Goal: Task Accomplishment & Management: Manage account settings

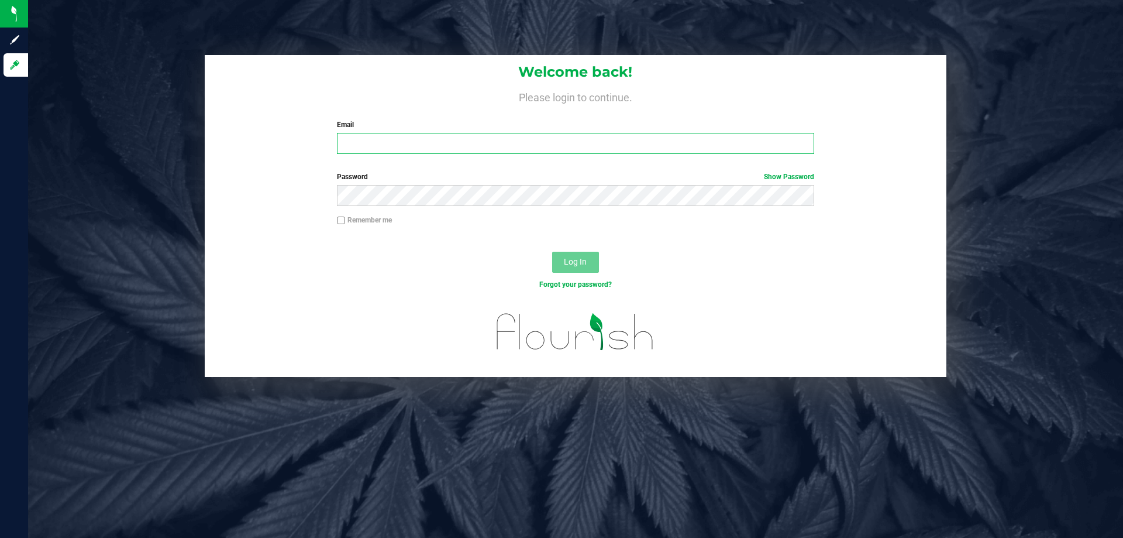
click at [456, 144] on input "Email" at bounding box center [575, 143] width 477 height 21
click at [326, 208] on div "Password Show Password" at bounding box center [576, 192] width 742 height 43
click at [348, 150] on input "Email" at bounding box center [575, 143] width 477 height 21
type input "[EMAIL_ADDRESS][DOMAIN_NAME]"
click at [552, 252] on button "Log In" at bounding box center [575, 262] width 47 height 21
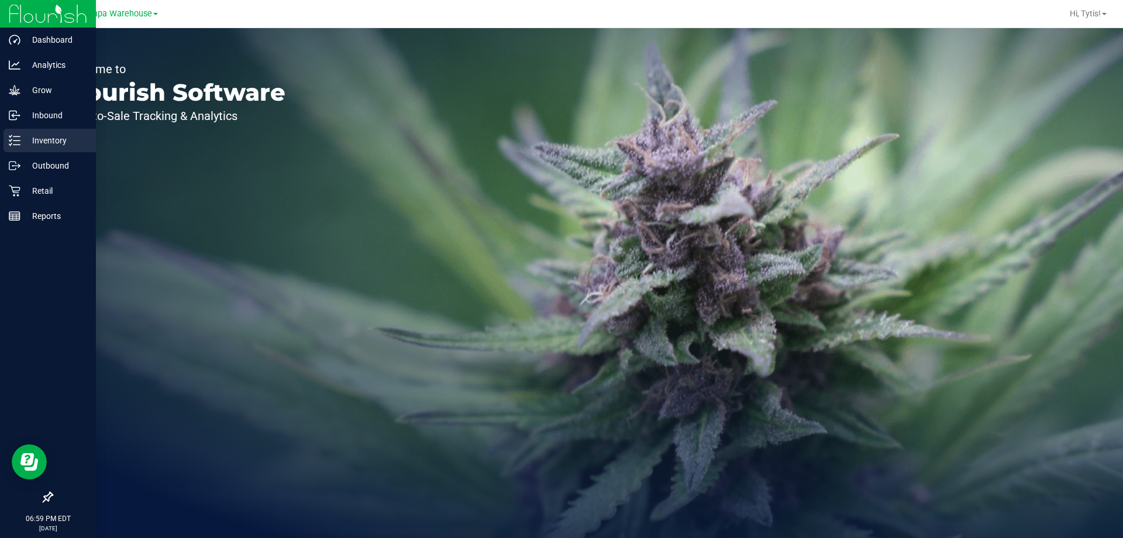
click at [43, 130] on div "Inventory" at bounding box center [50, 140] width 92 height 23
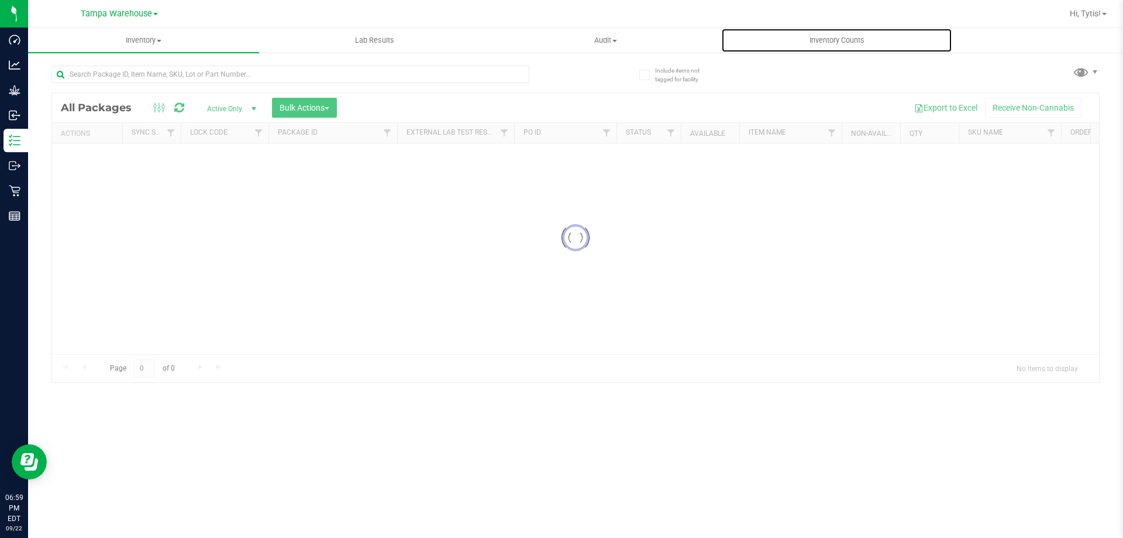
click at [810, 33] on uib-tab-heading "Inventory Counts" at bounding box center [837, 40] width 230 height 23
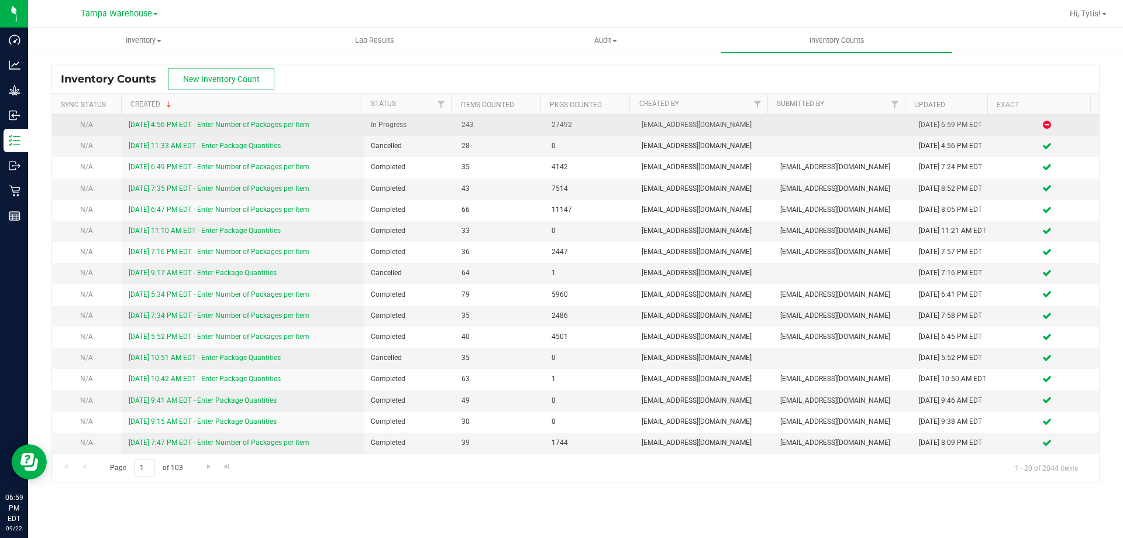
click at [230, 126] on link "[DATE] 4:56 PM EDT - Enter Number of Packages per Item" at bounding box center [219, 125] width 181 height 8
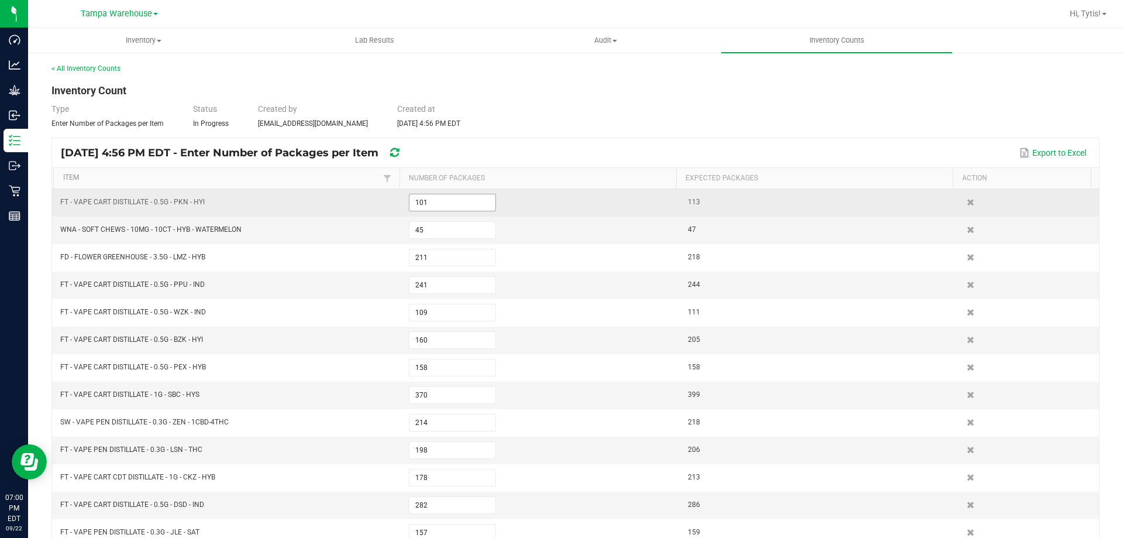
click at [444, 199] on input "101" at bounding box center [452, 202] width 86 height 16
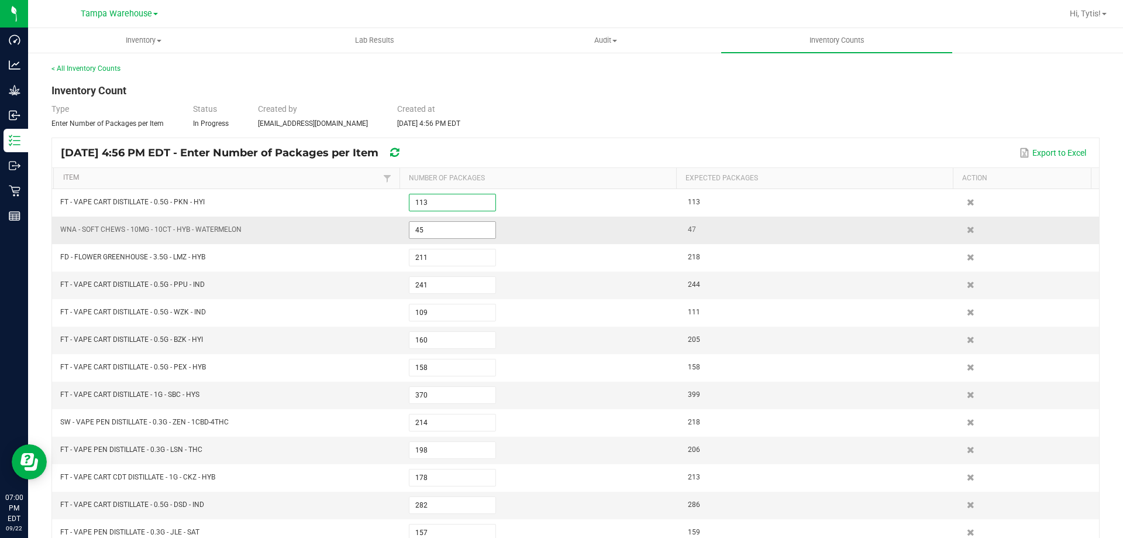
type input "113"
click at [442, 227] on input "45" at bounding box center [452, 230] width 86 height 16
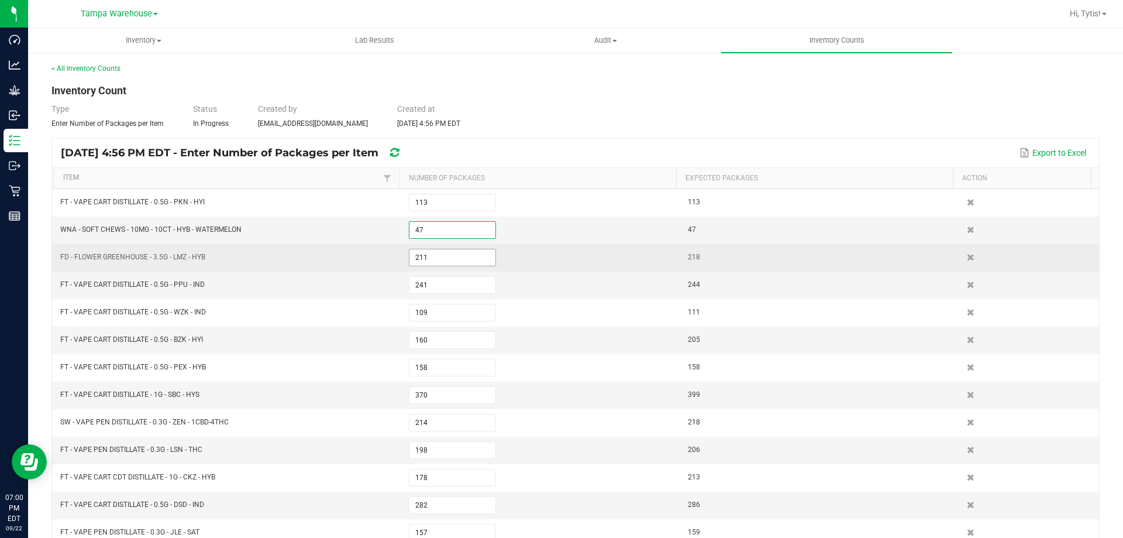
type input "47"
click at [481, 260] on input "211" at bounding box center [452, 257] width 86 height 16
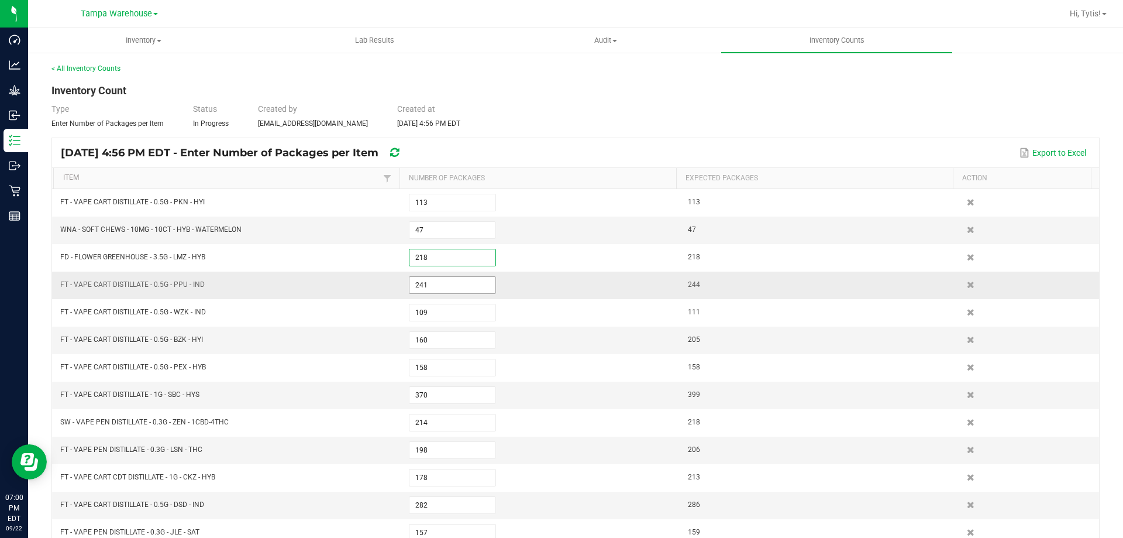
type input "218"
click at [466, 289] on input "241" at bounding box center [452, 285] width 86 height 16
type input "244"
type input "111"
type input "205"
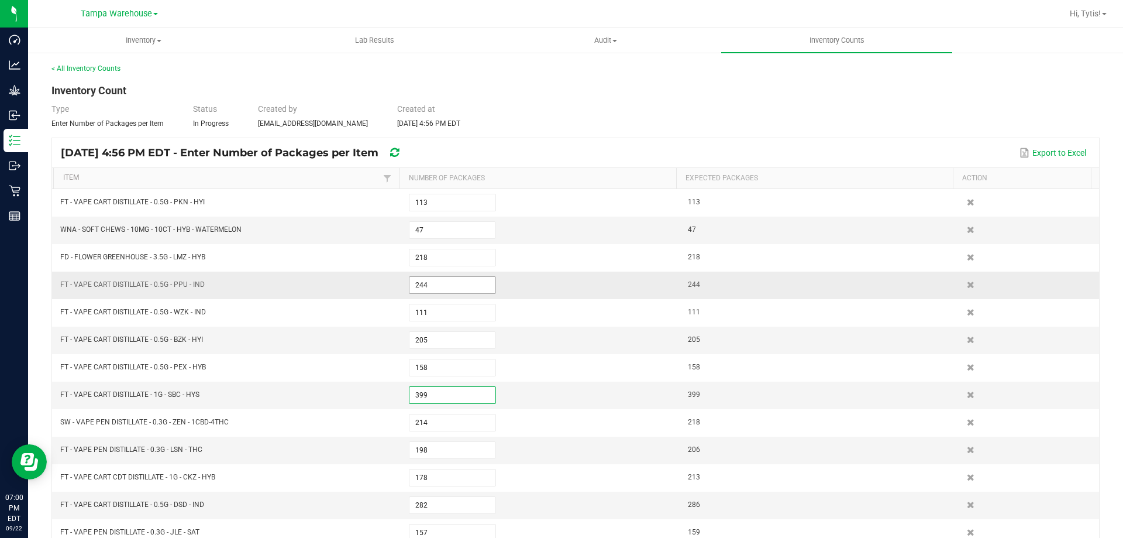
type input "399"
type input "218"
type input "206"
type input "213"
click at [275, 337] on td "FT - VAPE CART DISTILLATE - 0.5G - BZK - HYI" at bounding box center [227, 339] width 349 height 27
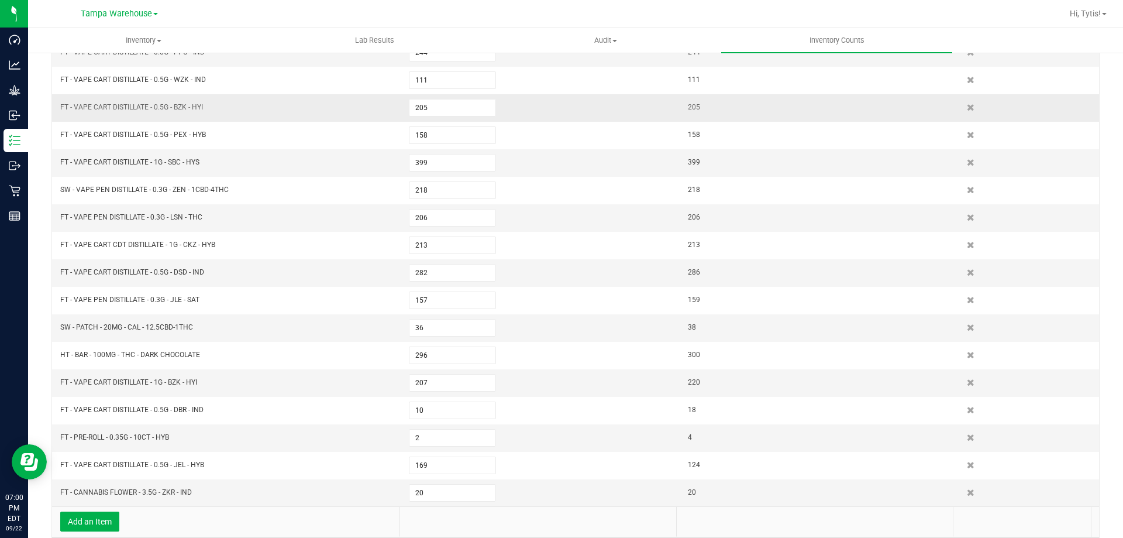
scroll to position [234, 0]
click at [445, 329] on input "36" at bounding box center [452, 326] width 86 height 16
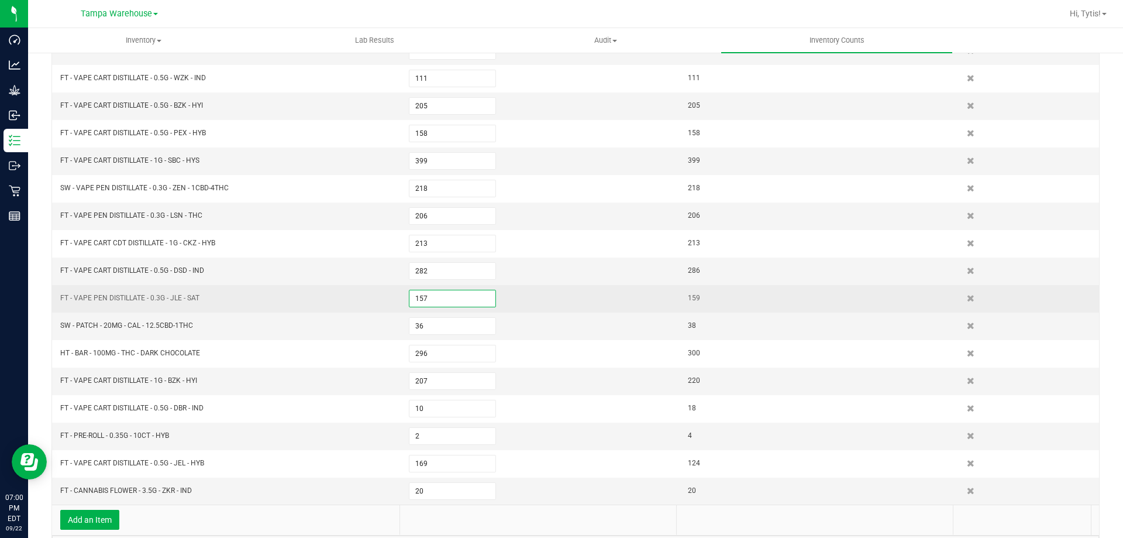
click at [451, 298] on input "157" at bounding box center [452, 298] width 86 height 16
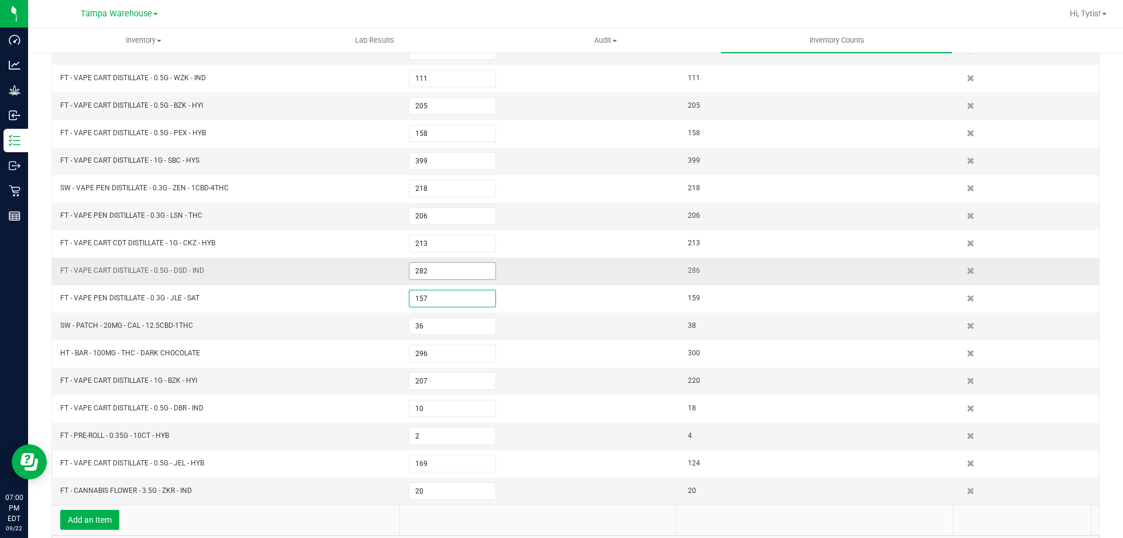
click at [449, 271] on input "282" at bounding box center [452, 271] width 86 height 16
type input "286"
type input "159"
type input "2"
type input "38"
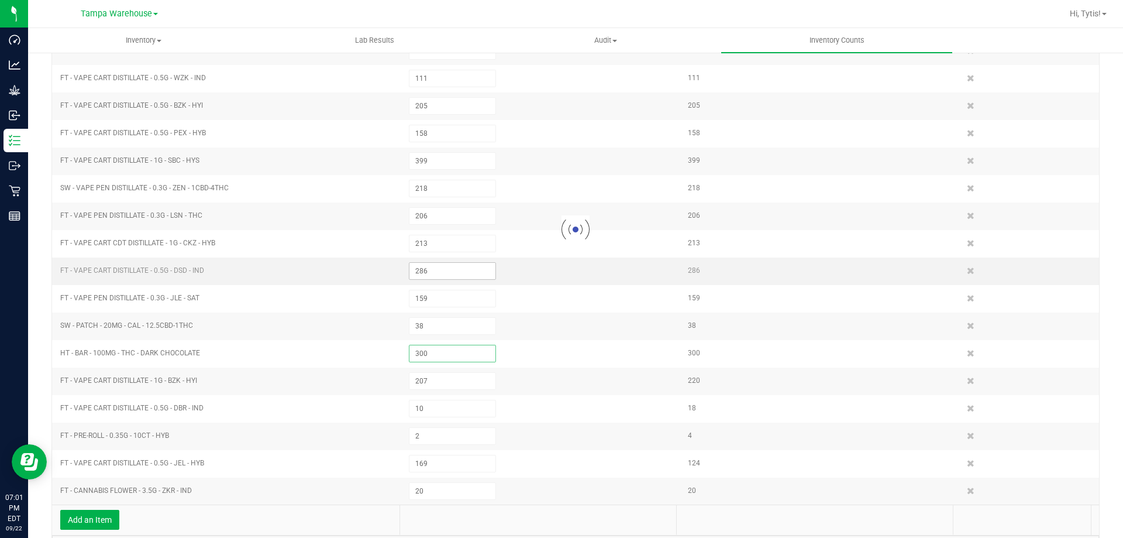
type input "300"
type input "220"
type input "18"
type input "4"
type input "124"
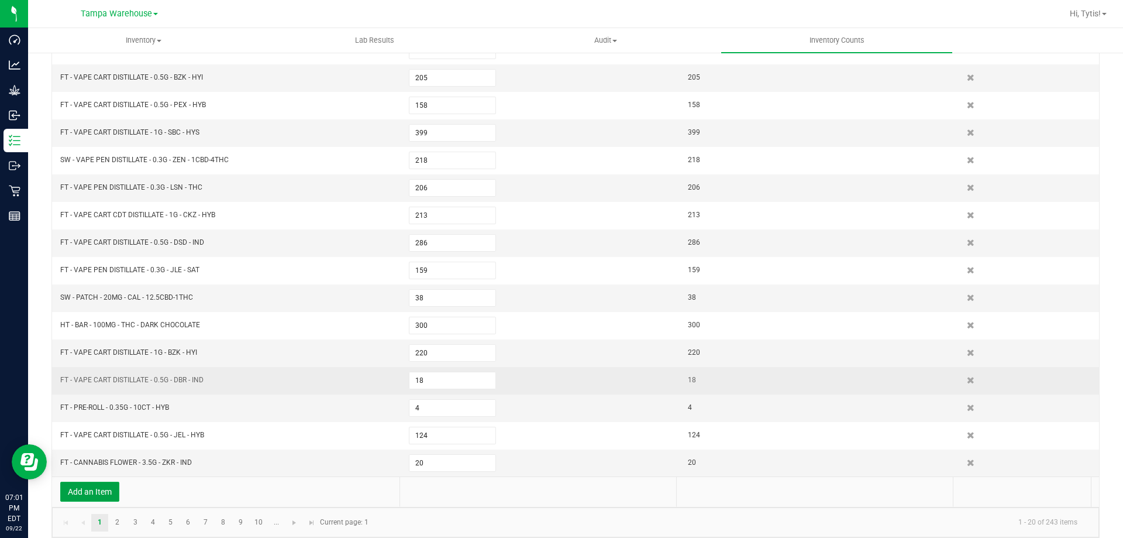
scroll to position [274, 0]
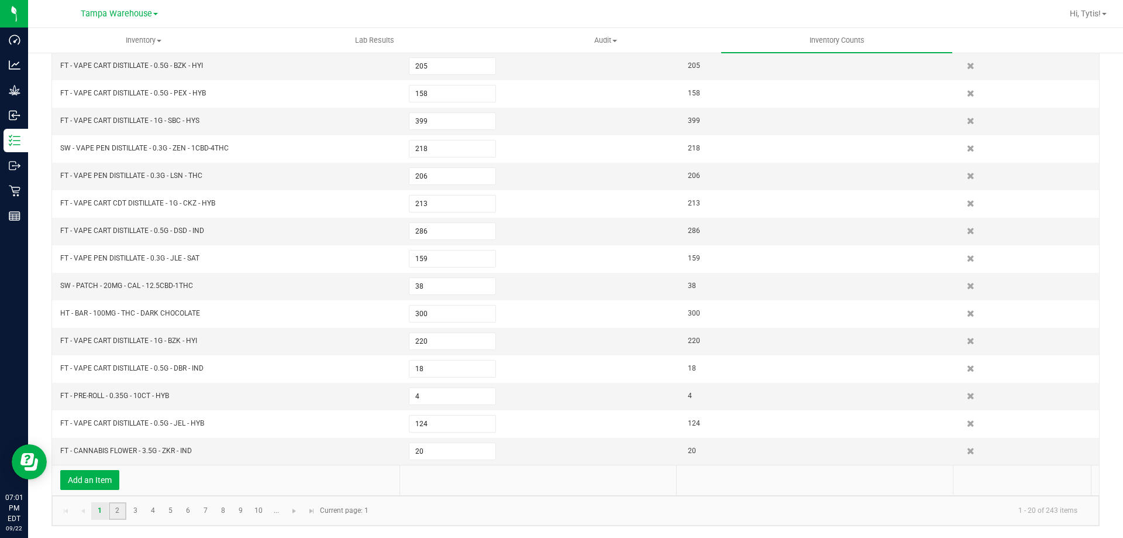
click at [121, 514] on link "2" at bounding box center [117, 511] width 17 height 18
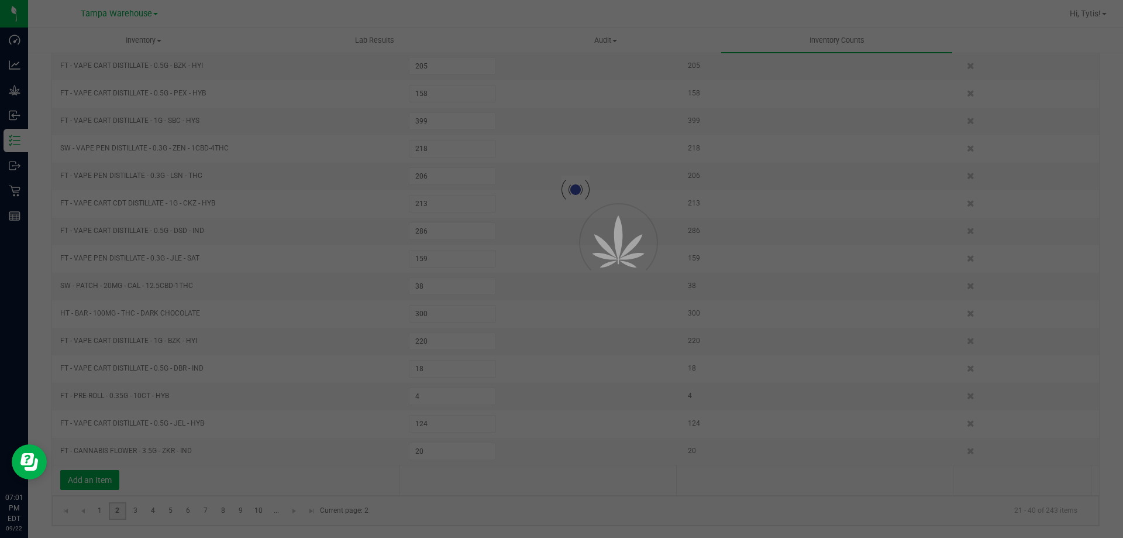
type input "181"
type input "14"
type input "82"
type input "4"
type input "136"
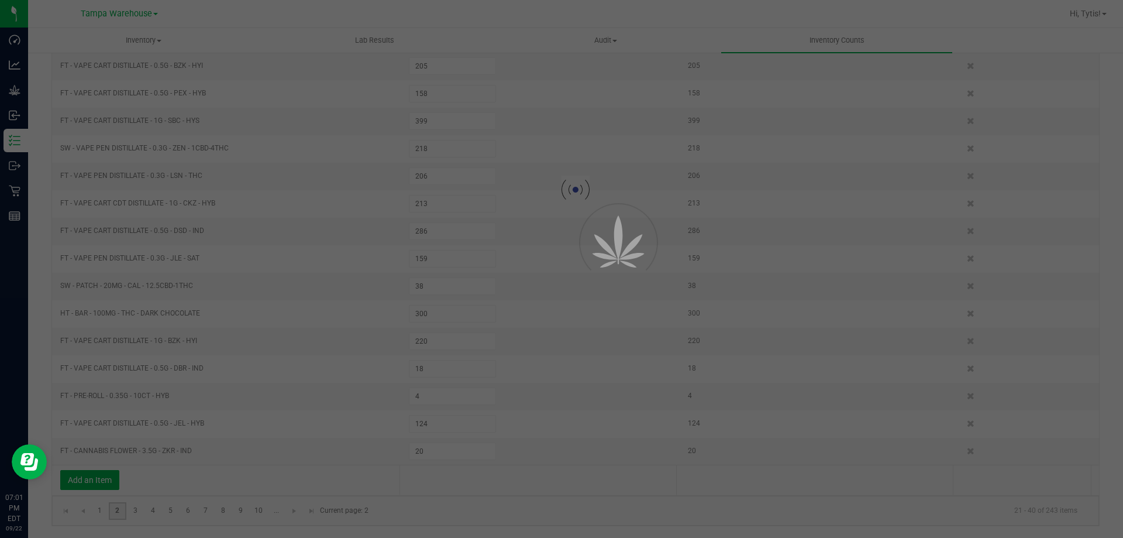
type input "7"
type input "85"
type input "79"
type input "209"
type input "80"
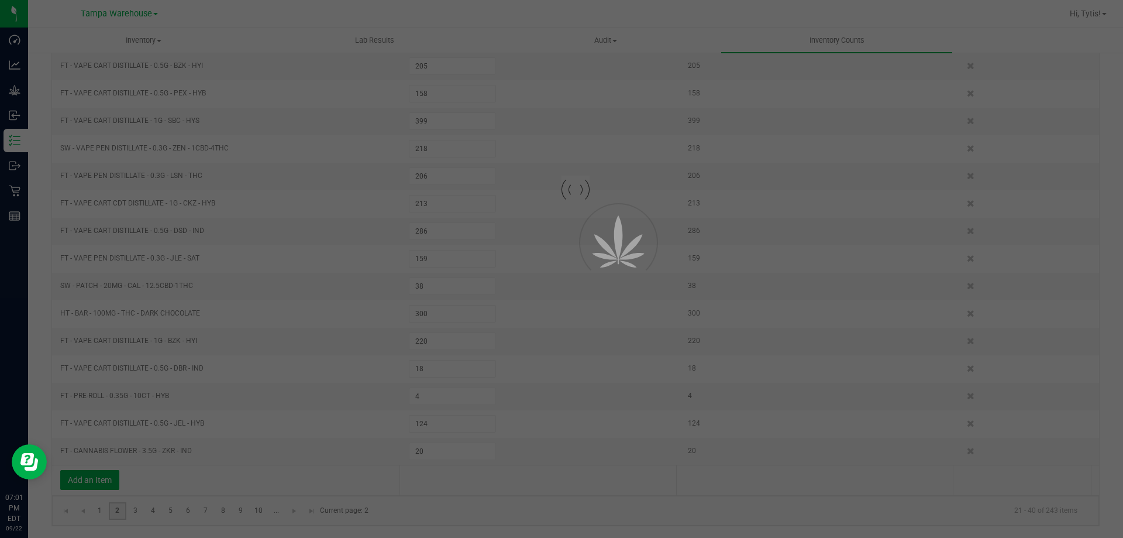
type input "6"
type input "1"
type input "212"
type input "48"
type input "8"
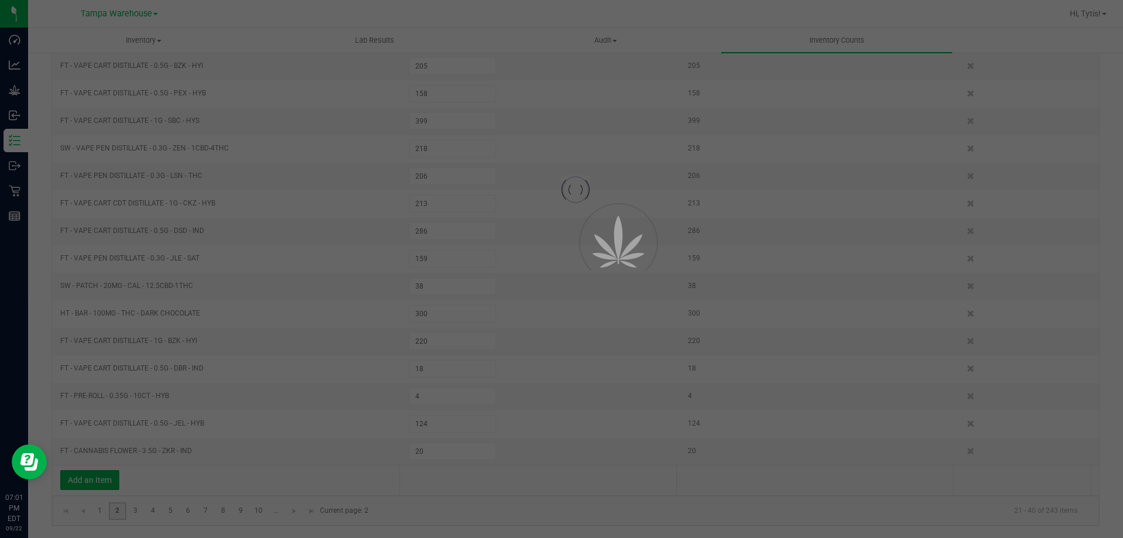
type input "213"
type input "677"
type input "189"
type input "1"
type input "2"
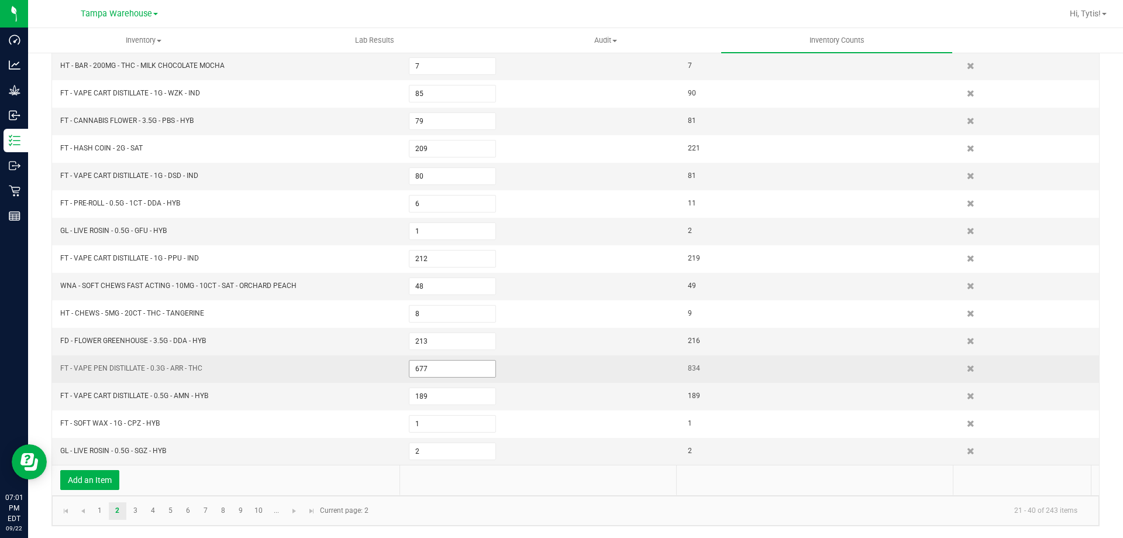
click at [463, 367] on input "677" at bounding box center [452, 368] width 86 height 16
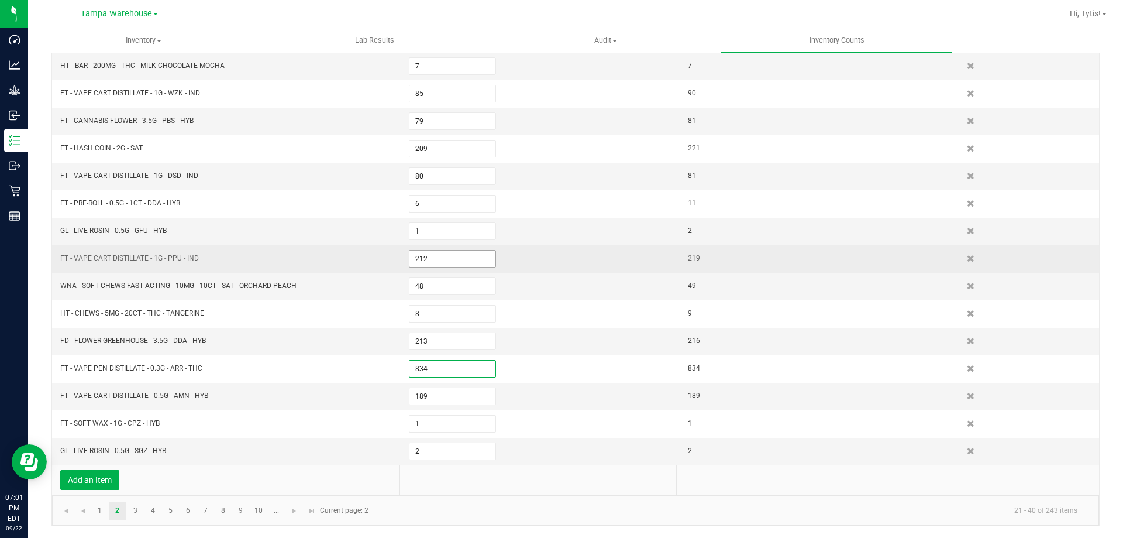
type input "834"
click at [460, 262] on input "212" at bounding box center [452, 258] width 86 height 16
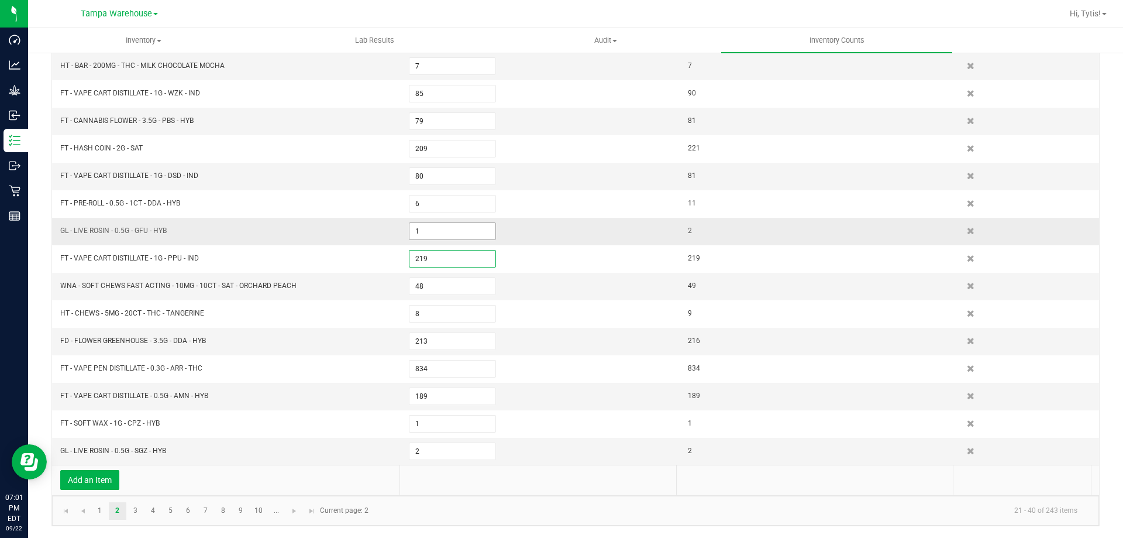
type input "219"
click at [424, 225] on input "1" at bounding box center [452, 231] width 86 height 16
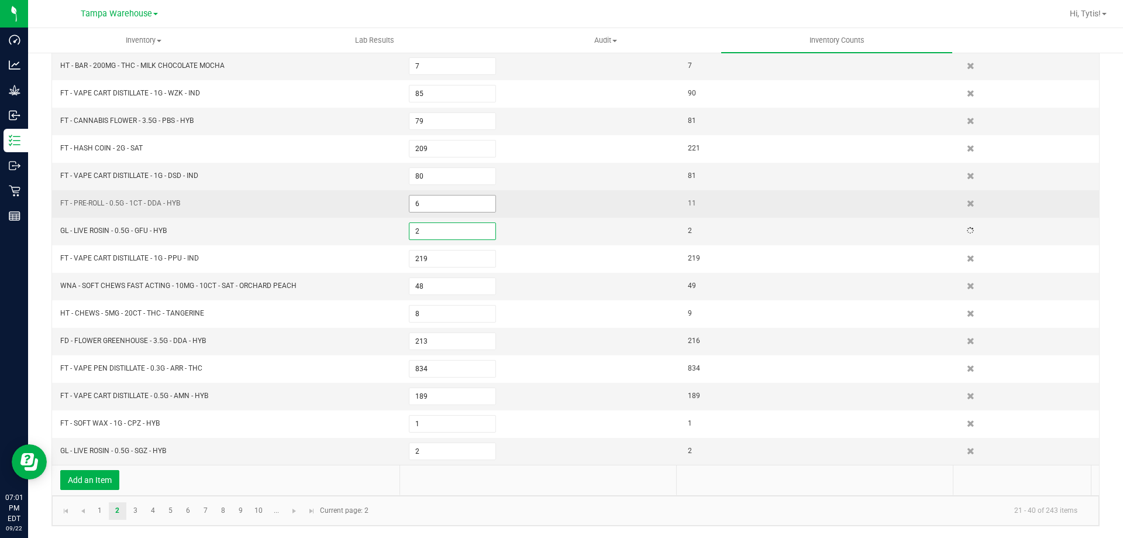
type input "2"
click at [463, 202] on input "6" at bounding box center [452, 203] width 86 height 16
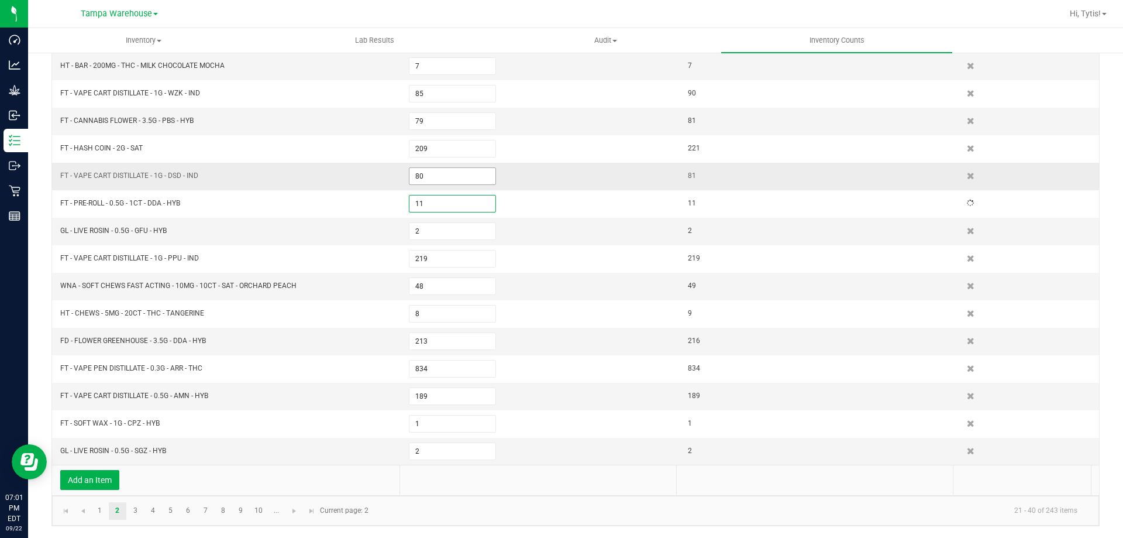
type input "11"
click at [443, 181] on kendo-grid-list "FT - VAPE CART CDT DISTILLATE - 1G - ELR - HYB 181 190 SW - TINCTURE - 30ML - 6…" at bounding box center [575, 189] width 1047 height 549
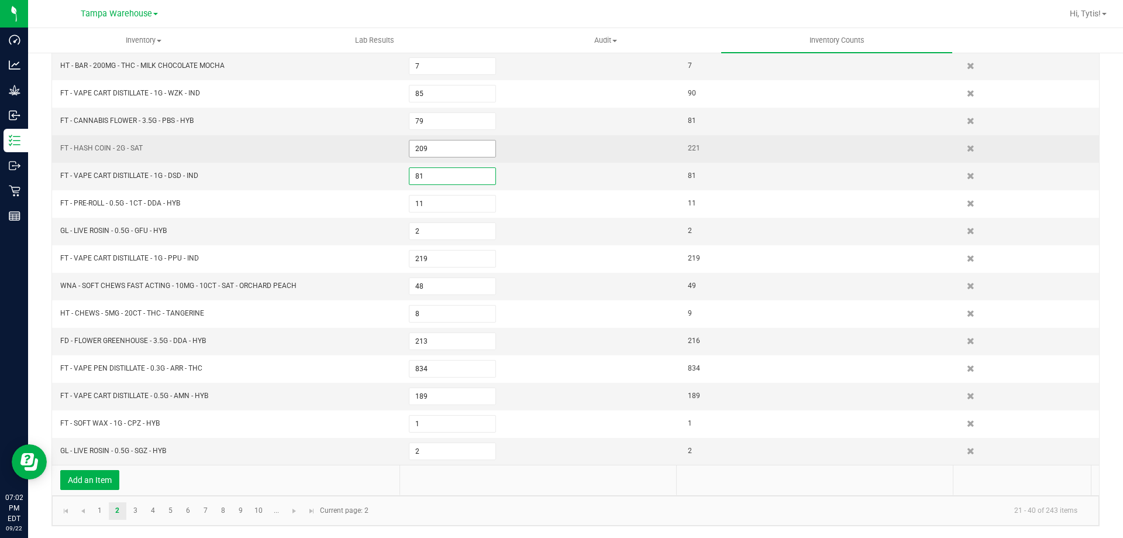
type input "81"
click at [442, 144] on input "209" at bounding box center [452, 148] width 86 height 16
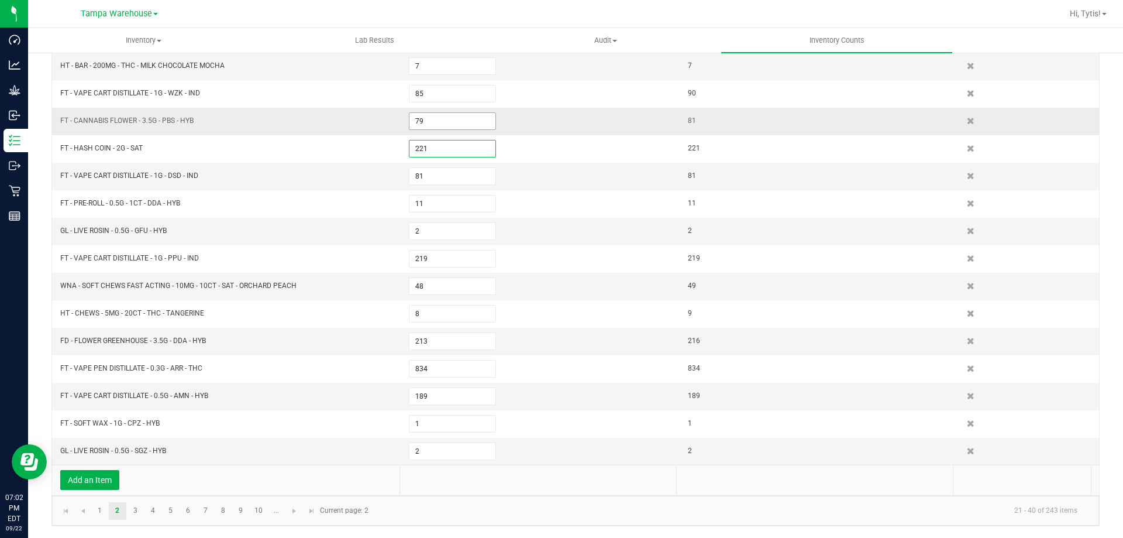
type input "221"
click at [438, 123] on input "79" at bounding box center [452, 121] width 86 height 16
type input "81"
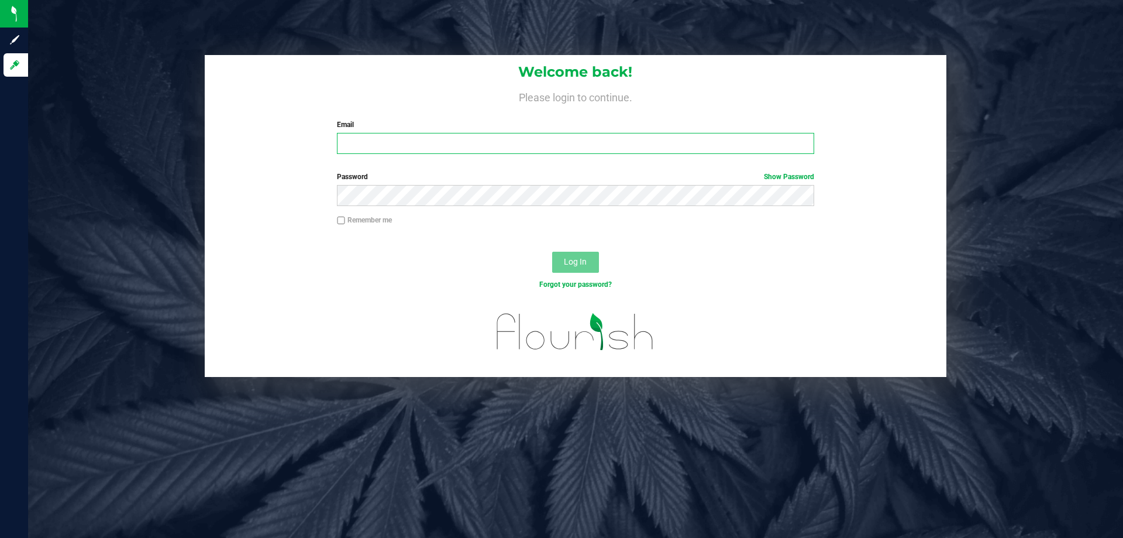
click at [418, 152] on input "Email" at bounding box center [575, 143] width 477 height 21
type input "[EMAIL_ADDRESS][DOMAIN_NAME]"
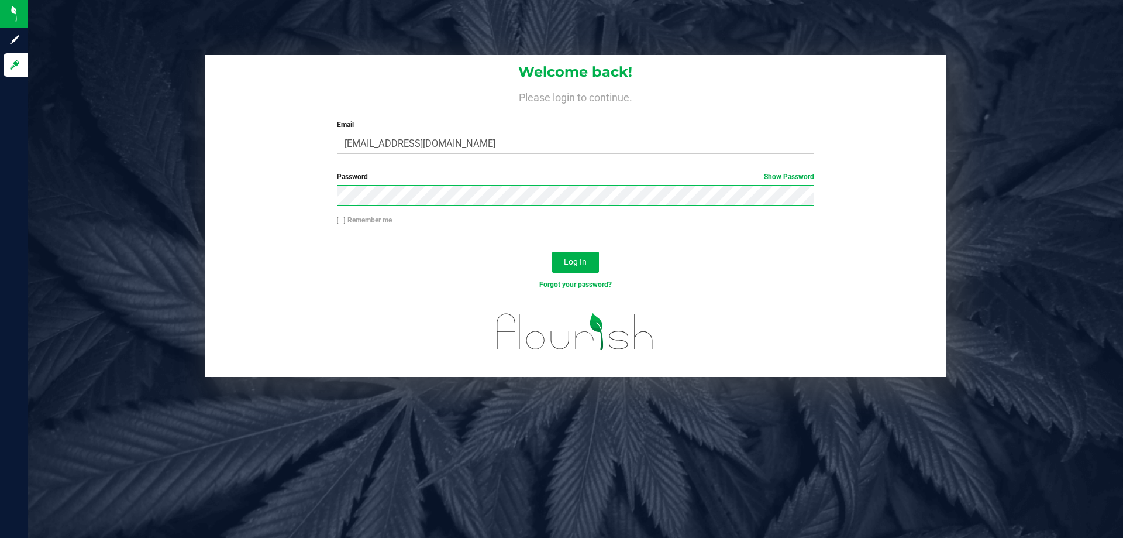
click at [552, 252] on button "Log In" at bounding box center [575, 262] width 47 height 21
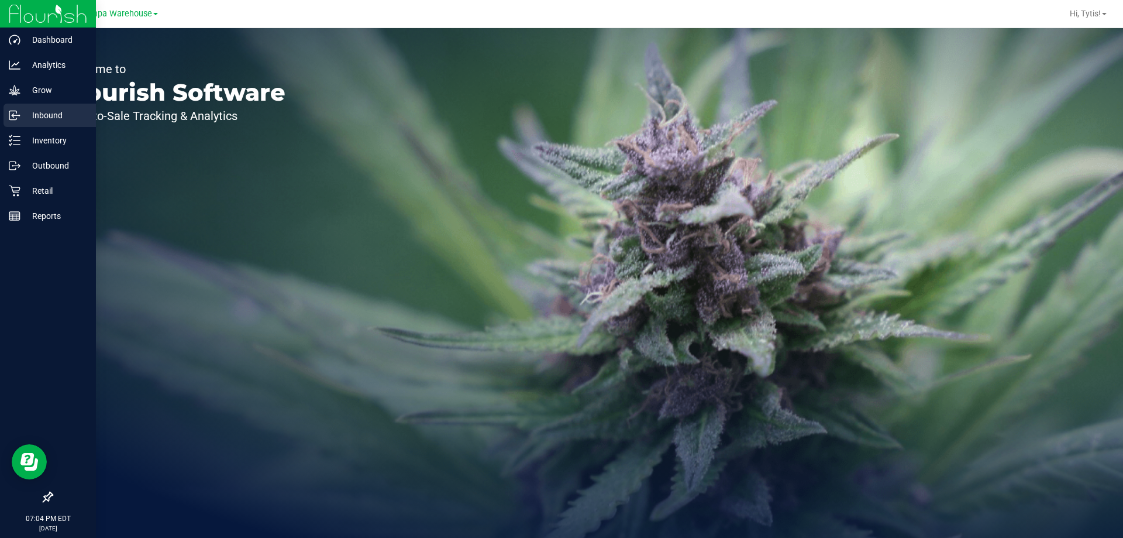
click at [37, 123] on div "Inbound" at bounding box center [50, 115] width 92 height 23
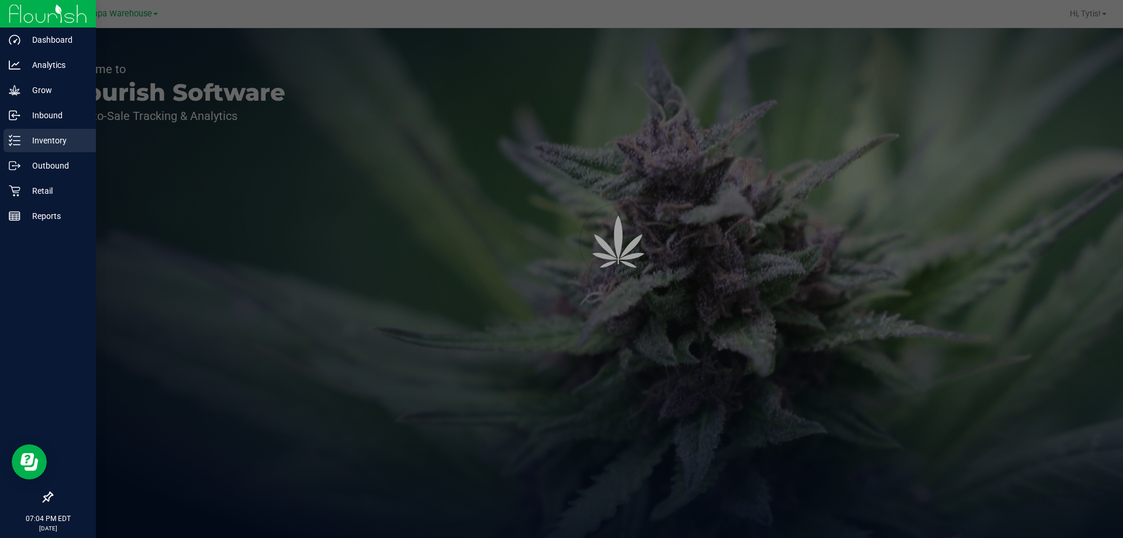
click at [33, 146] on p "Inventory" at bounding box center [55, 140] width 70 height 14
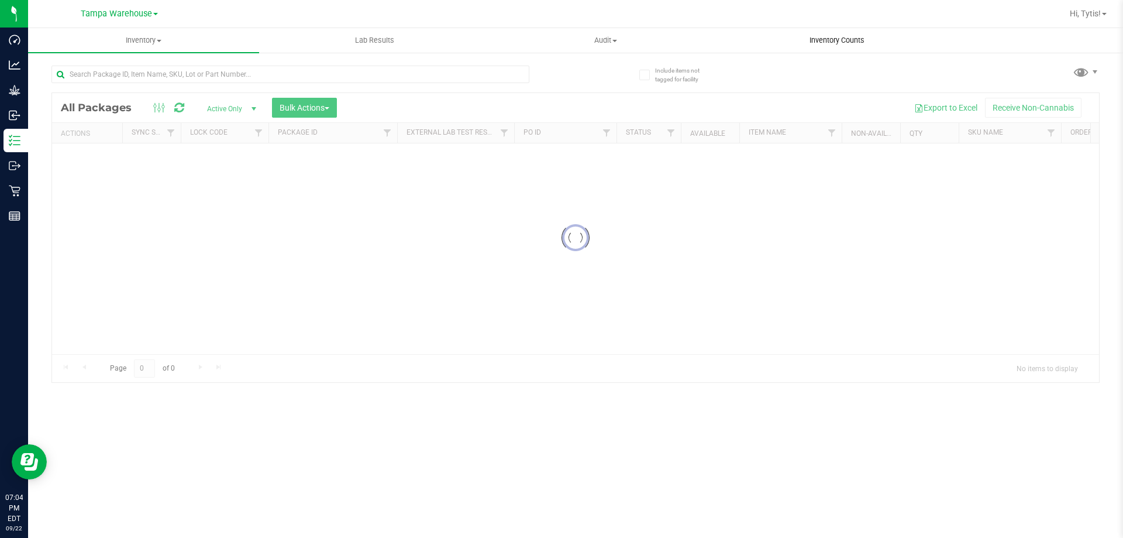
click at [862, 42] on span "Inventory Counts" at bounding box center [837, 40] width 87 height 11
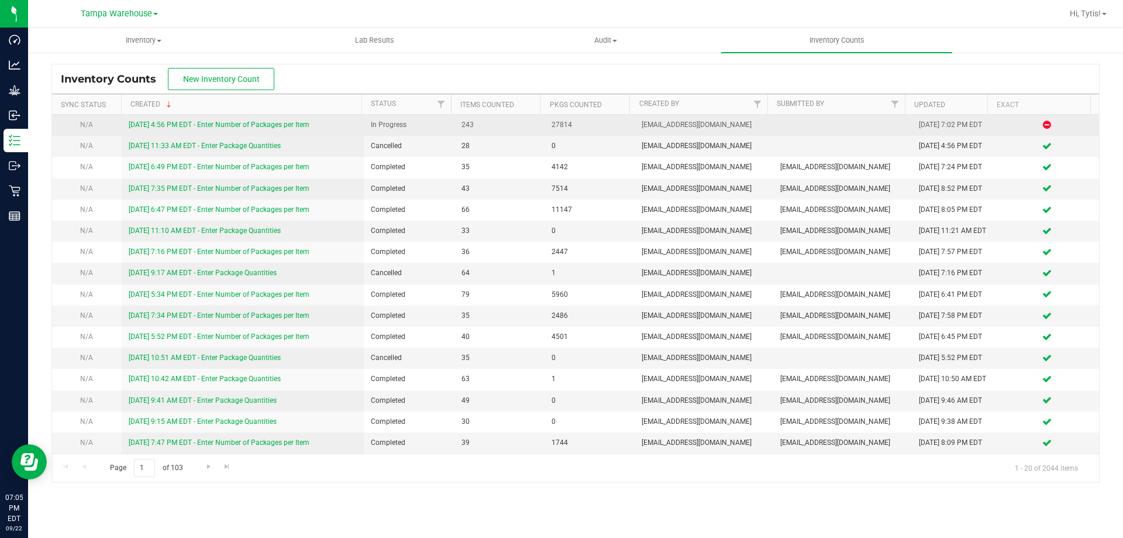
click at [246, 125] on link "[DATE] 4:56 PM EDT - Enter Number of Packages per Item" at bounding box center [219, 125] width 181 height 8
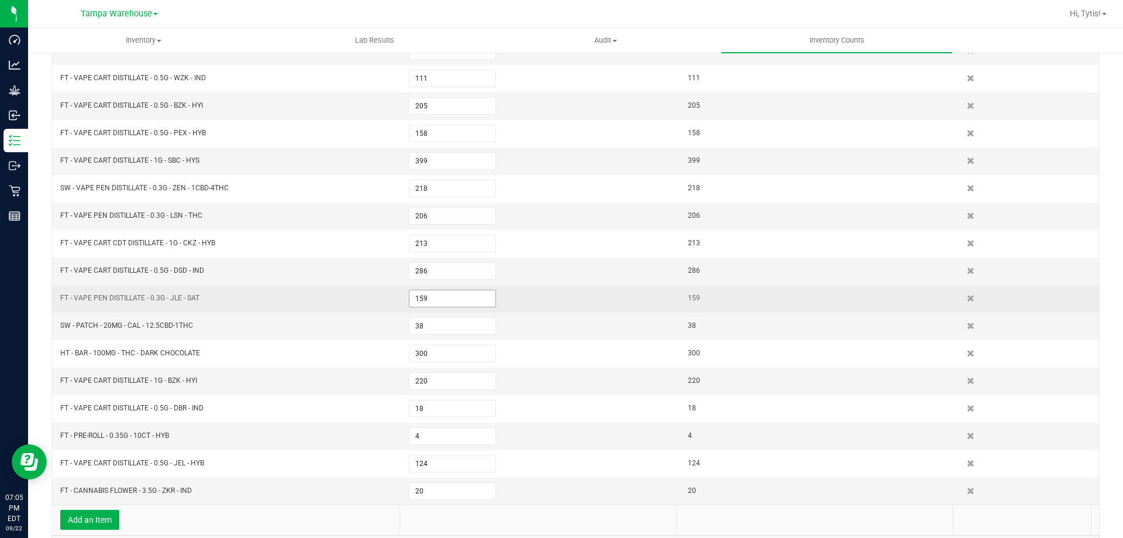
scroll to position [274, 0]
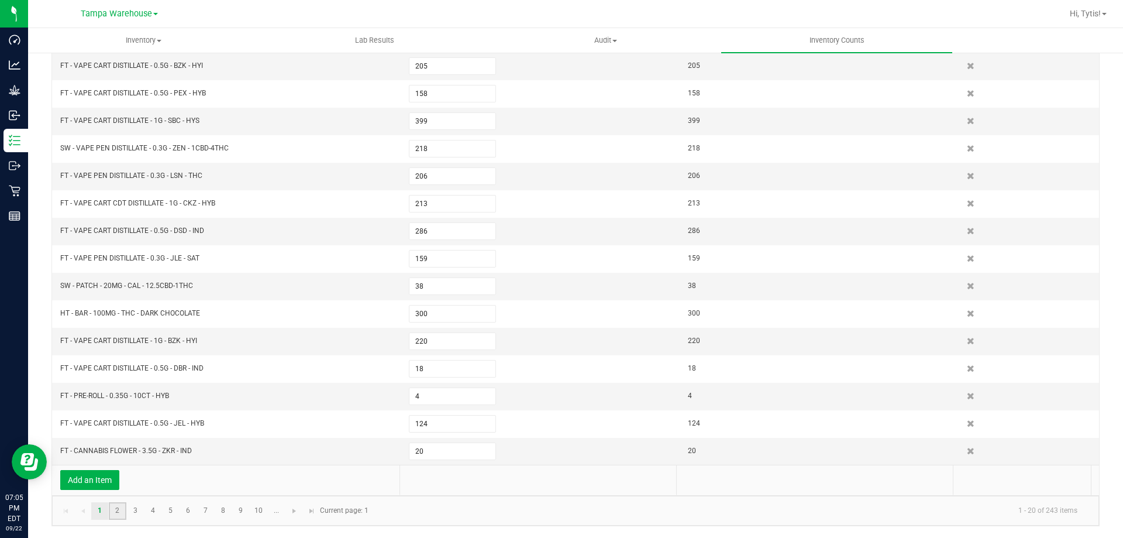
click at [119, 511] on link "2" at bounding box center [117, 511] width 17 height 18
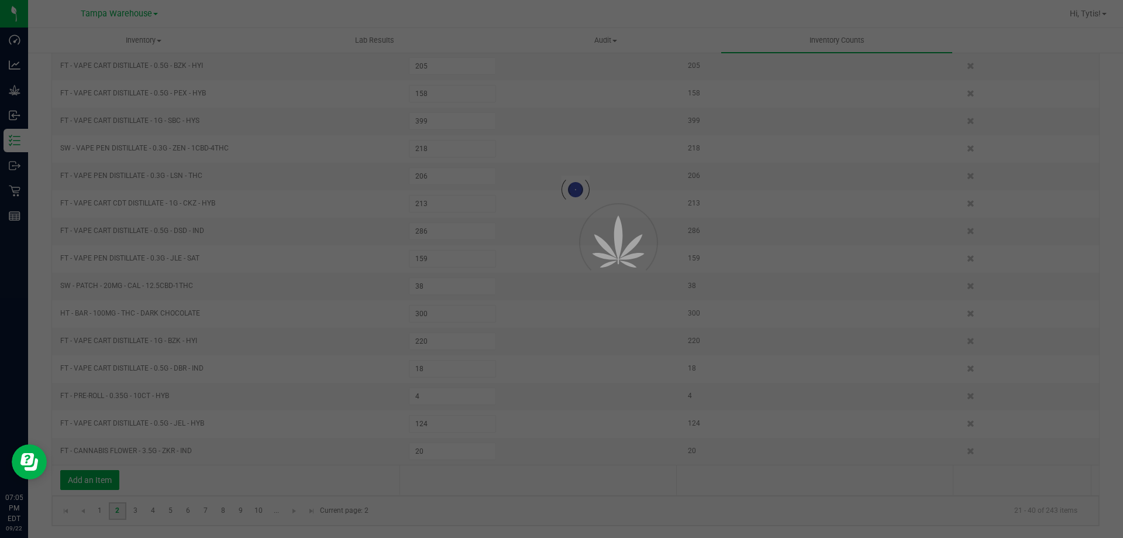
type input "181"
type input "14"
type input "82"
type input "4"
type input "136"
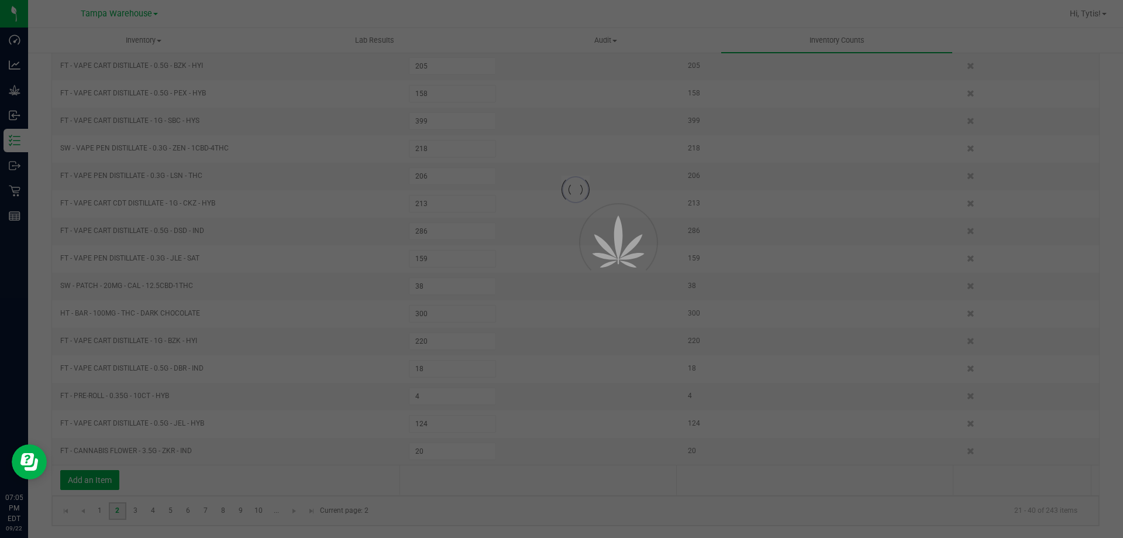
type input "7"
type input "85"
type input "81"
type input "221"
type input "81"
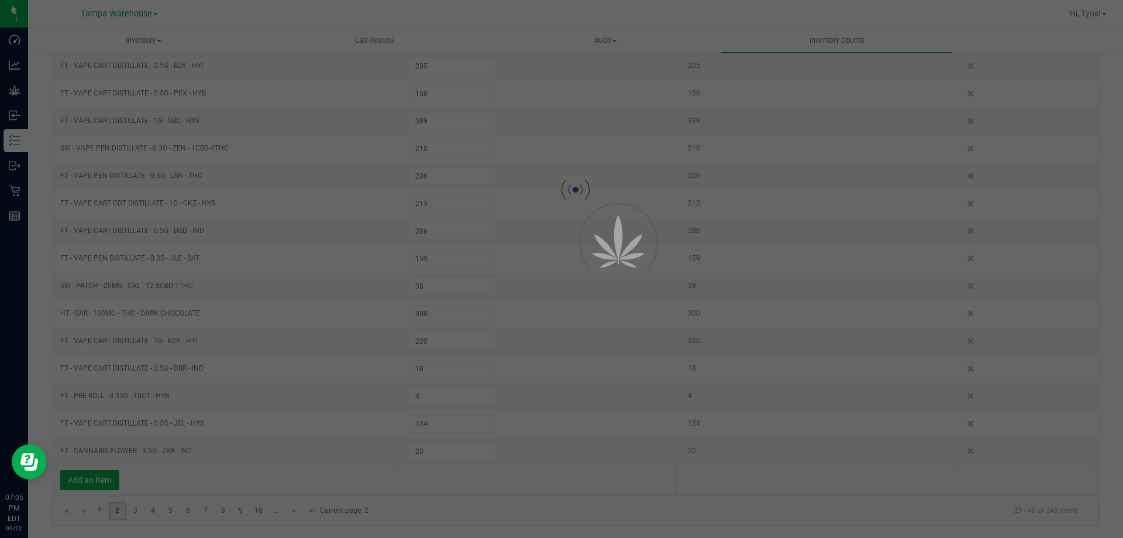
type input "11"
type input "2"
type input "219"
type input "48"
type input "8"
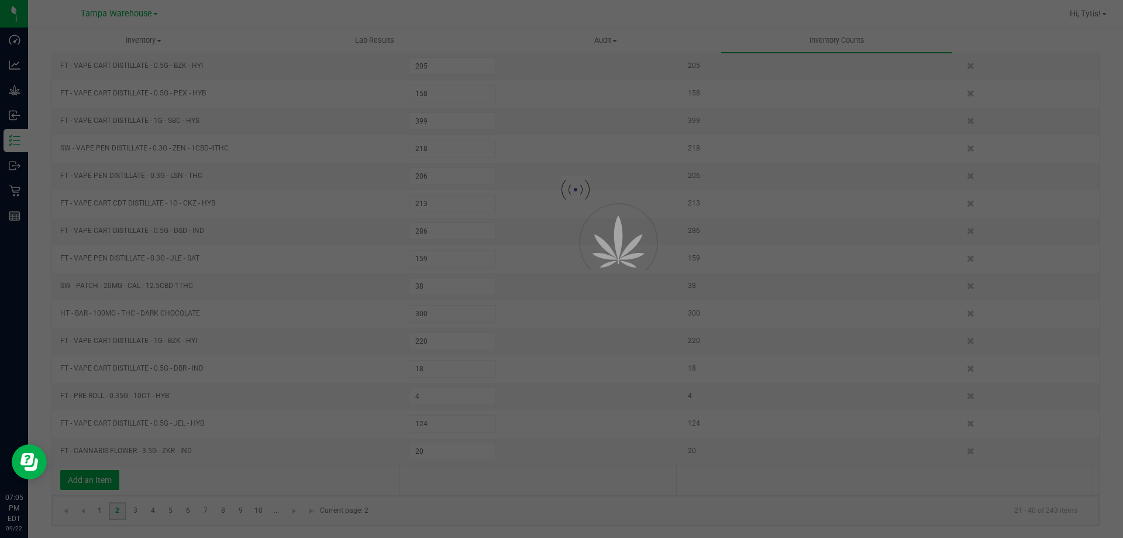
type input "213"
type input "834"
type input "189"
type input "1"
type input "2"
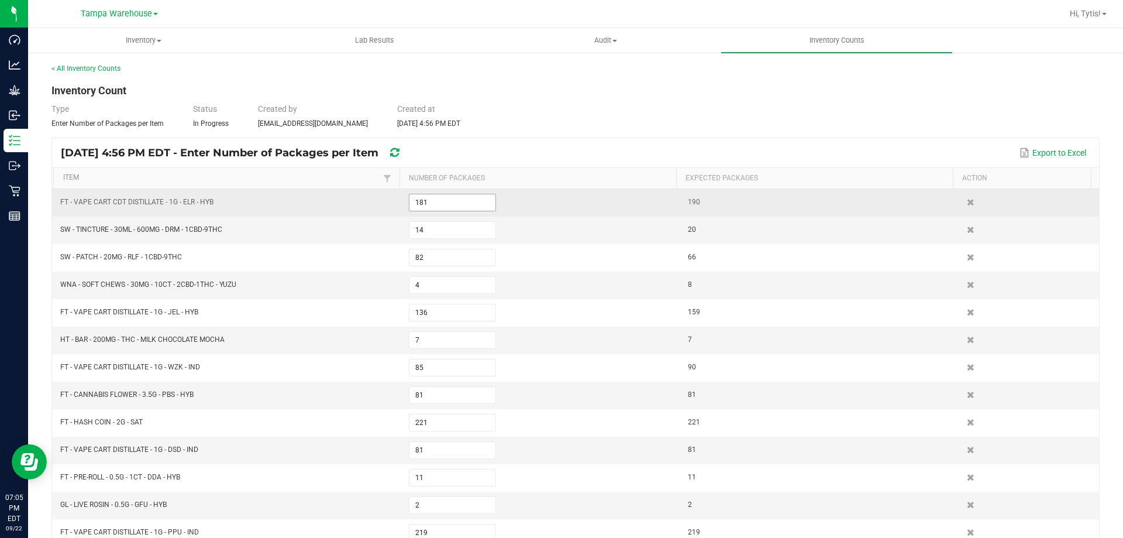
click at [457, 198] on input "181" at bounding box center [452, 202] width 86 height 16
type input "190"
type input "20"
type input "66"
type input "8"
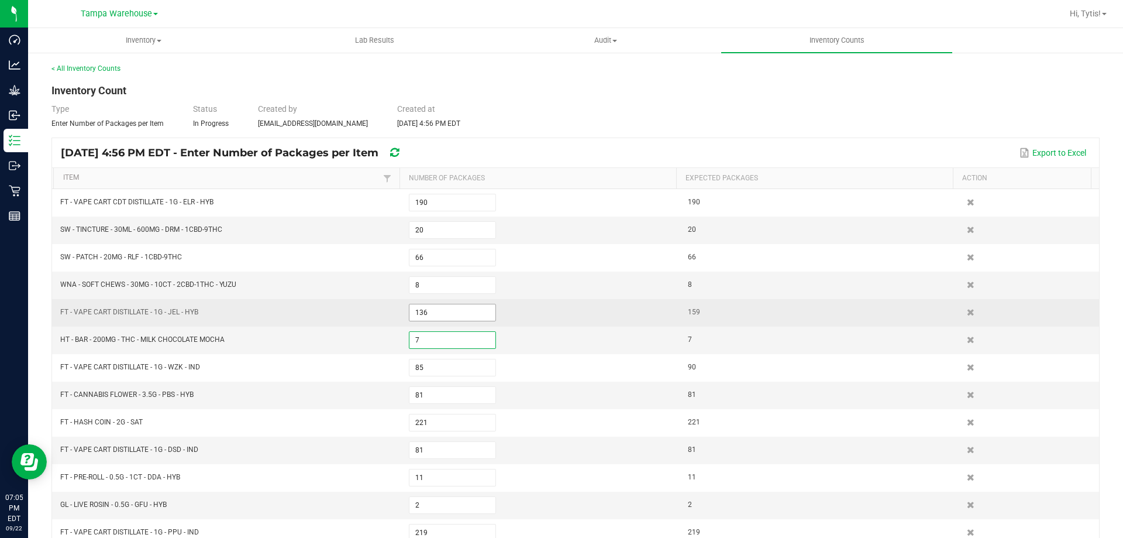
click at [450, 311] on input "136" at bounding box center [452, 312] width 86 height 16
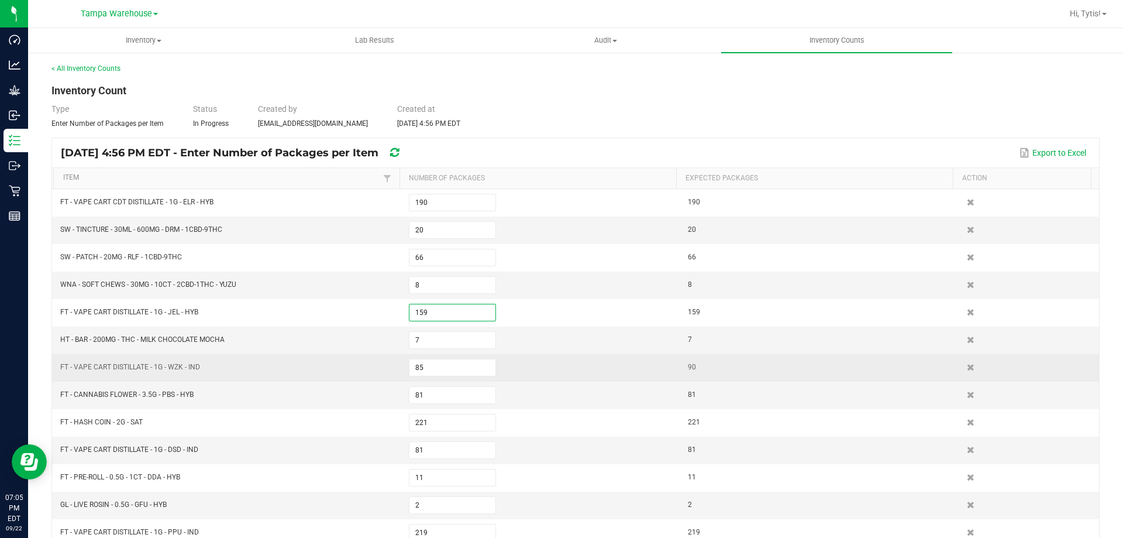
type input "159"
click at [433, 357] on td "85" at bounding box center [541, 367] width 279 height 27
click at [435, 364] on input "85" at bounding box center [452, 367] width 86 height 16
type input "90"
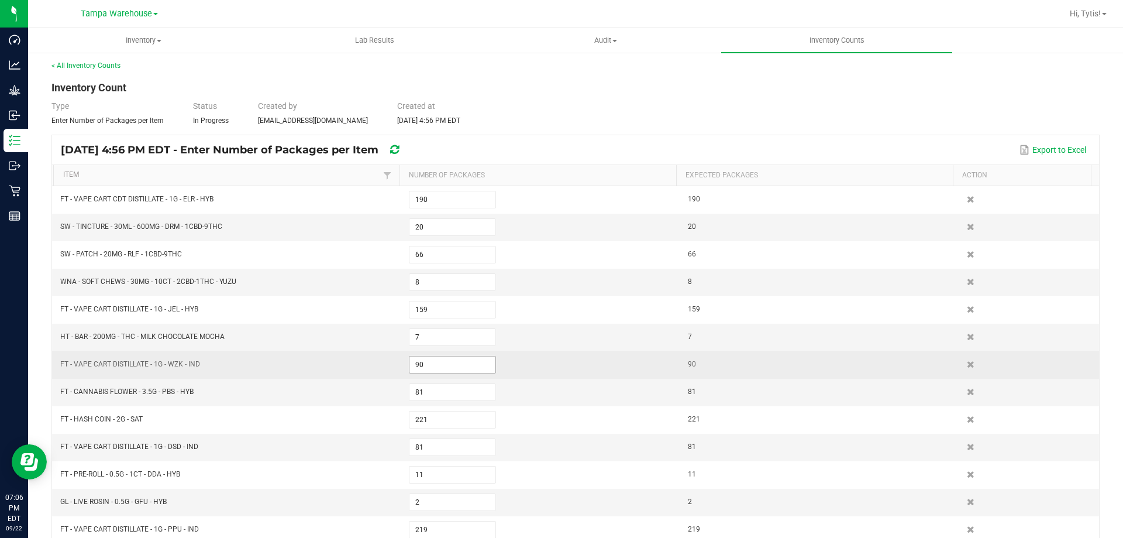
scroll to position [274, 0]
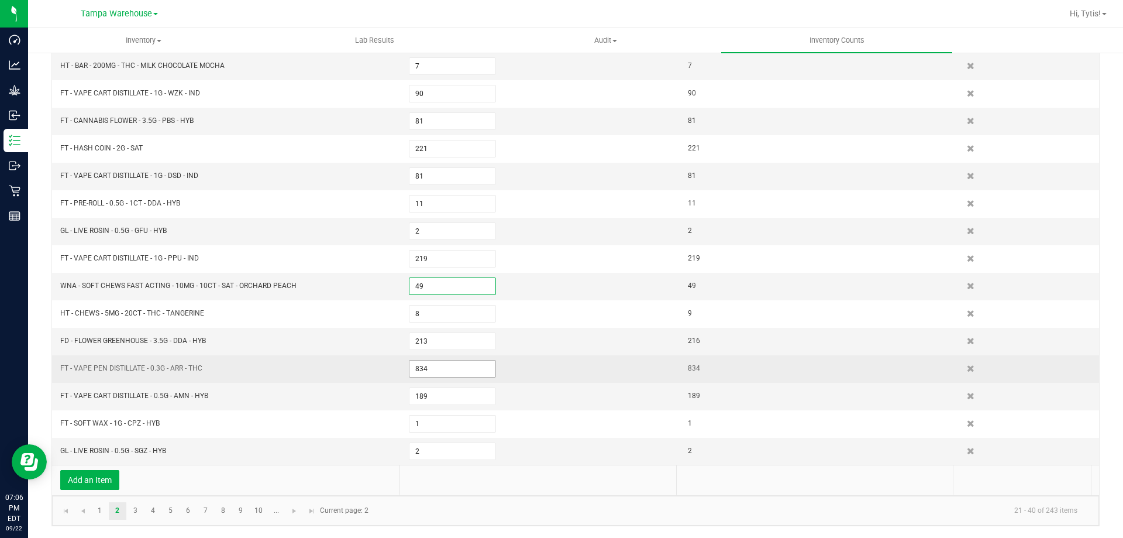
type input "49"
type input "9"
type input "216"
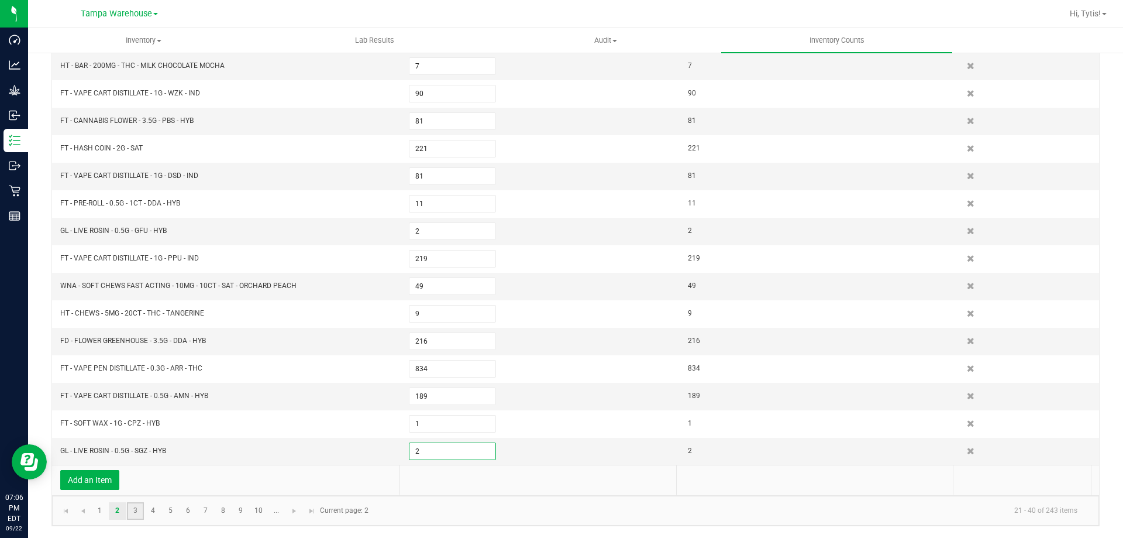
click at [128, 509] on link "3" at bounding box center [135, 511] width 17 height 18
type input "259"
type input "113"
type input "178"
type input "784"
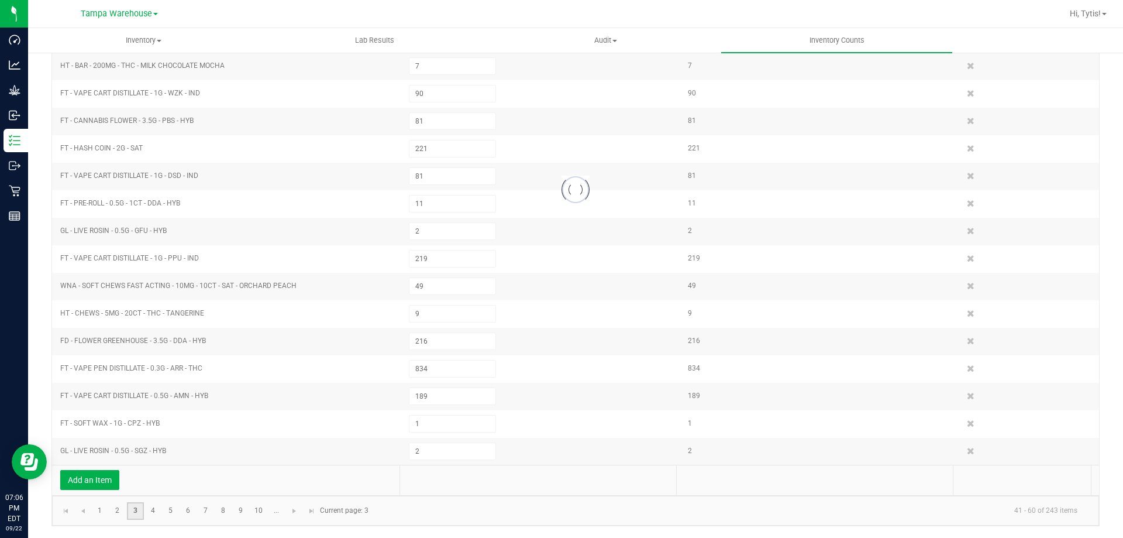
type input "363"
type input "5"
type input "4"
type input "169"
type input "1"
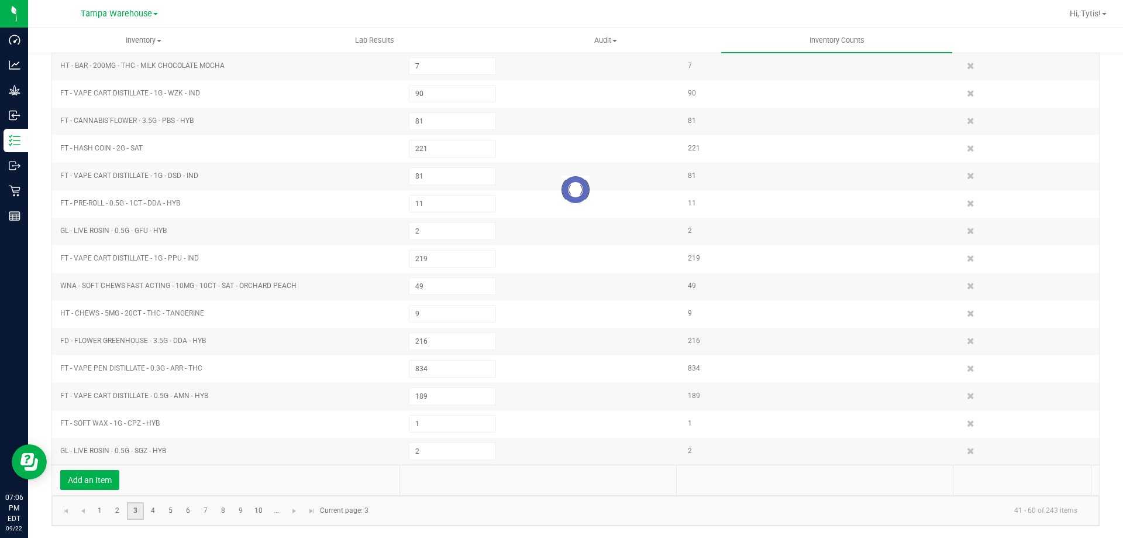
type input "361"
type input "108"
type input "260"
type input "166"
type input "6"
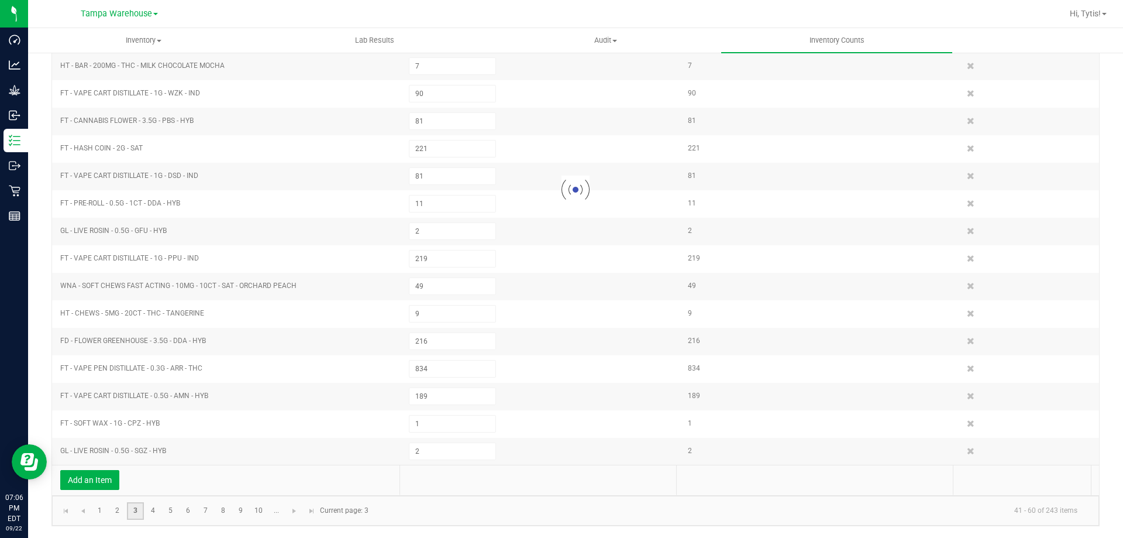
type input "1"
type input "44"
type input "19"
type input "4"
type input "8"
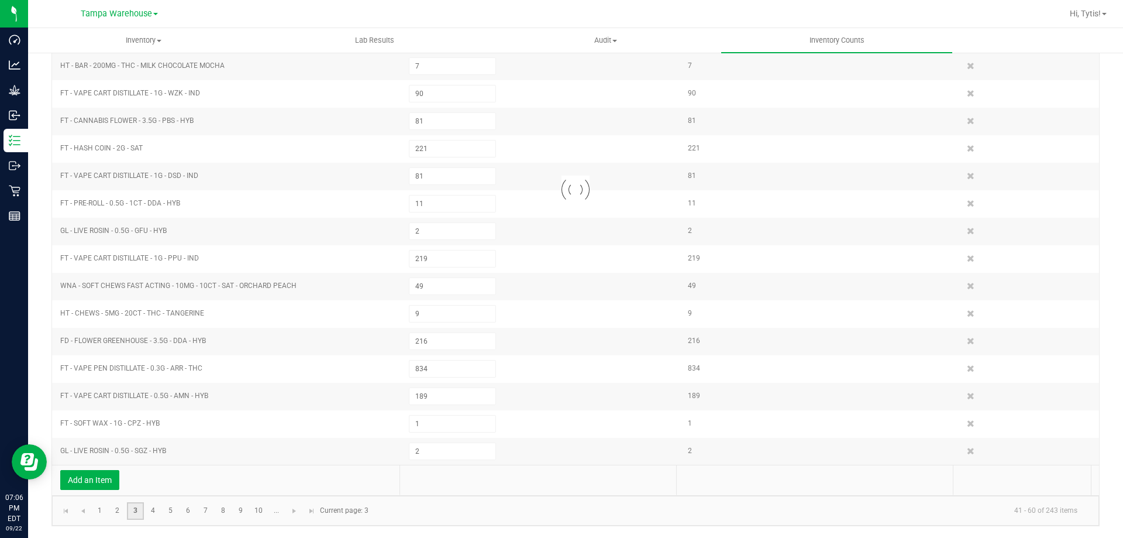
type input "1"
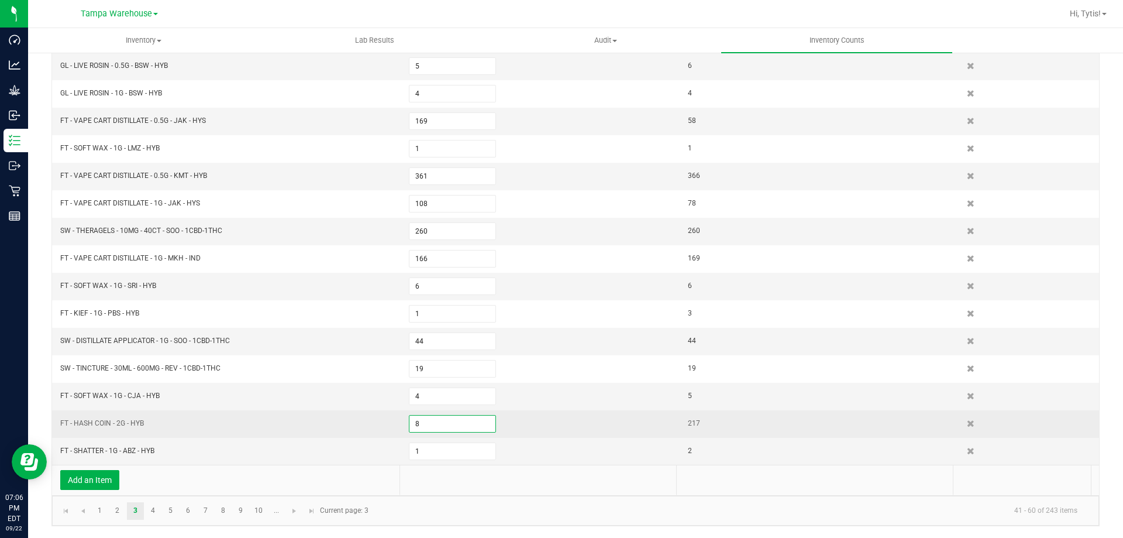
click at [422, 425] on input "8" at bounding box center [452, 423] width 86 height 16
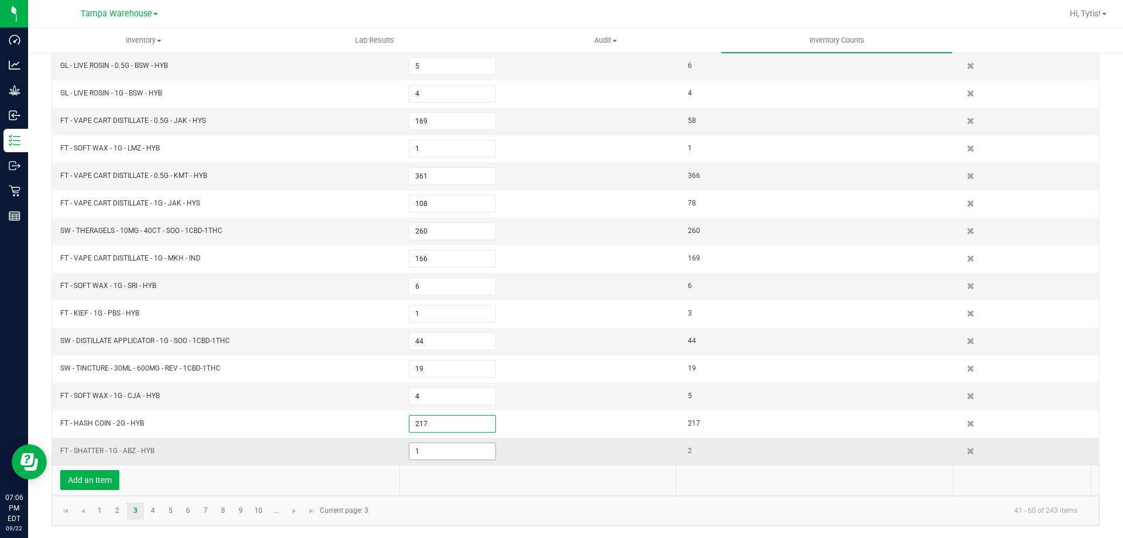
type input "217"
click at [425, 448] on input "1" at bounding box center [452, 451] width 86 height 16
type input "2"
click at [431, 400] on input "4" at bounding box center [452, 396] width 86 height 16
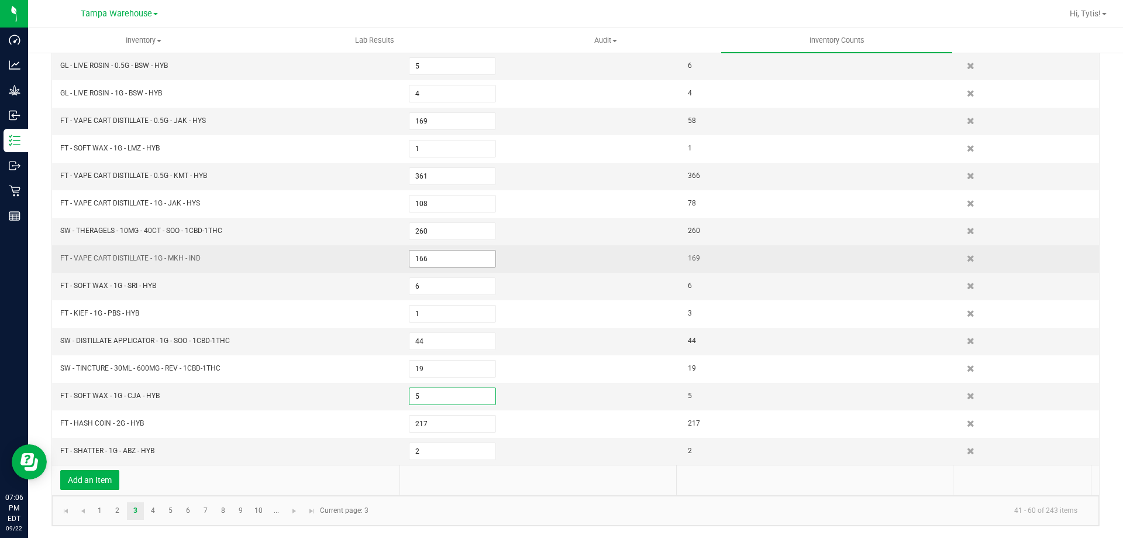
type input "5"
click at [429, 259] on input "166" at bounding box center [452, 258] width 86 height 16
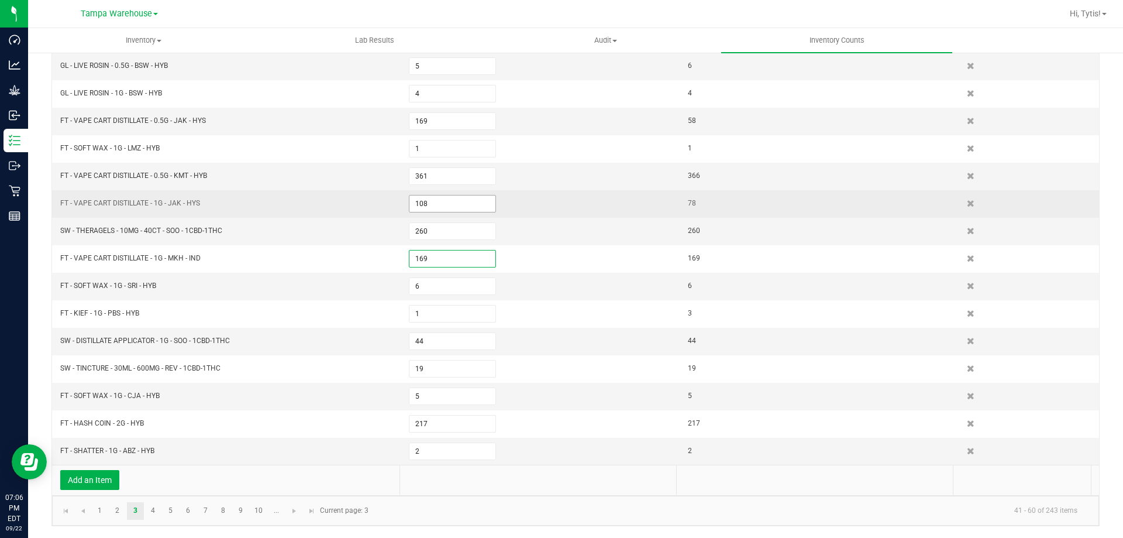
type input "169"
click at [452, 204] on input "108" at bounding box center [452, 203] width 86 height 16
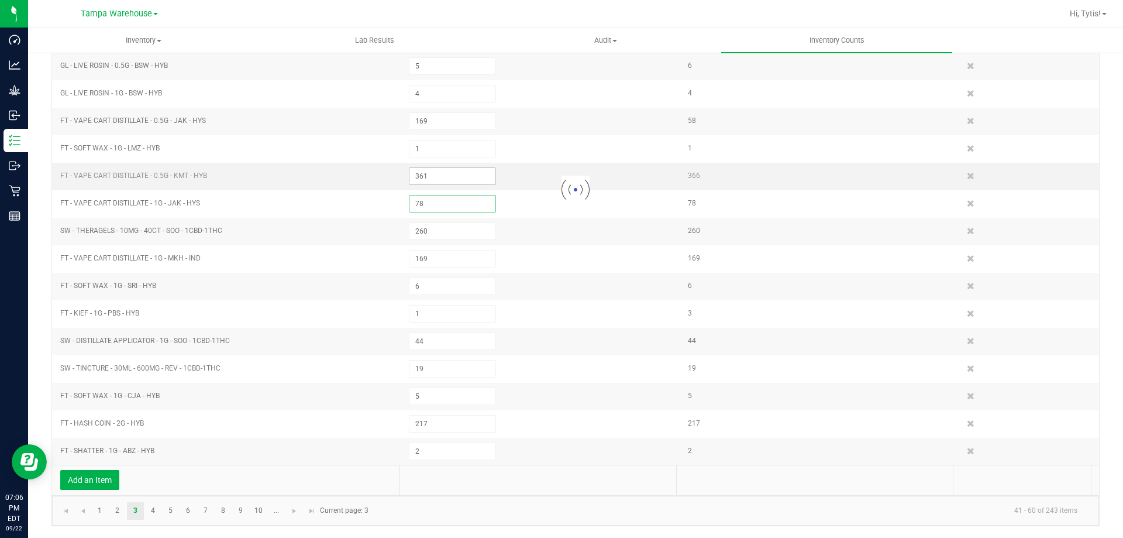
type input "78"
click at [457, 173] on input "361" at bounding box center [452, 176] width 86 height 16
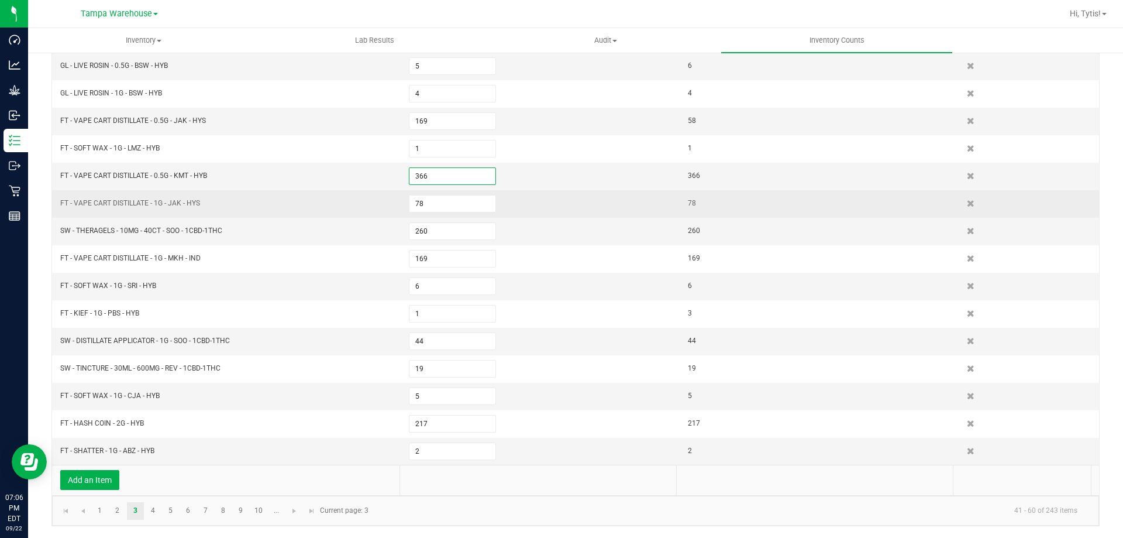
type input "366"
click at [338, 193] on td "FT - VAPE CART DISTILLATE - 1G - JAK - HYS" at bounding box center [227, 203] width 349 height 27
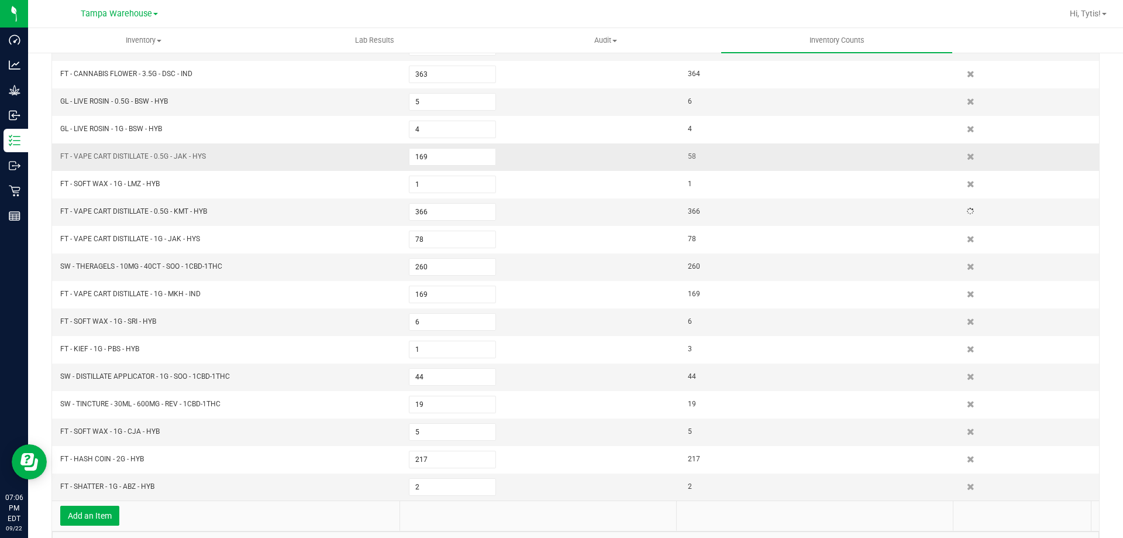
scroll to position [215, 0]
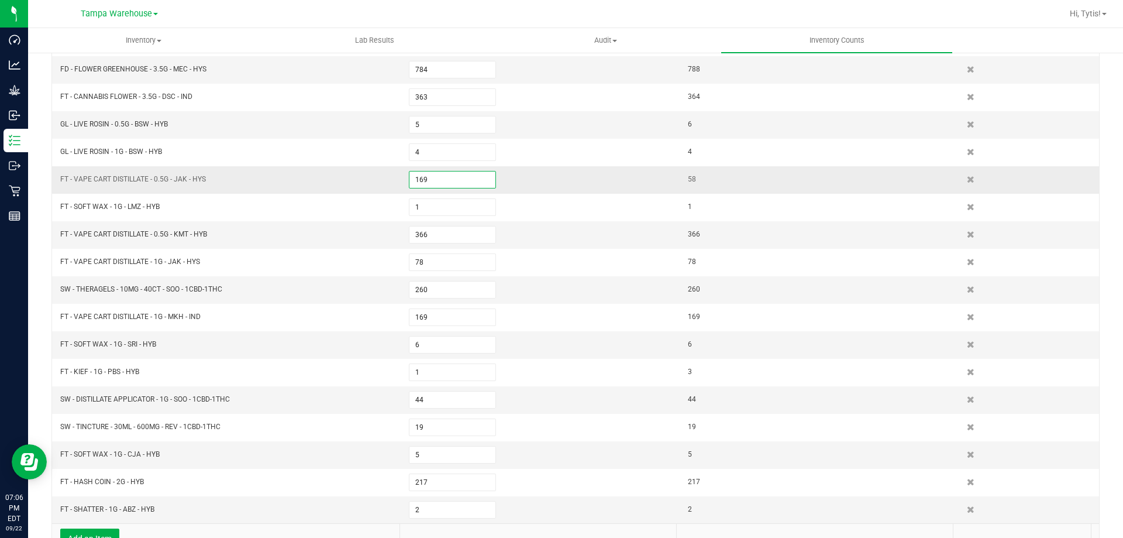
click at [421, 183] on input "169" at bounding box center [452, 179] width 86 height 16
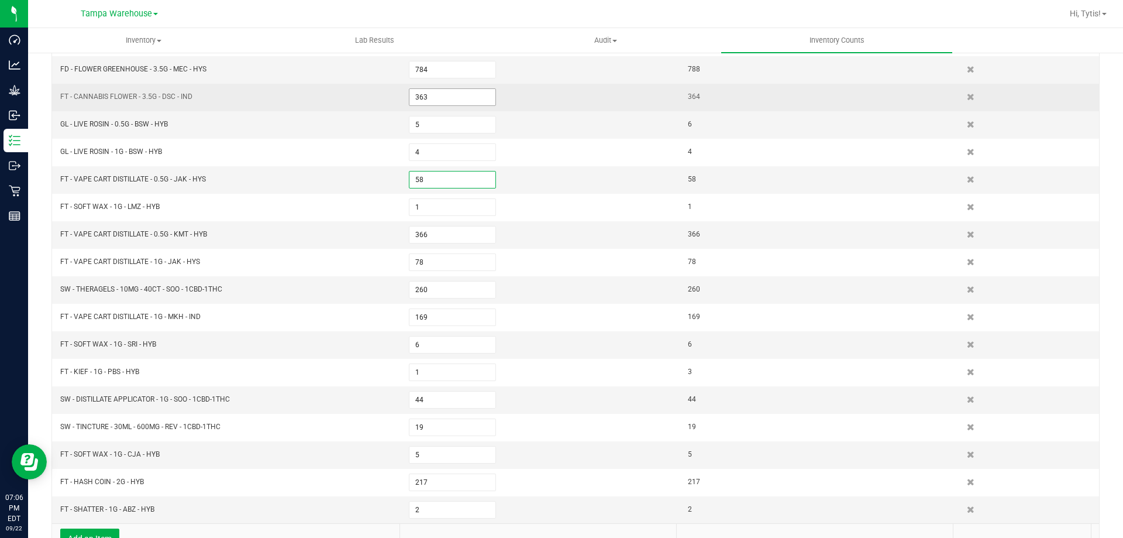
type input "58"
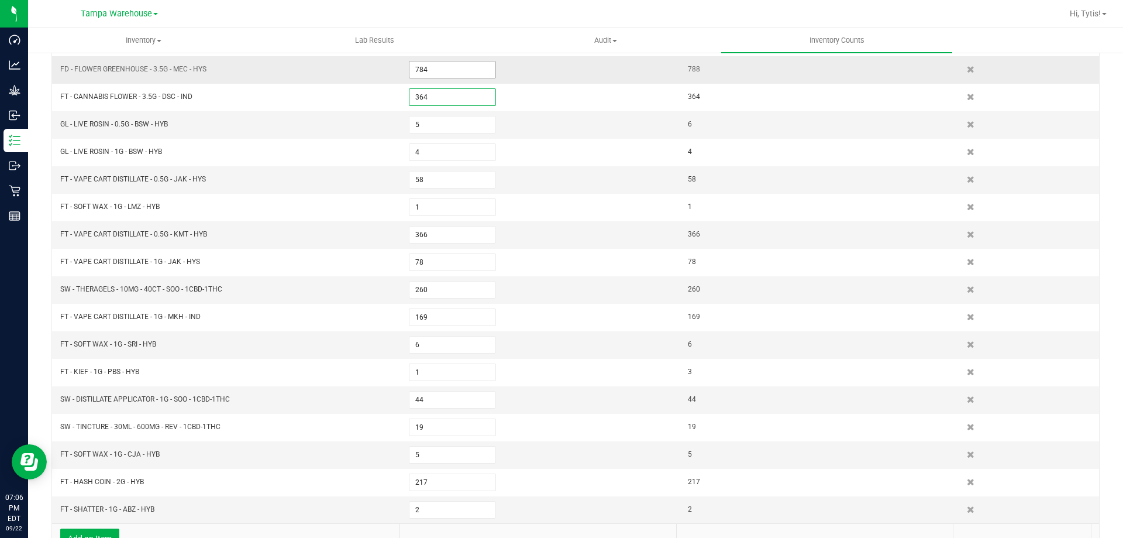
type input "364"
click at [451, 66] on input "784" at bounding box center [452, 69] width 86 height 16
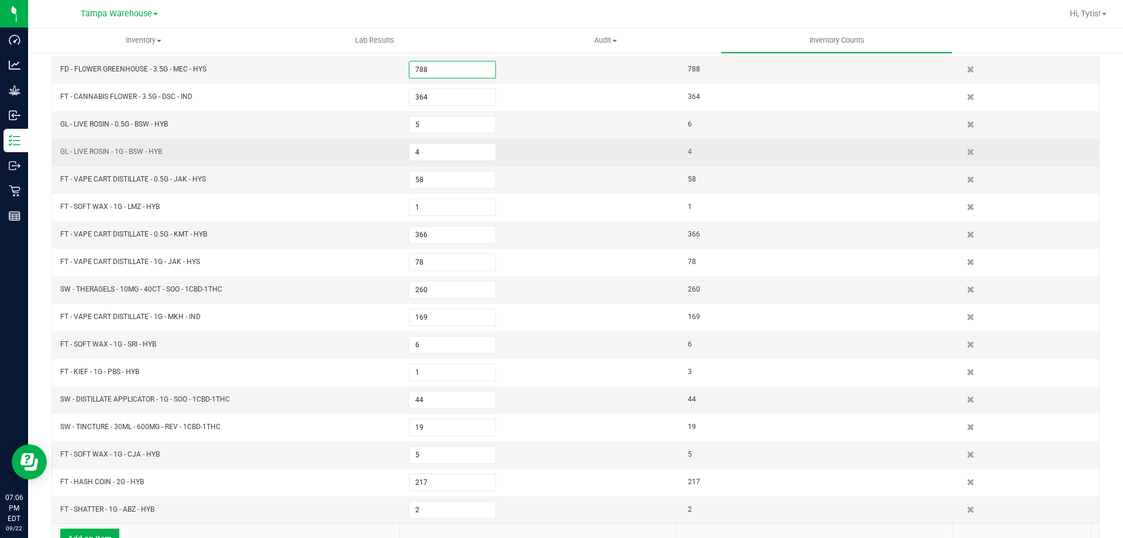
type input "788"
click at [345, 150] on td "GL - LIVE ROSIN - 1G - BSW - HYB" at bounding box center [227, 152] width 349 height 27
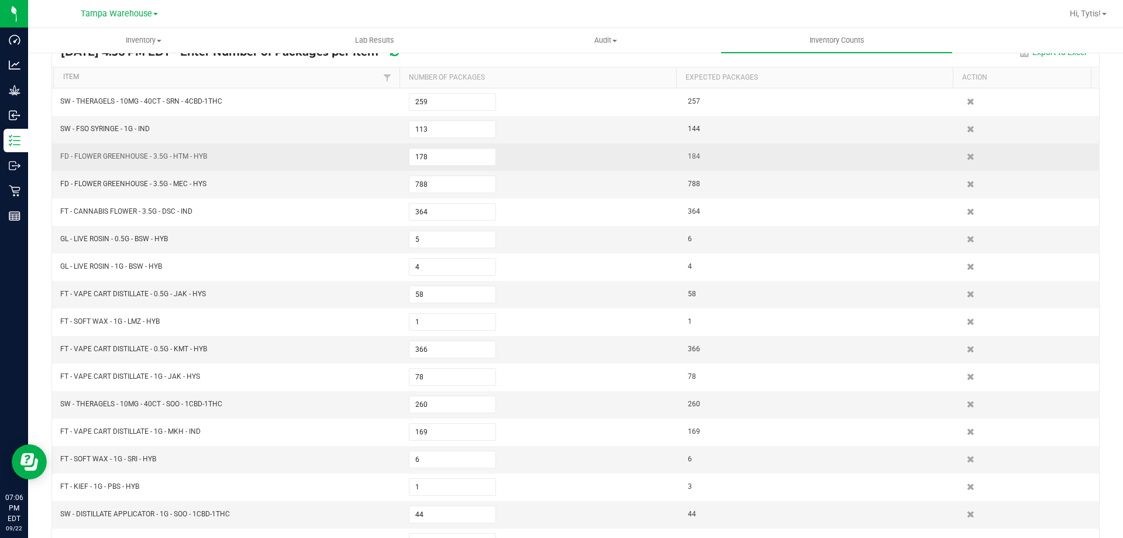
scroll to position [98, 0]
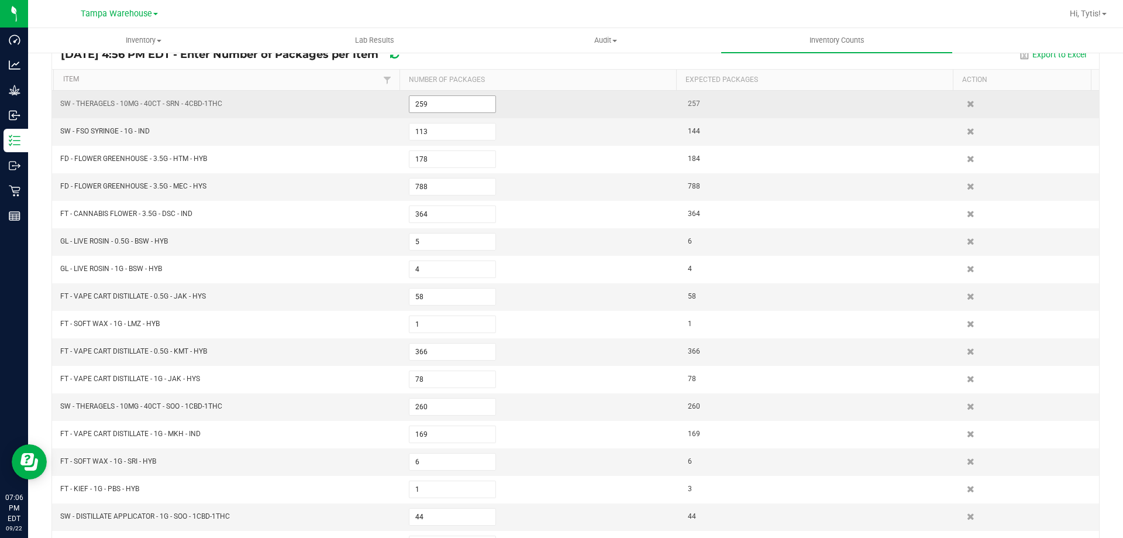
click at [469, 99] on input "259" at bounding box center [452, 104] width 86 height 16
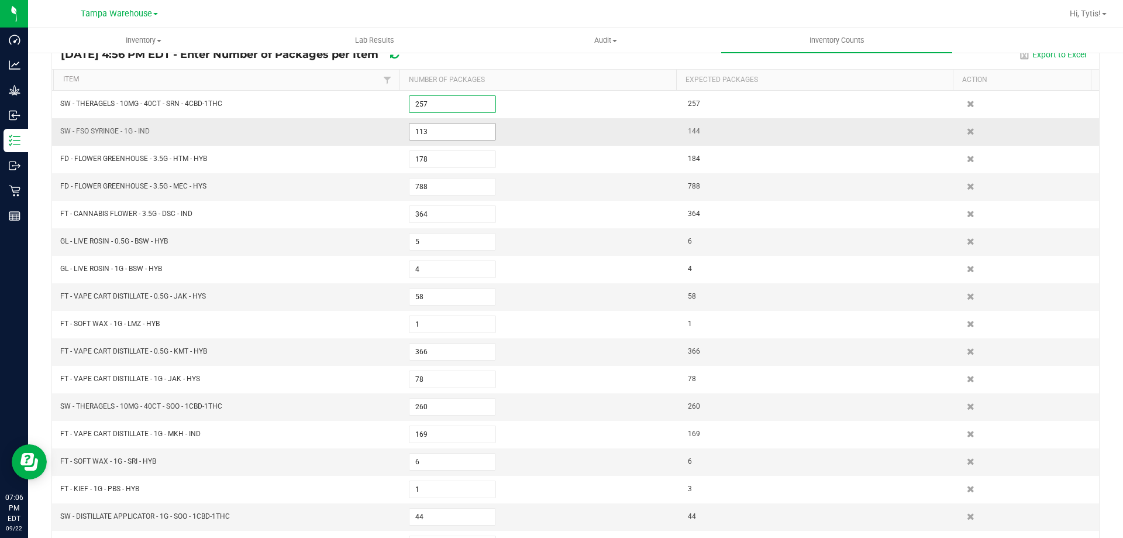
type input "257"
click at [454, 137] on div at bounding box center [575, 365] width 1047 height 549
click at [455, 131] on input "113" at bounding box center [452, 131] width 86 height 16
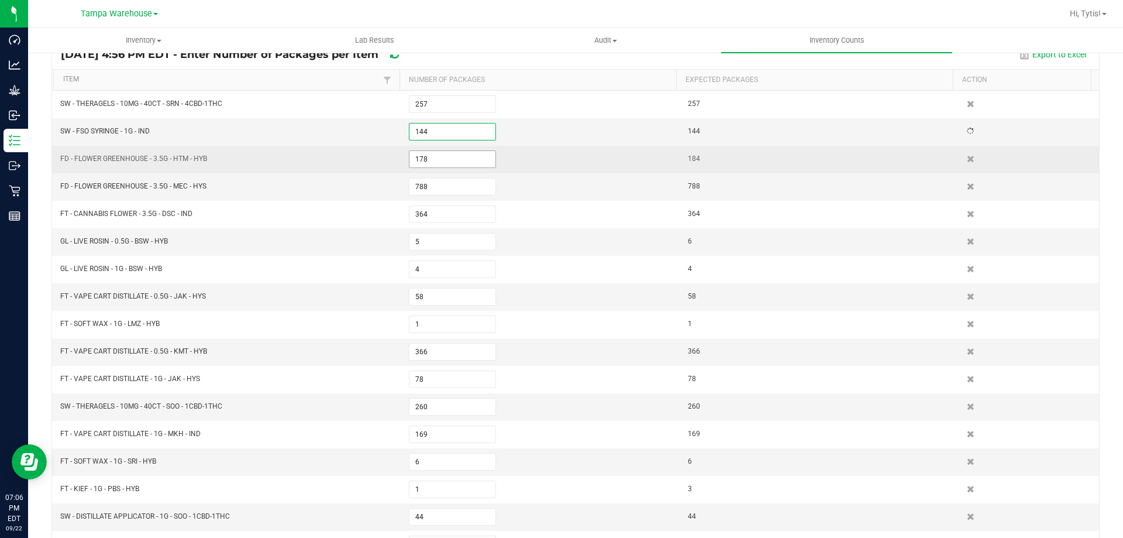
type input "144"
click at [456, 158] on kendo-grid-list "SW - THERAGELS - 10MG - 40CT - SRN - 4CBD-1THC 257 257 SW - FSO SYRINGE - 1G - …" at bounding box center [575, 365] width 1047 height 549
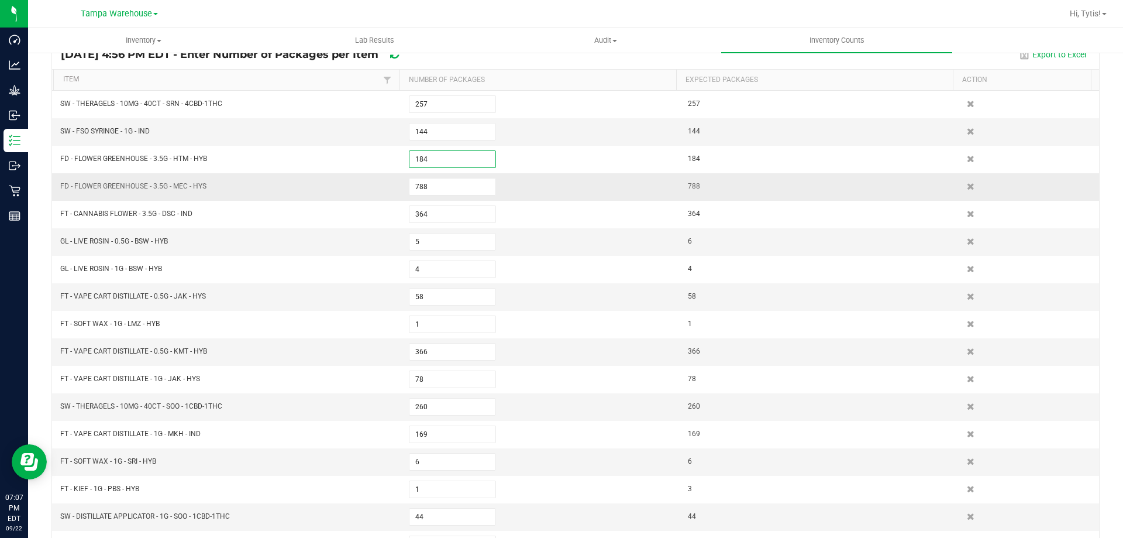
type input "184"
click at [359, 184] on td "FD - FLOWER GREENHOUSE - 3.5G - MEC - HYS" at bounding box center [227, 186] width 349 height 27
click at [447, 236] on input "5" at bounding box center [452, 241] width 86 height 16
type input "7"
click at [296, 287] on td "FT - VAPE CART DISTILLATE - 0.5G - JAK - HYS" at bounding box center [227, 296] width 349 height 27
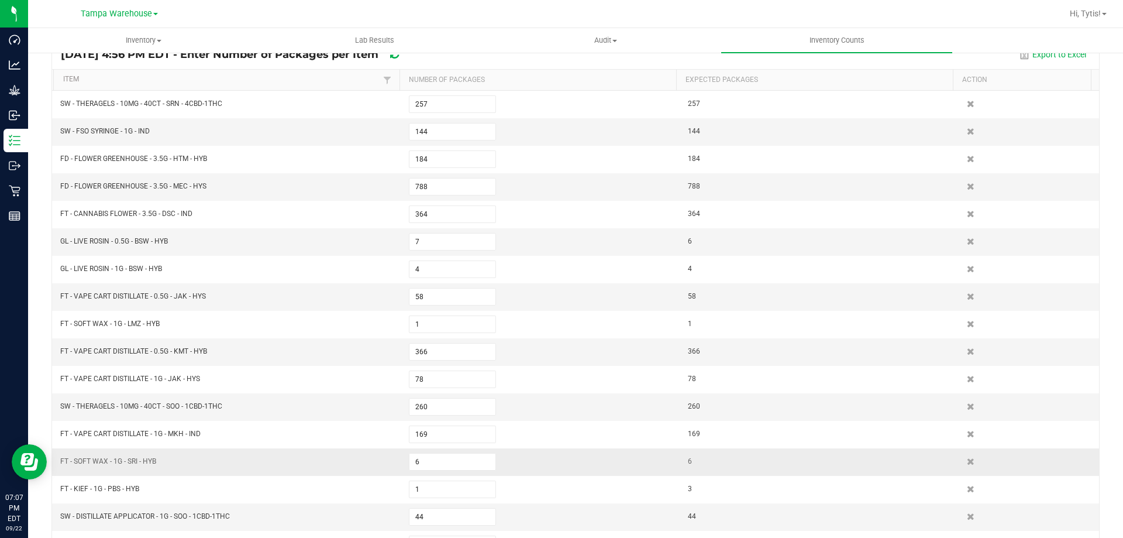
scroll to position [157, 0]
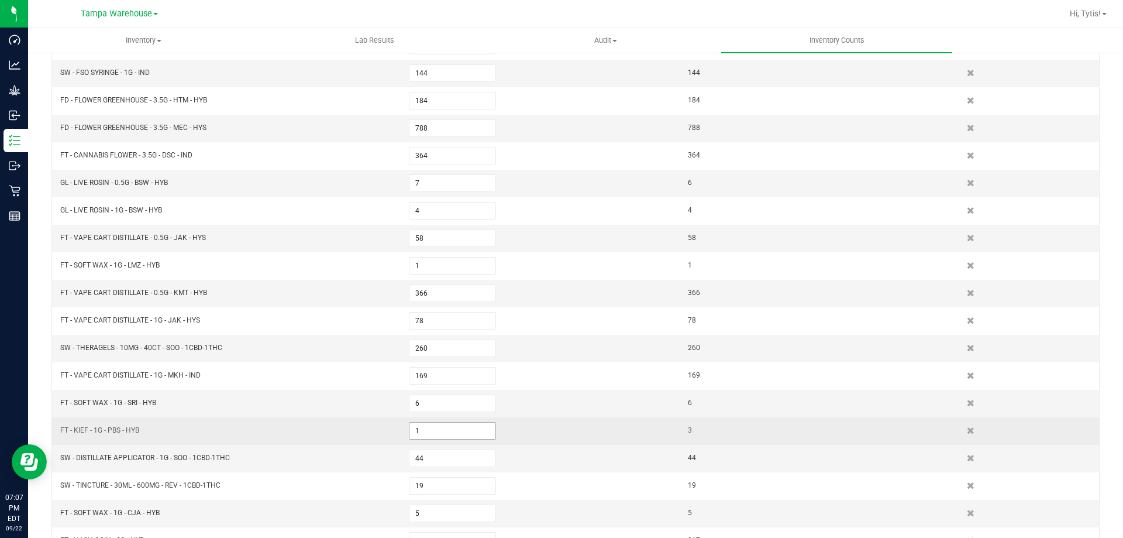
click at [439, 422] on span "1" at bounding box center [452, 431] width 87 height 18
click at [439, 425] on input "1" at bounding box center [452, 430] width 86 height 16
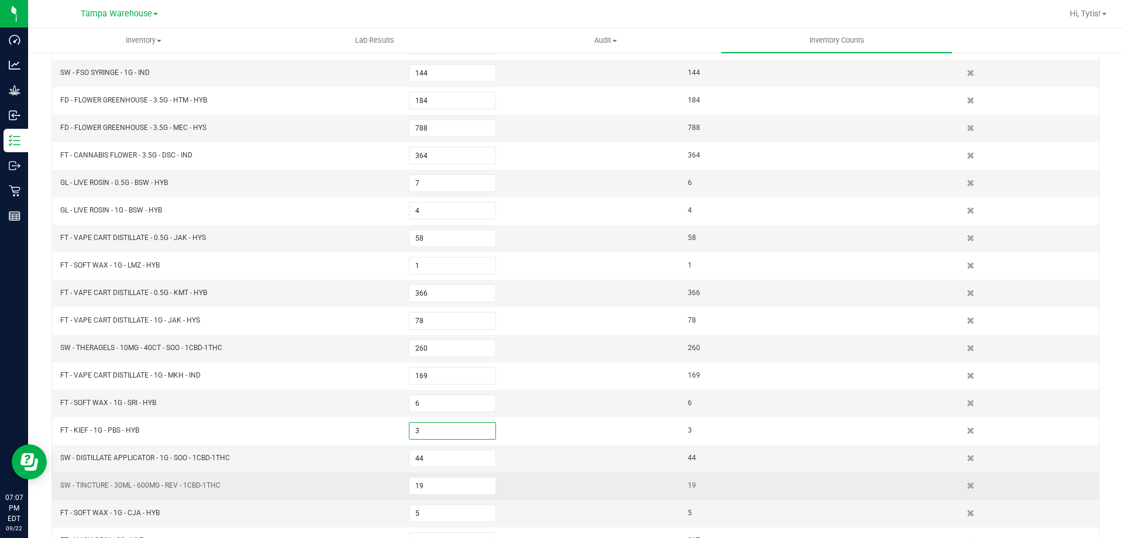
type input "3"
click at [339, 473] on td "SW - TINCTURE - 30ML - 600MG - REV - 1CBD-1THC" at bounding box center [227, 485] width 349 height 27
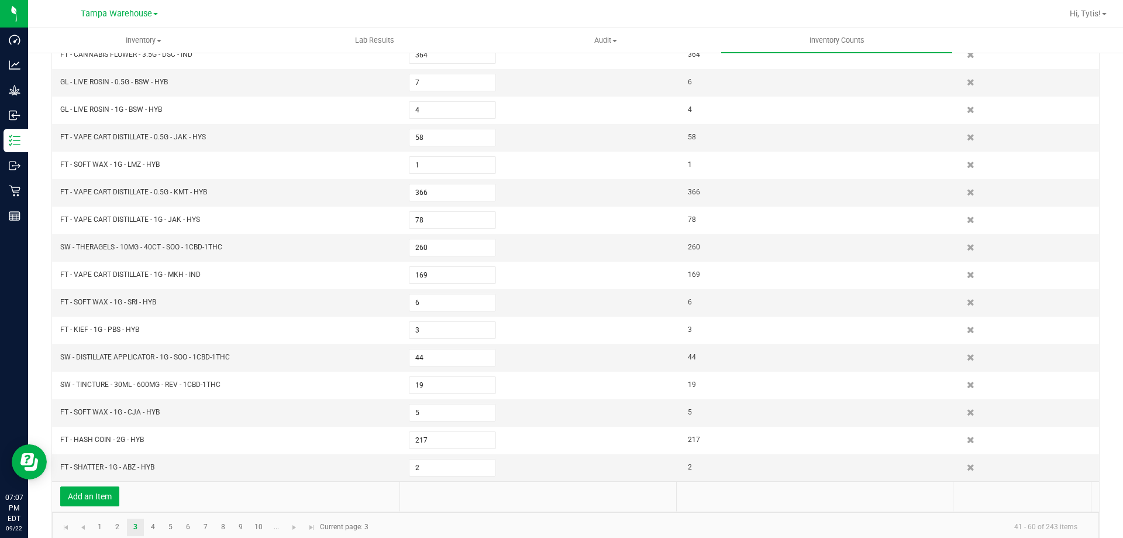
scroll to position [274, 0]
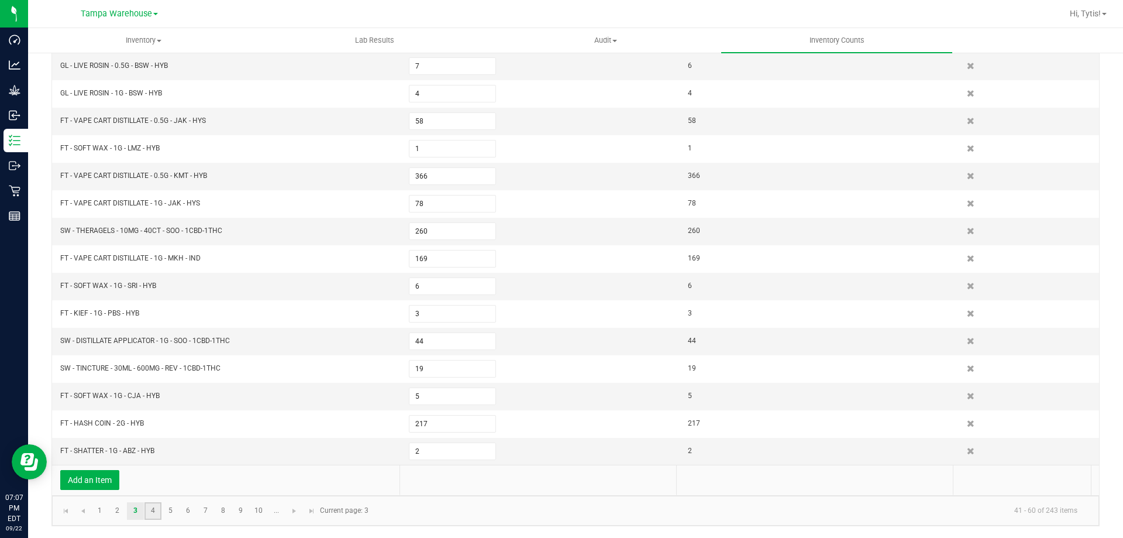
click at [152, 507] on link "4" at bounding box center [152, 511] width 17 height 18
type input "7"
type input "32"
type input "203"
type input "234"
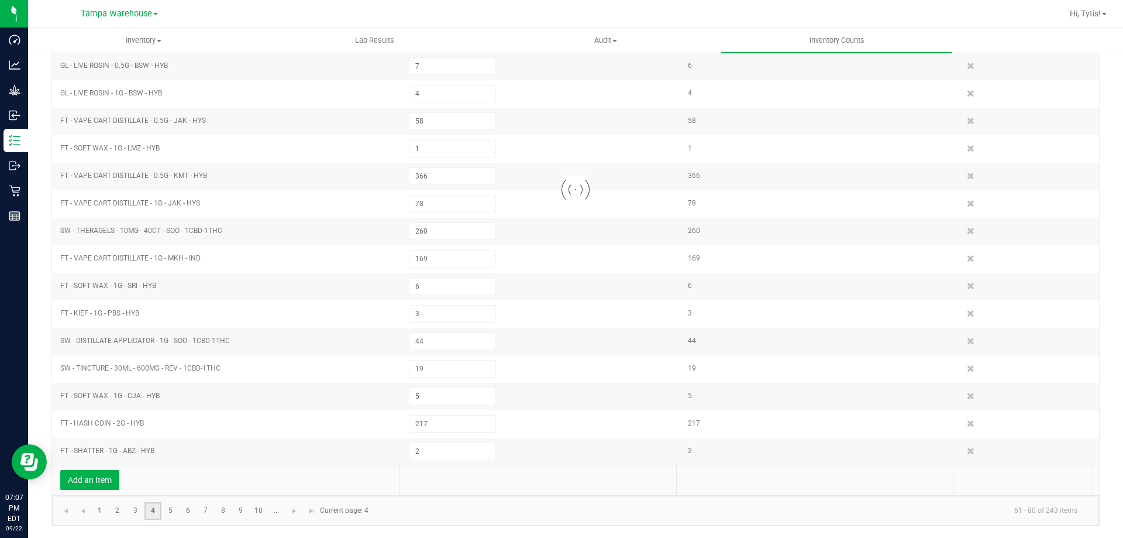
type input "17"
type input "1"
type input "6"
type input "4"
type input "62"
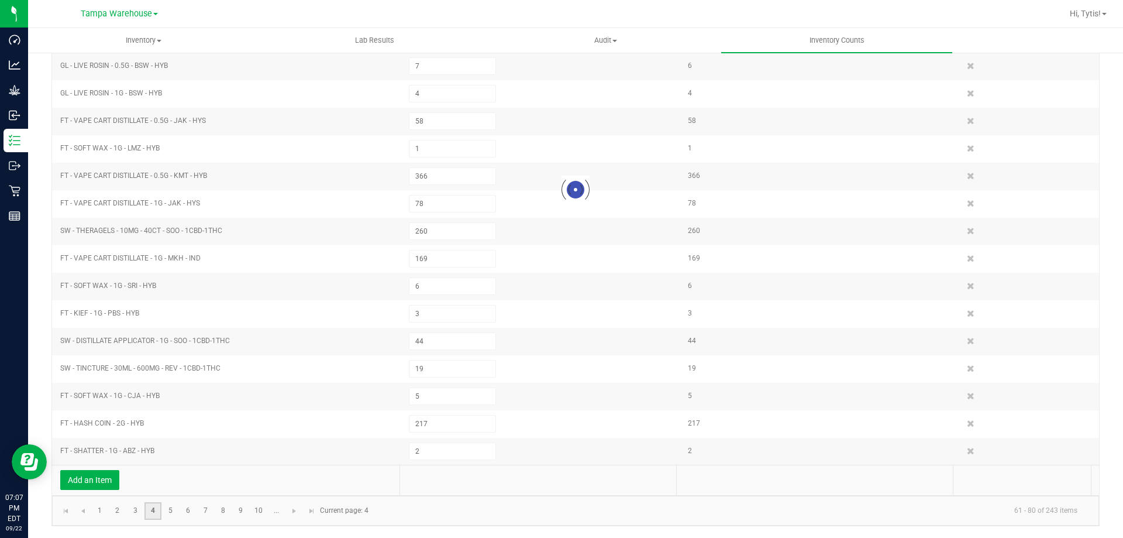
type input "248"
type input "75"
type input "22"
type input "359"
type input "33"
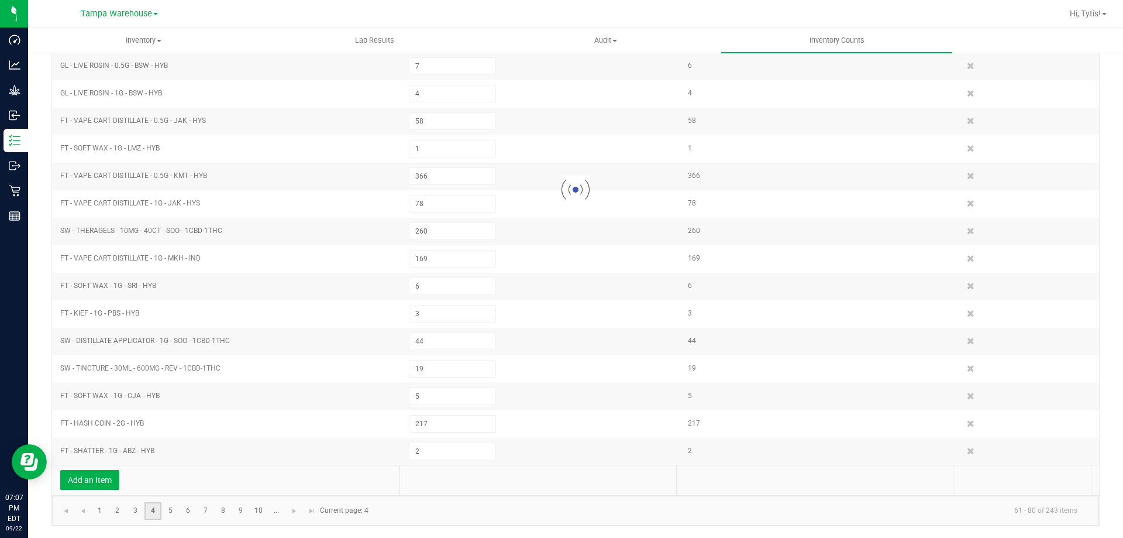
type input "45"
type input "129"
type input "7"
type input "93"
type input "76"
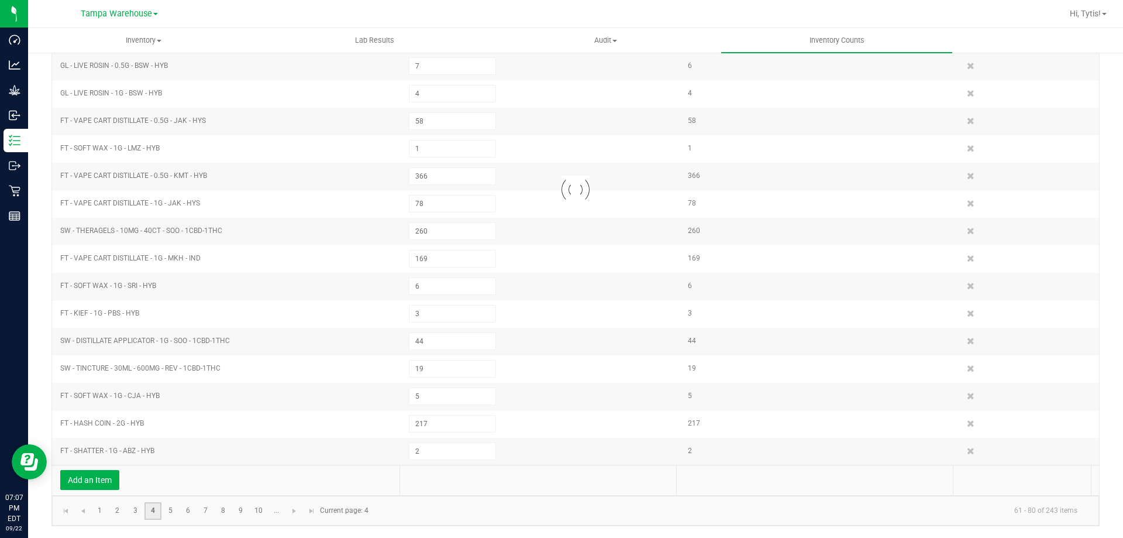
type input "86"
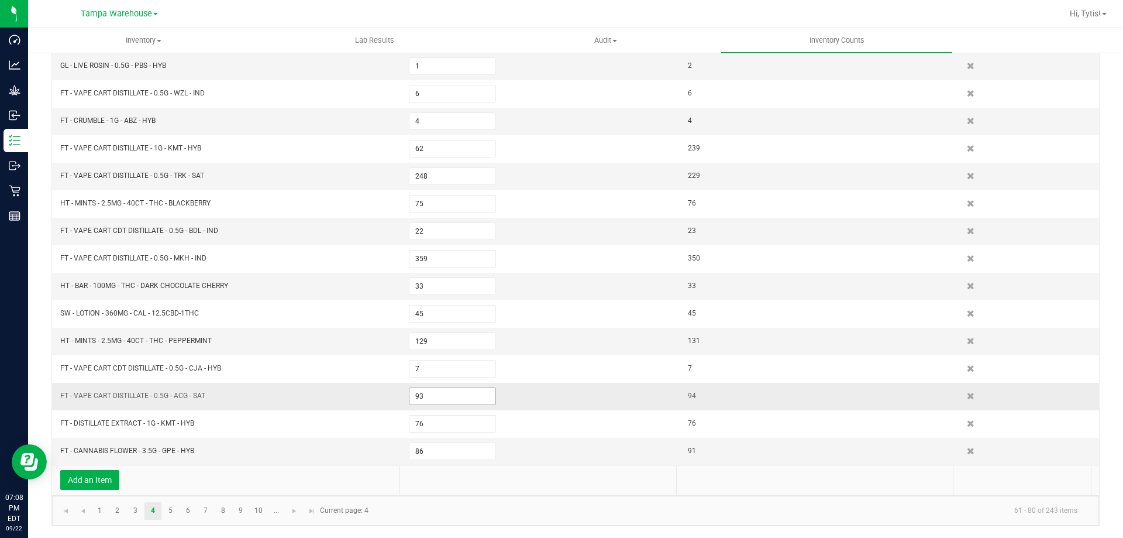
click at [446, 390] on input "93" at bounding box center [452, 396] width 86 height 16
type input "3"
type input "94"
click at [435, 442] on kendo-grid-list "HT - BAR - 100MG - THC - DARK CHOCOLATE MINT 7 8 FT - VAPE CART CDT DISTILLATE …" at bounding box center [575, 189] width 1047 height 549
click at [436, 443] on span "86" at bounding box center [452, 451] width 87 height 18
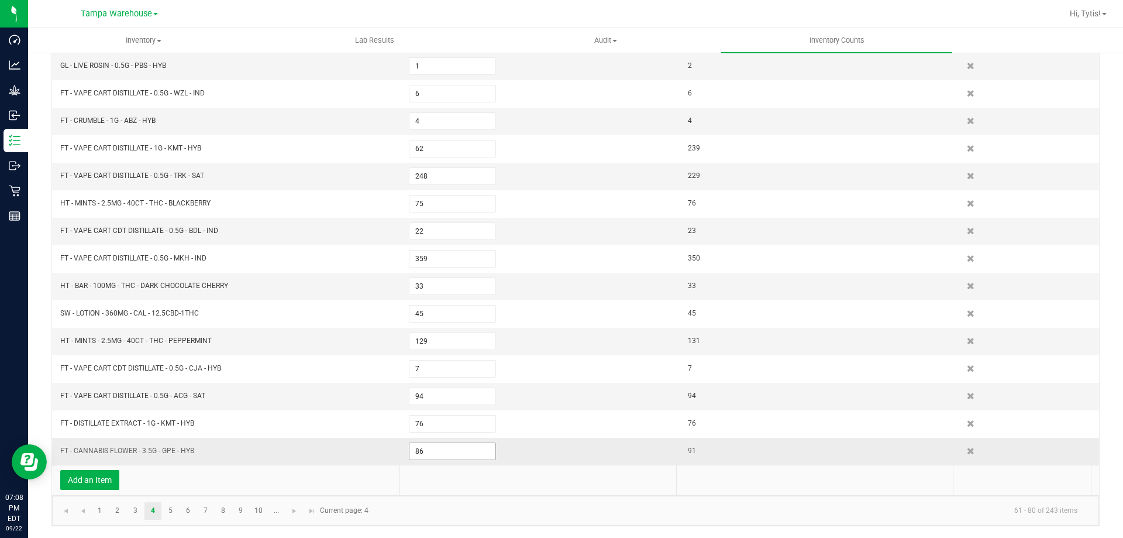
click at [437, 447] on input "86" at bounding box center [452, 451] width 86 height 16
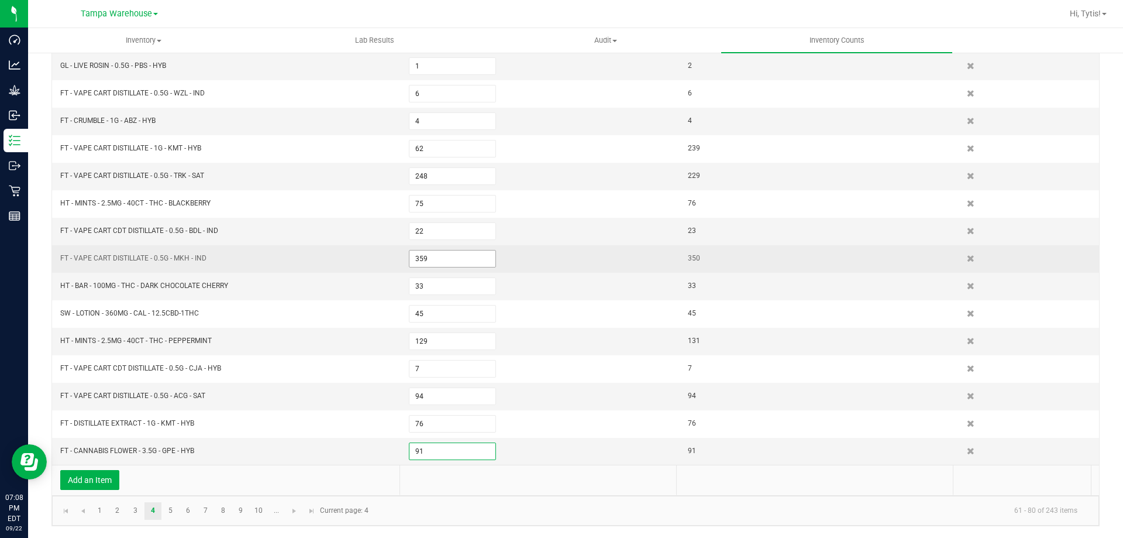
type input "91"
click at [449, 263] on input "359" at bounding box center [452, 258] width 86 height 16
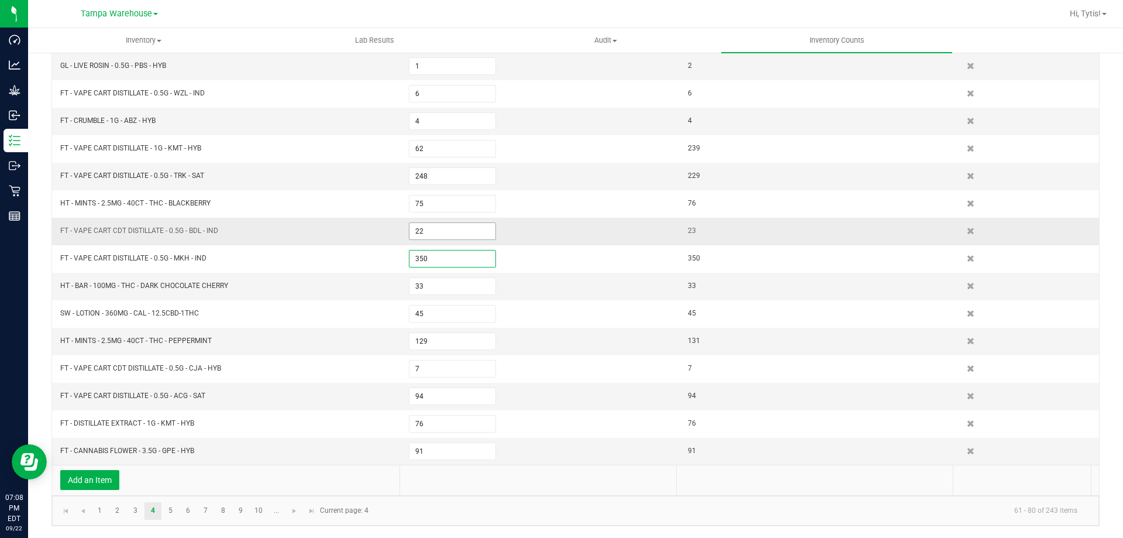
type input "350"
click at [445, 236] on input "22" at bounding box center [452, 231] width 86 height 16
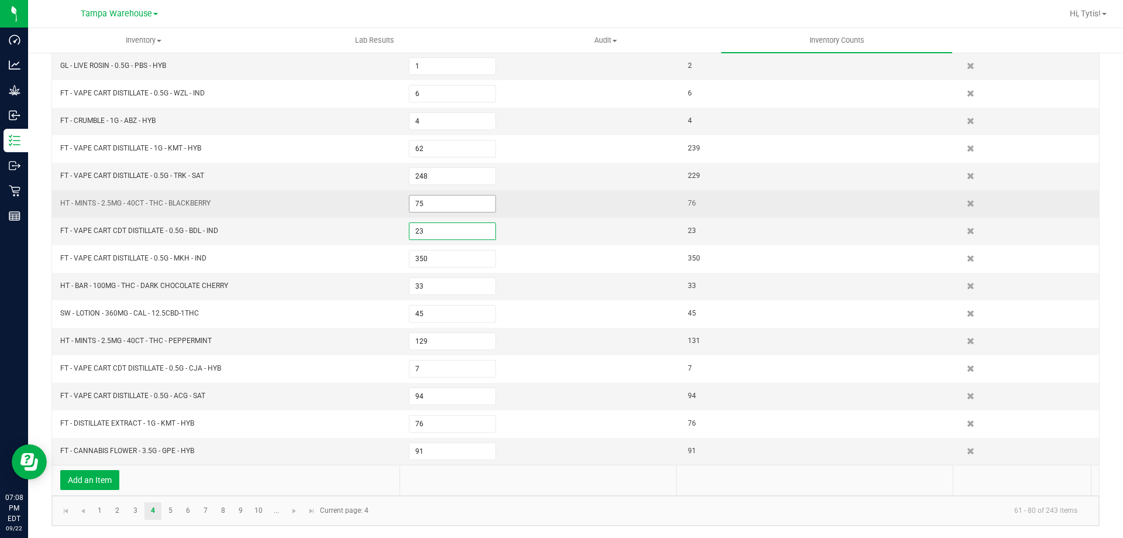
type input "23"
click at [441, 204] on input "75" at bounding box center [452, 203] width 86 height 16
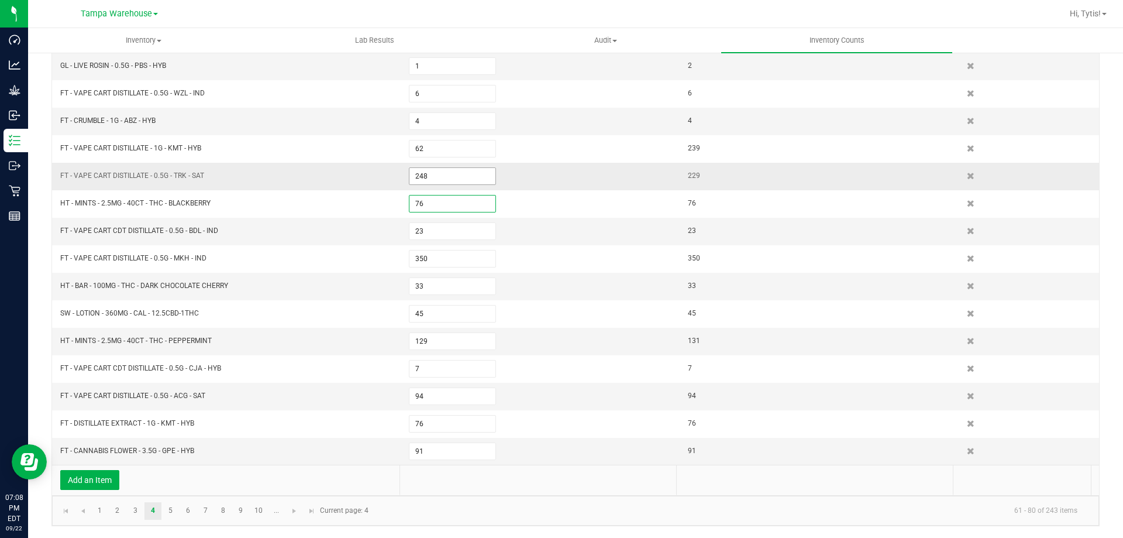
type input "76"
click at [452, 178] on input "248" at bounding box center [452, 176] width 86 height 16
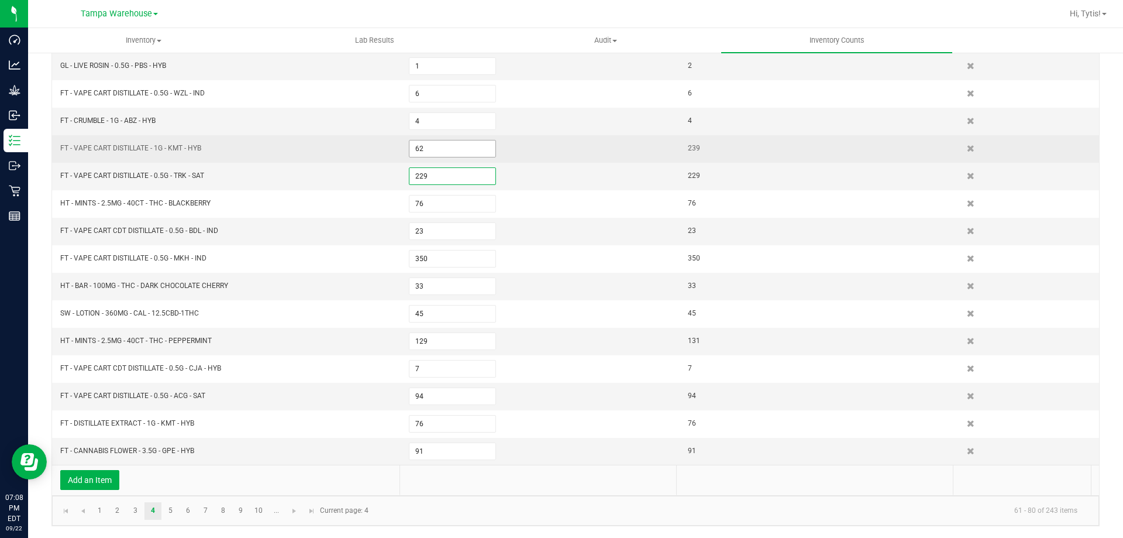
type input "229"
click at [448, 145] on input "62" at bounding box center [452, 148] width 86 height 16
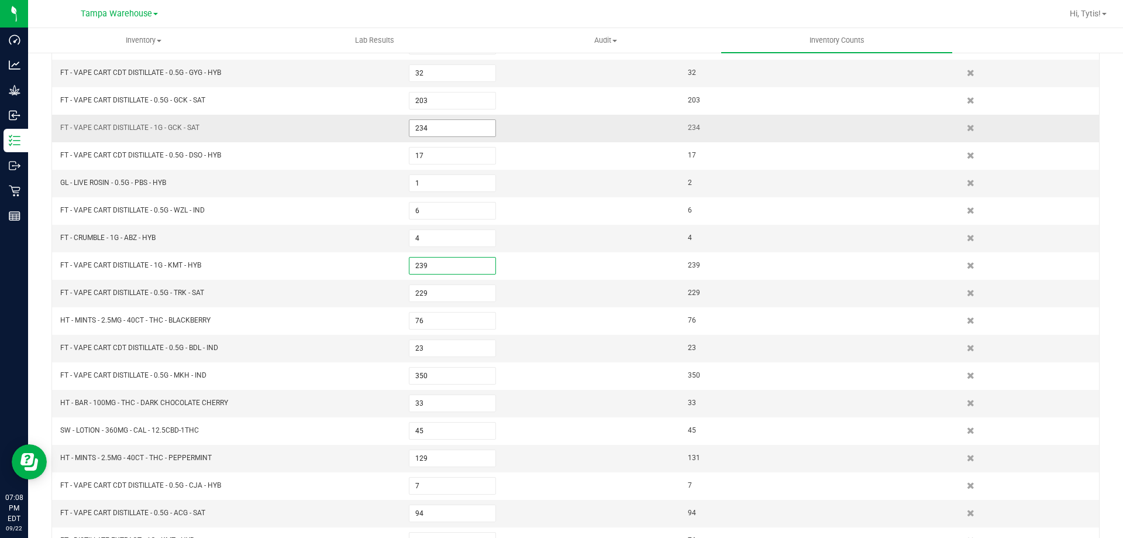
scroll to position [98, 0]
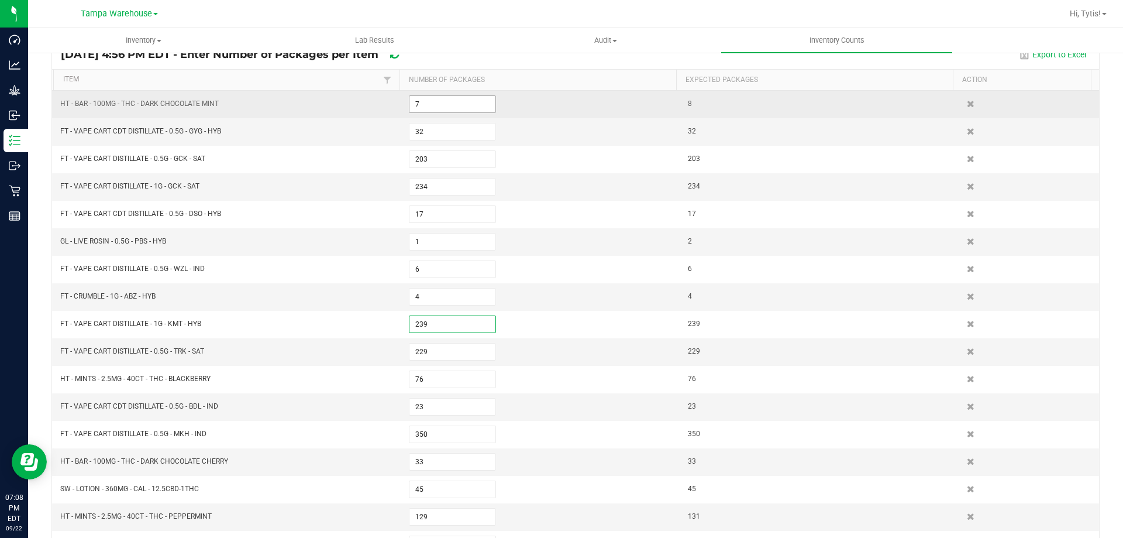
type input "239"
click at [443, 104] on input "7" at bounding box center [452, 104] width 86 height 16
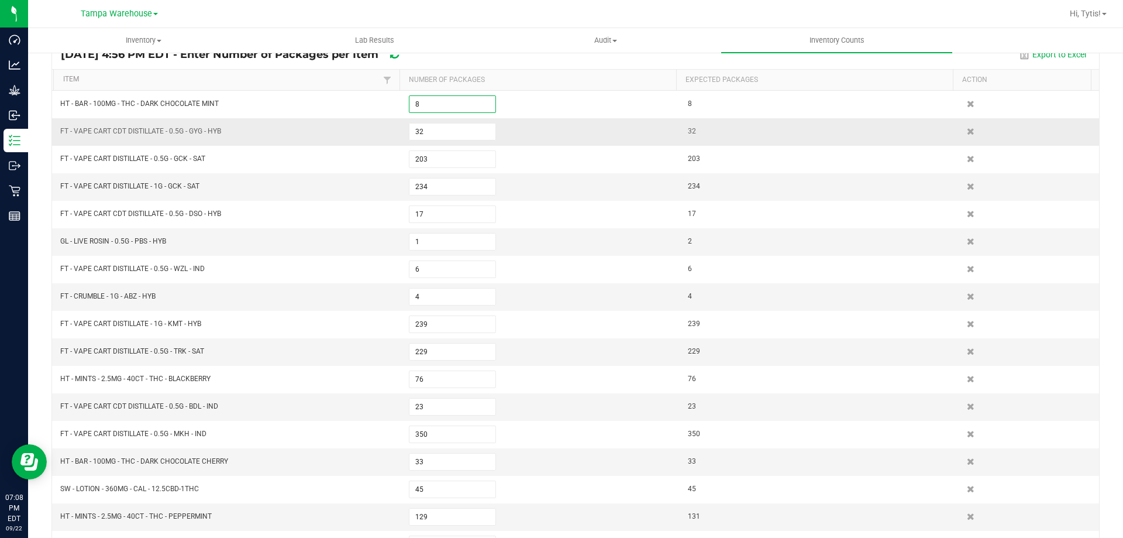
type input "8"
click at [383, 143] on td "FT - VAPE CART CDT DISTILLATE - 0.5G - GYG - HYB" at bounding box center [227, 131] width 349 height 27
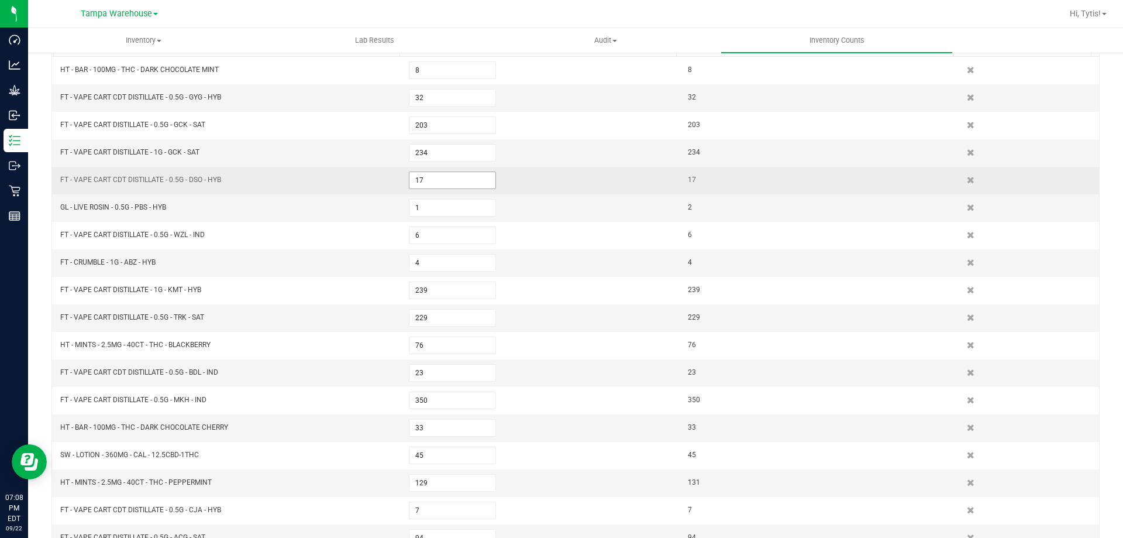
scroll to position [157, 0]
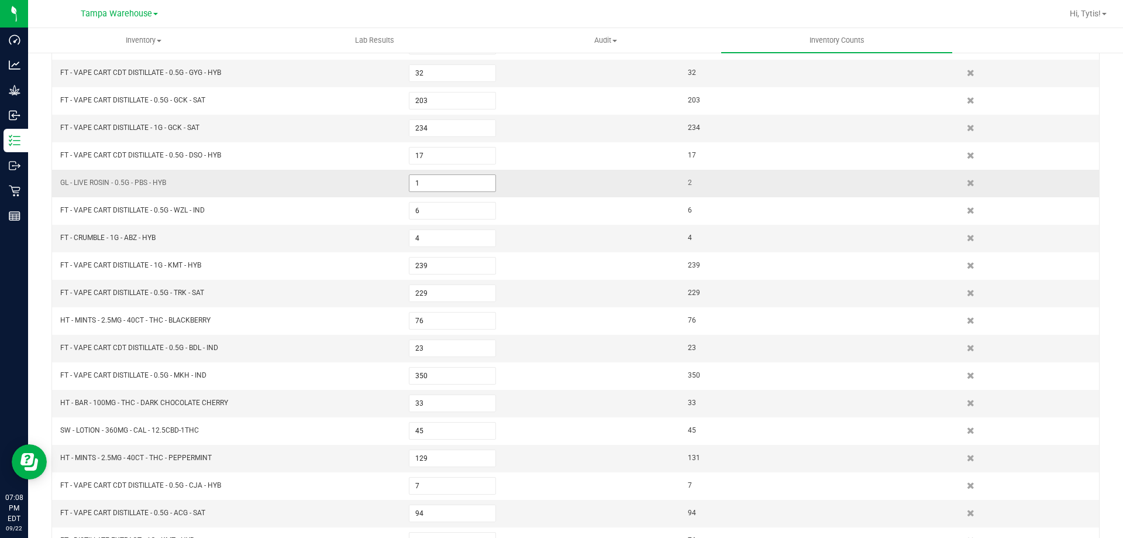
click at [437, 177] on input "1" at bounding box center [452, 183] width 86 height 16
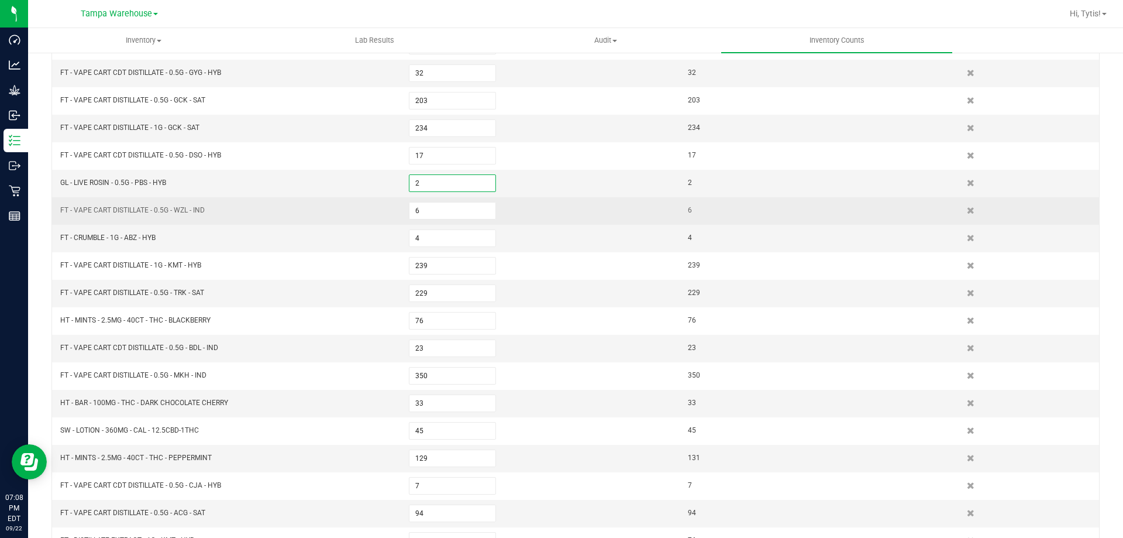
type input "2"
click at [394, 197] on td "FT - VAPE CART DISTILLATE - 0.5G - WZL - IND" at bounding box center [227, 210] width 349 height 27
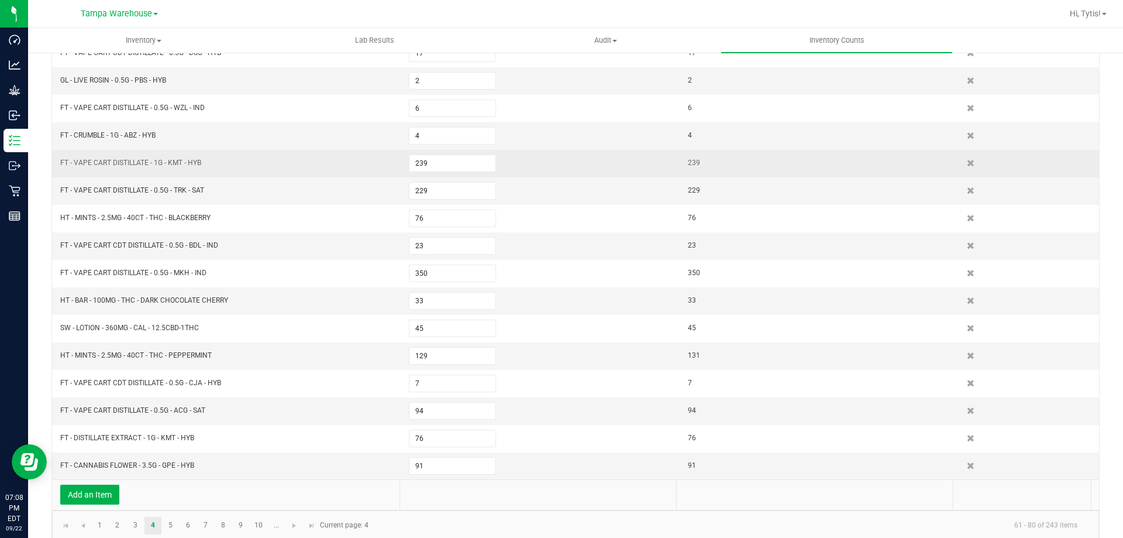
scroll to position [274, 0]
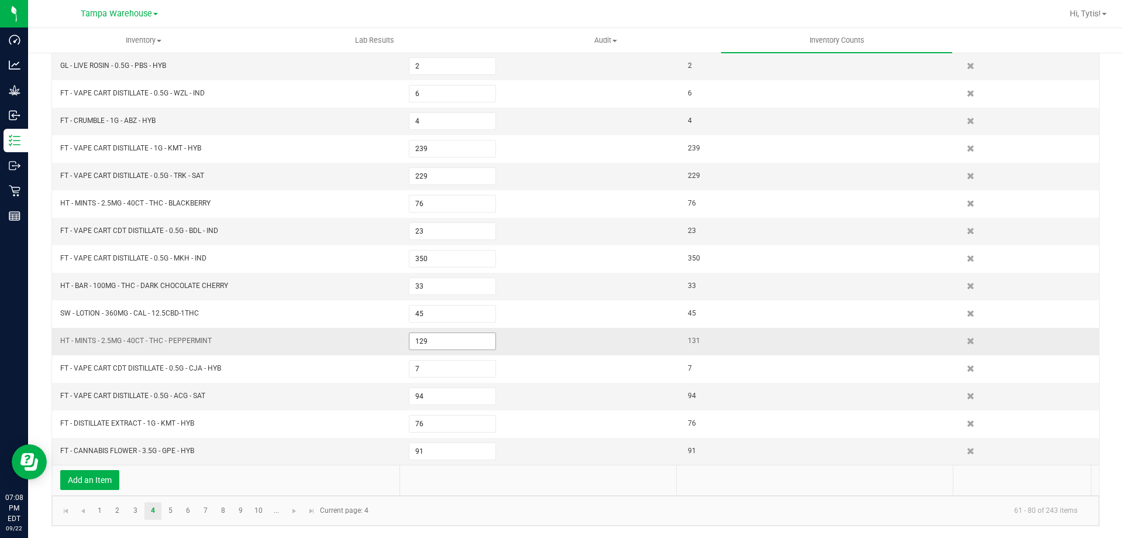
click at [452, 333] on input "129" at bounding box center [452, 341] width 86 height 16
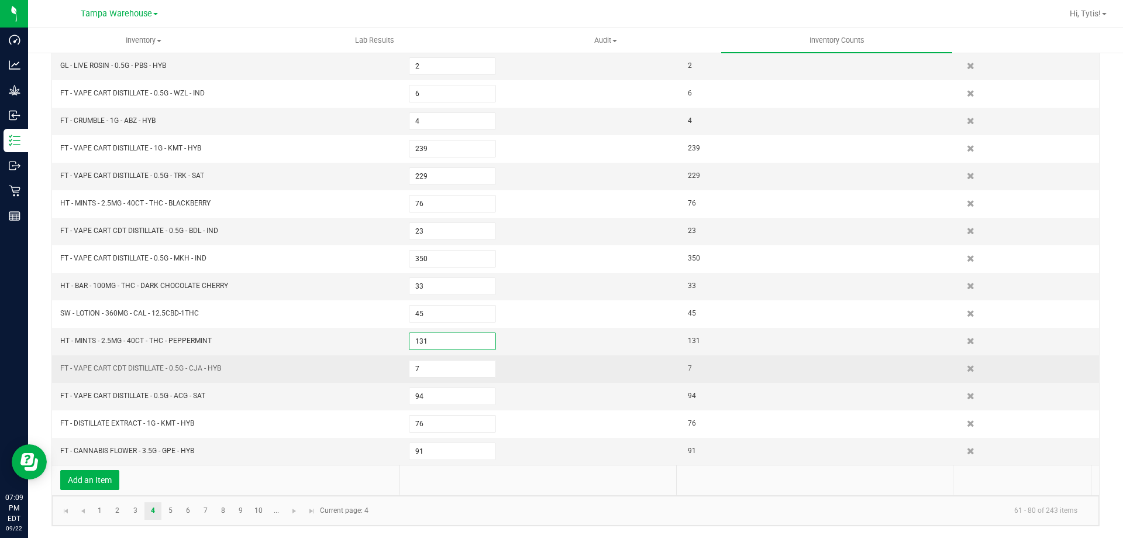
type input "131"
click at [403, 358] on kendo-grid-list "HT - BAR - 100MG - THC - DARK CHOCOLATE MINT 8 8 FT - VAPE CART CDT DISTILLATE …" at bounding box center [575, 189] width 1047 height 549
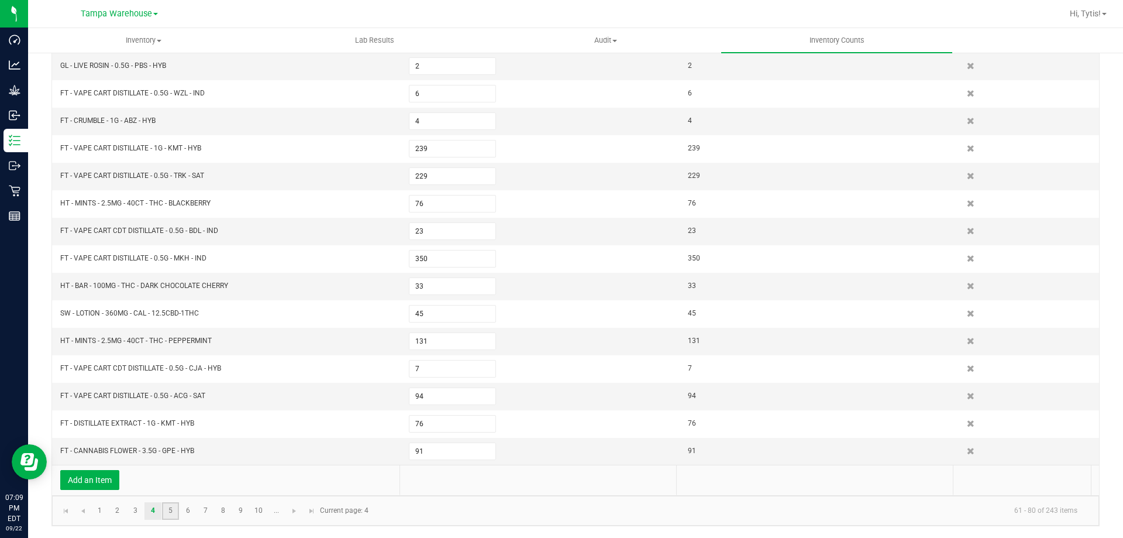
click at [178, 508] on link "5" at bounding box center [170, 511] width 17 height 18
type input "11"
type input "167"
type input "47"
type input "70"
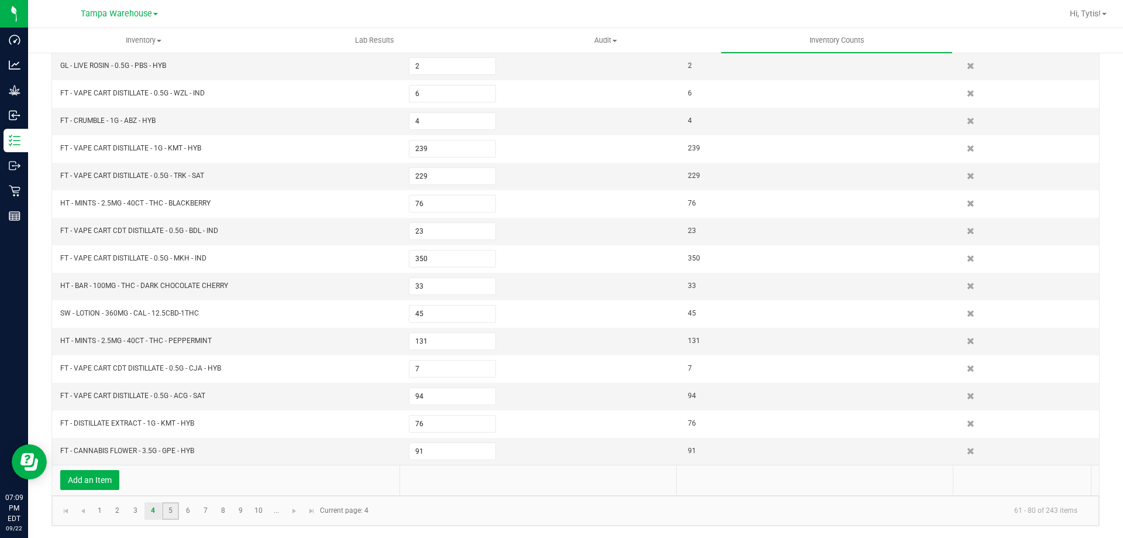
type input "4"
type input "3"
type input "4"
type input "429"
type input "63"
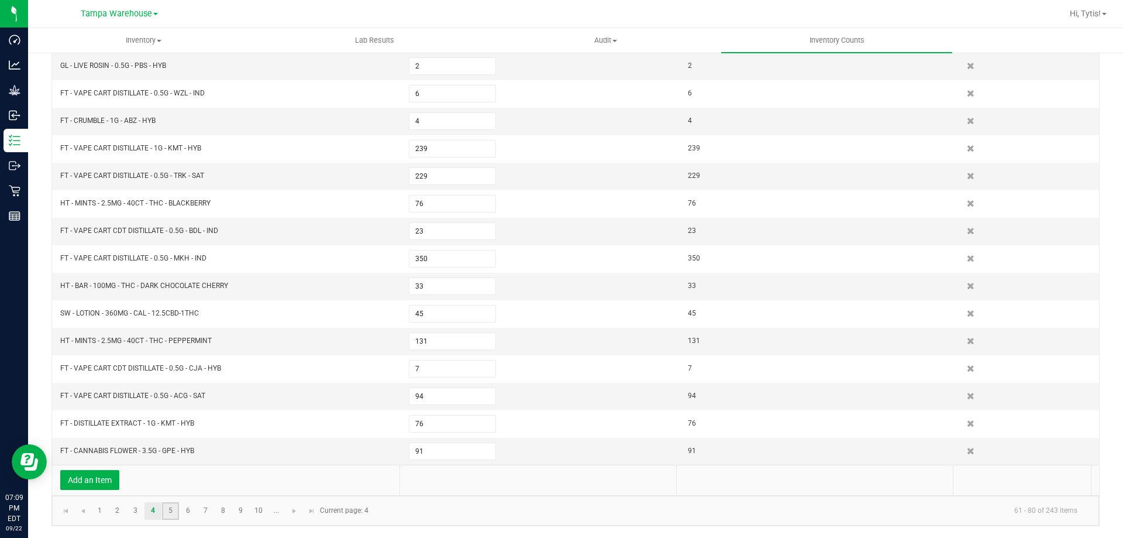
type input "12"
type input "1"
type input "212"
type input "314"
type input "277"
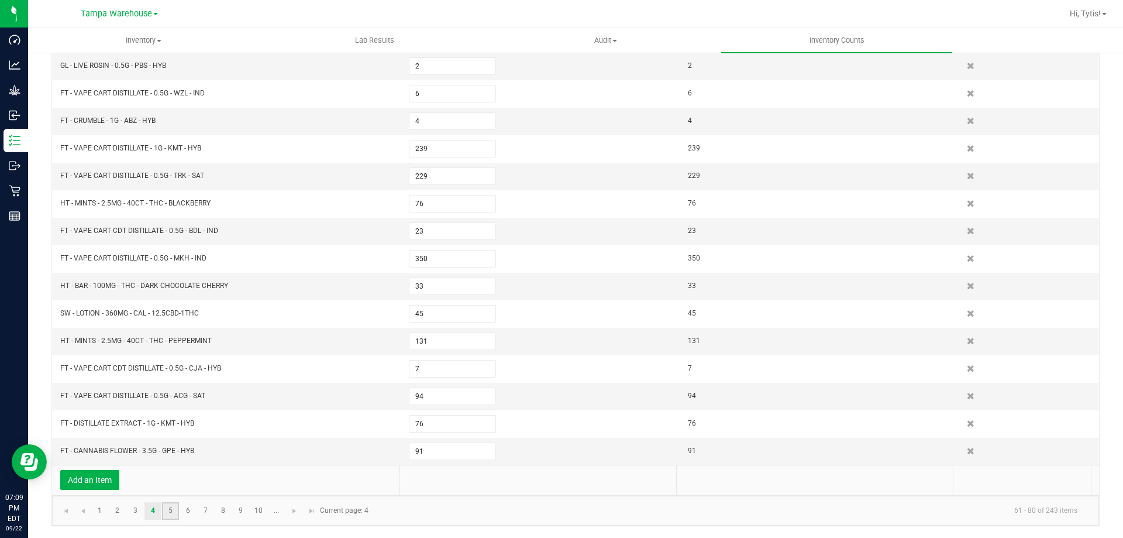
type input "81"
type input "46"
type input "194"
type input "78"
type input "72"
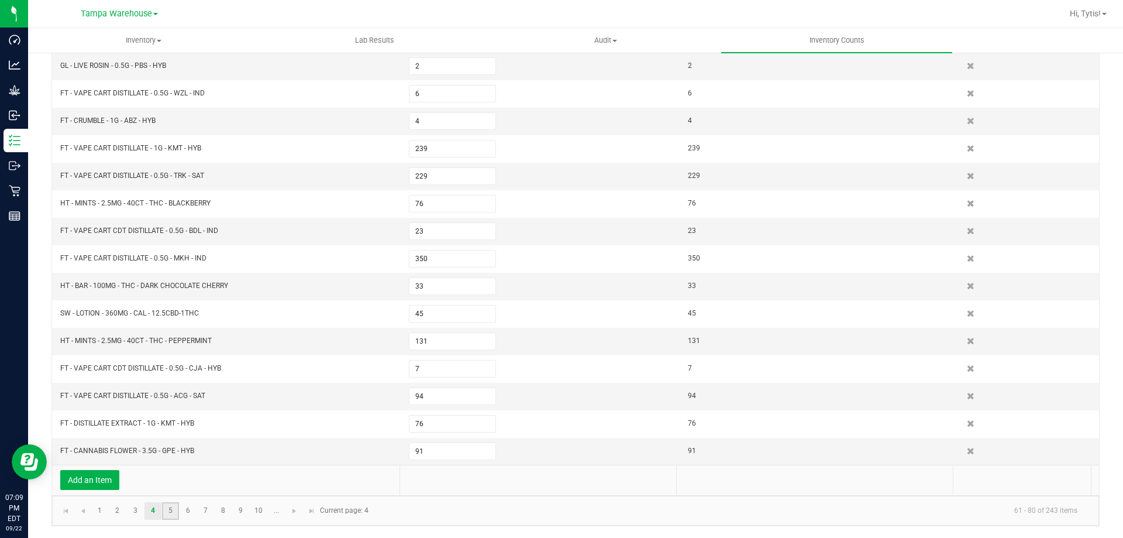
type input "3"
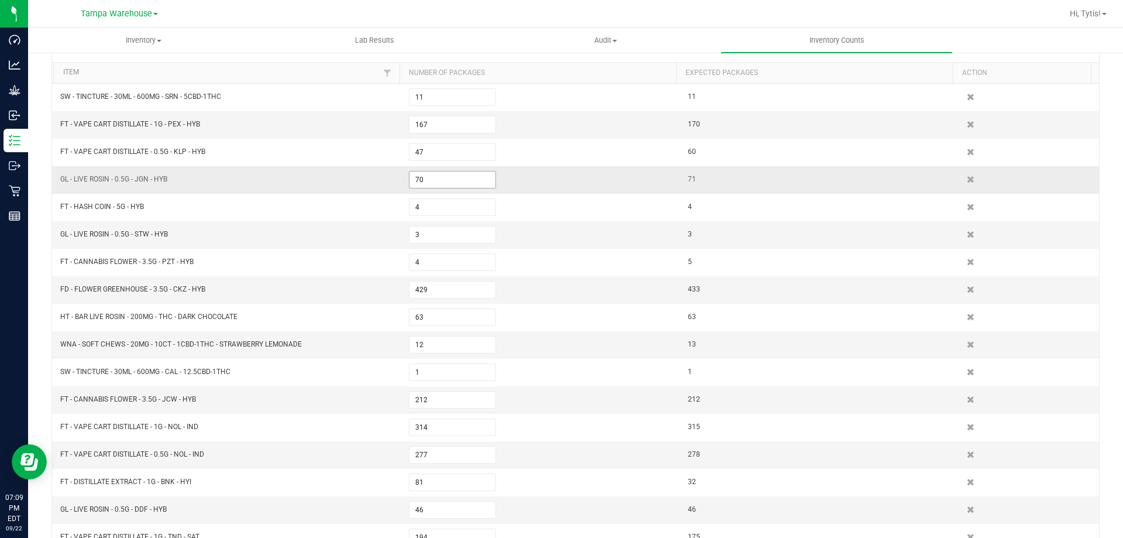
scroll to position [98, 0]
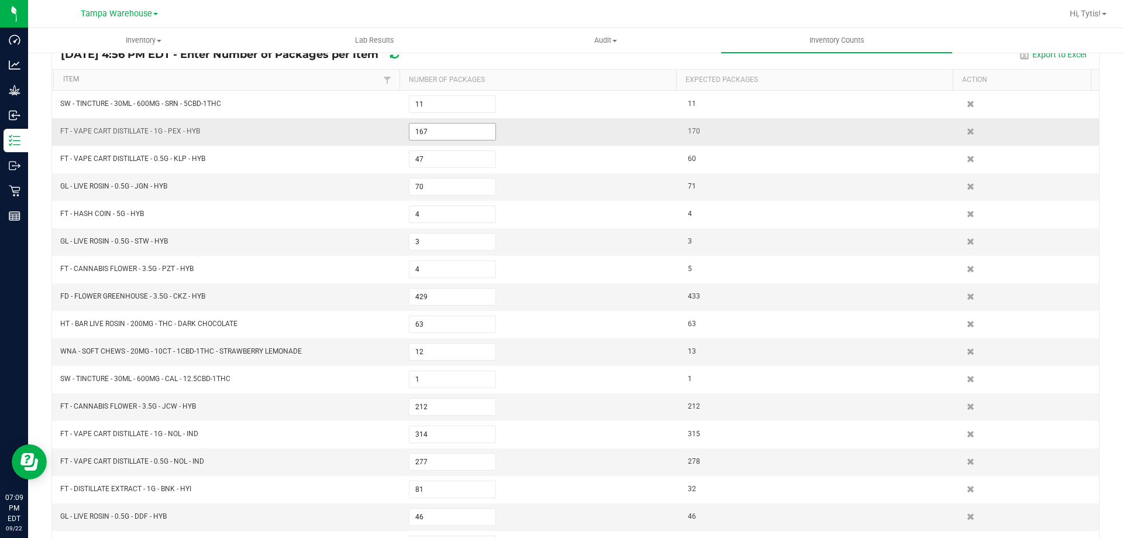
click at [456, 132] on input "167" at bounding box center [452, 131] width 86 height 16
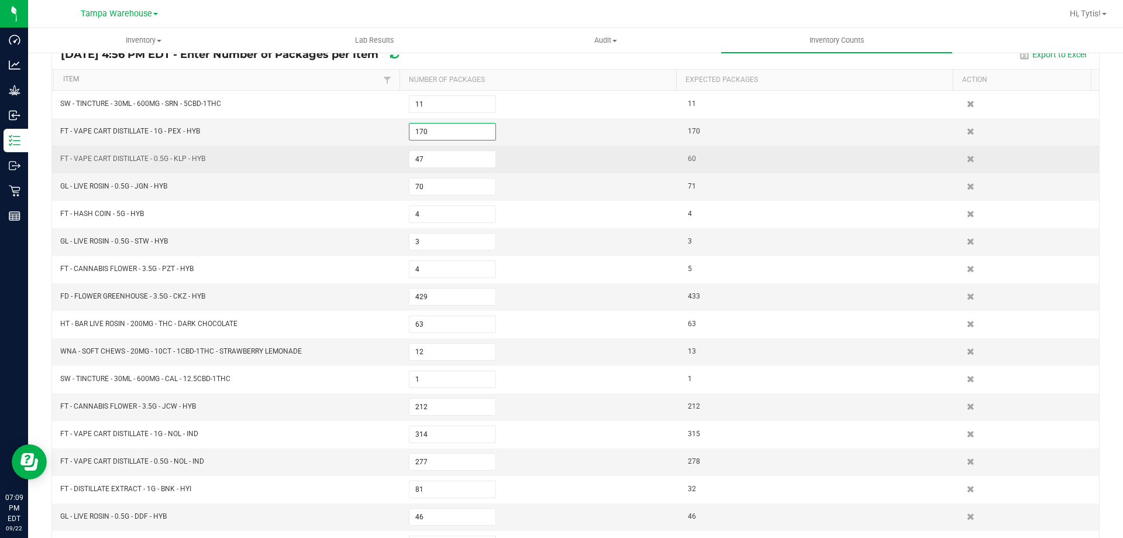
type input "170"
click at [431, 149] on td "47" at bounding box center [541, 159] width 279 height 27
drag, startPoint x: 431, startPoint y: 152, endPoint x: 431, endPoint y: 161, distance: 8.8
click at [431, 160] on input "47" at bounding box center [452, 159] width 86 height 16
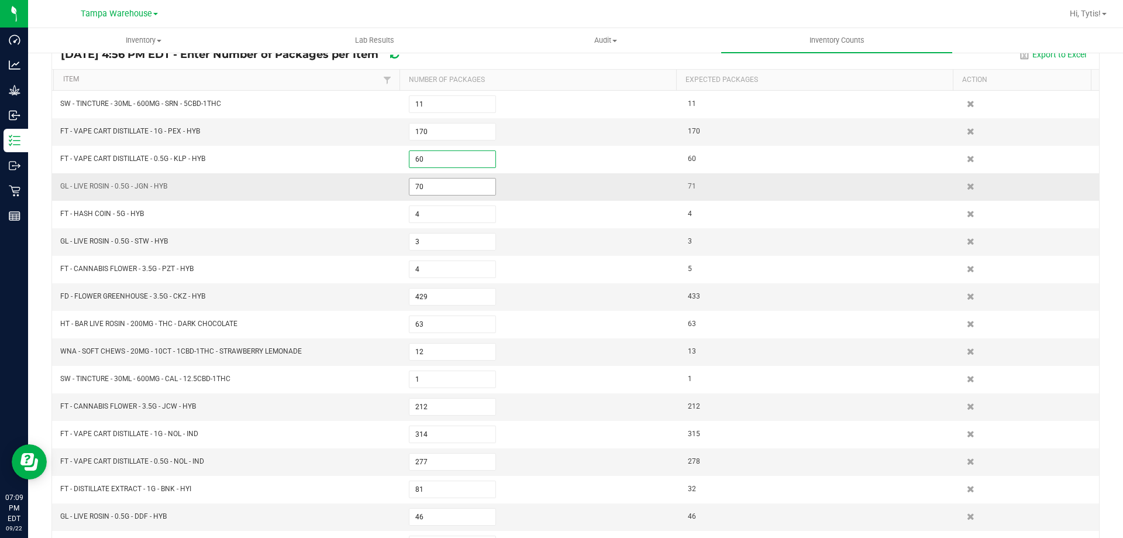
type input "60"
click at [436, 188] on input "70" at bounding box center [452, 186] width 86 height 16
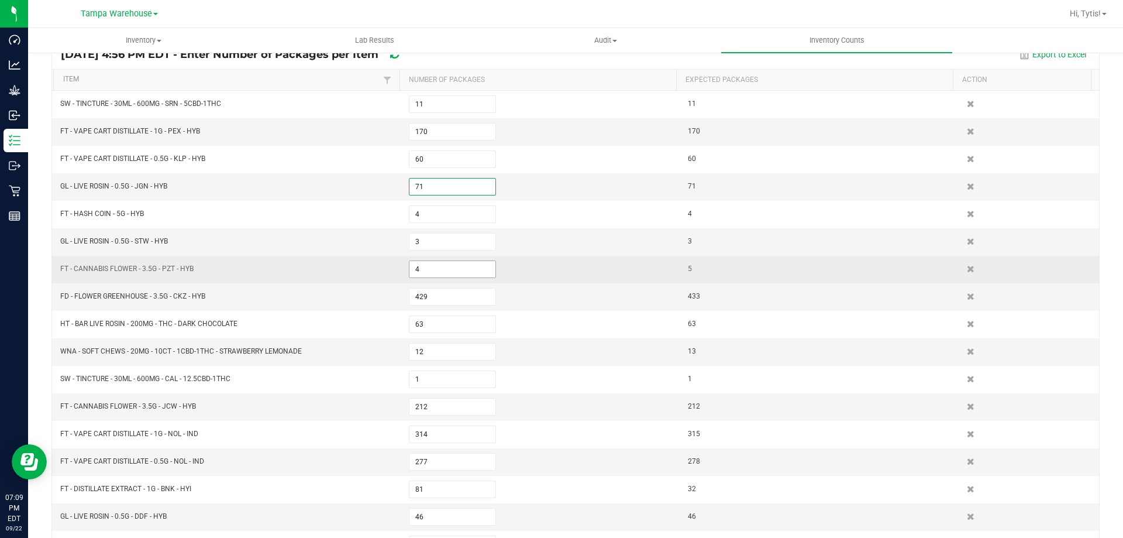
type input "71"
click at [435, 269] on input "4" at bounding box center [452, 269] width 86 height 16
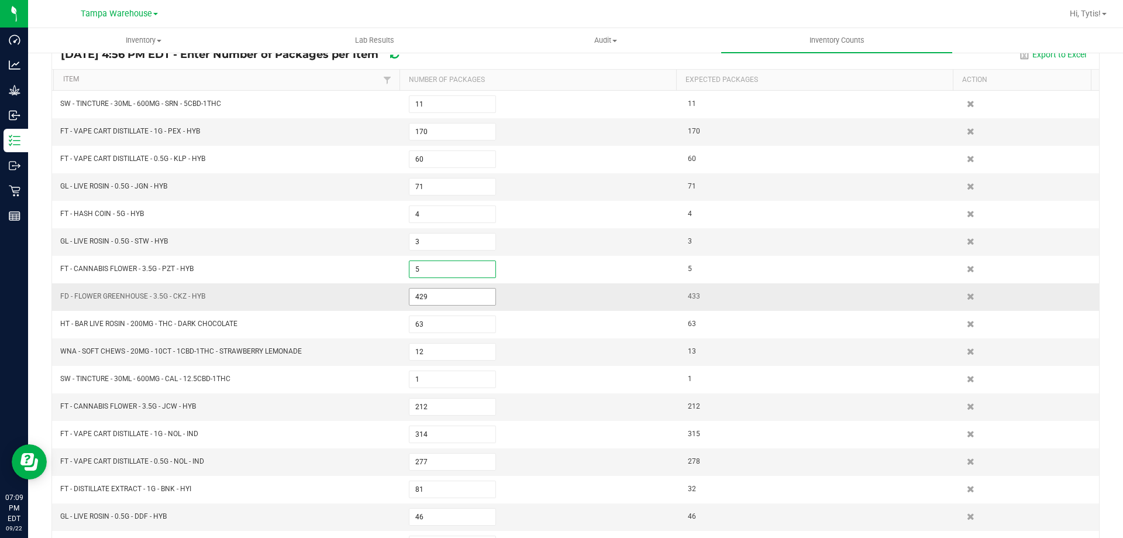
type input "5"
click at [462, 305] on span "429" at bounding box center [452, 297] width 87 height 18
click at [461, 301] on kendo-grid-list "SW - TINCTURE - 30ML - 600MG - SRN - 5CBD-1THC 11 11 FT - VAPE CART DISTILLATE …" at bounding box center [575, 365] width 1047 height 549
type input "433"
drag, startPoint x: 461, startPoint y: 301, endPoint x: 431, endPoint y: 340, distance: 49.6
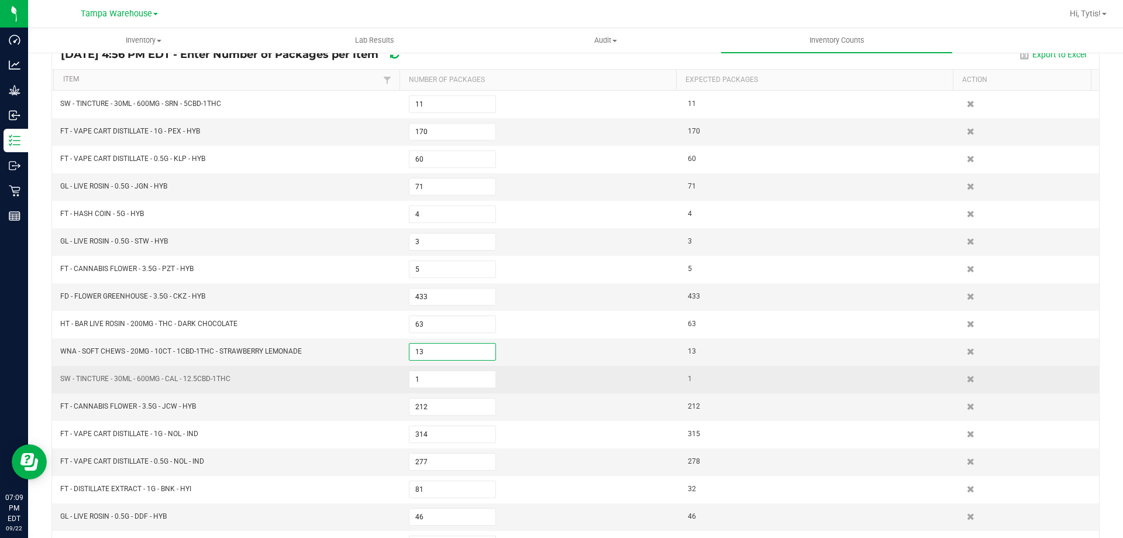
type input "13"
click at [392, 374] on td "SW - TINCTURE - 30ML - 600MG - CAL - 12.5CBD-1THC" at bounding box center [227, 379] width 349 height 27
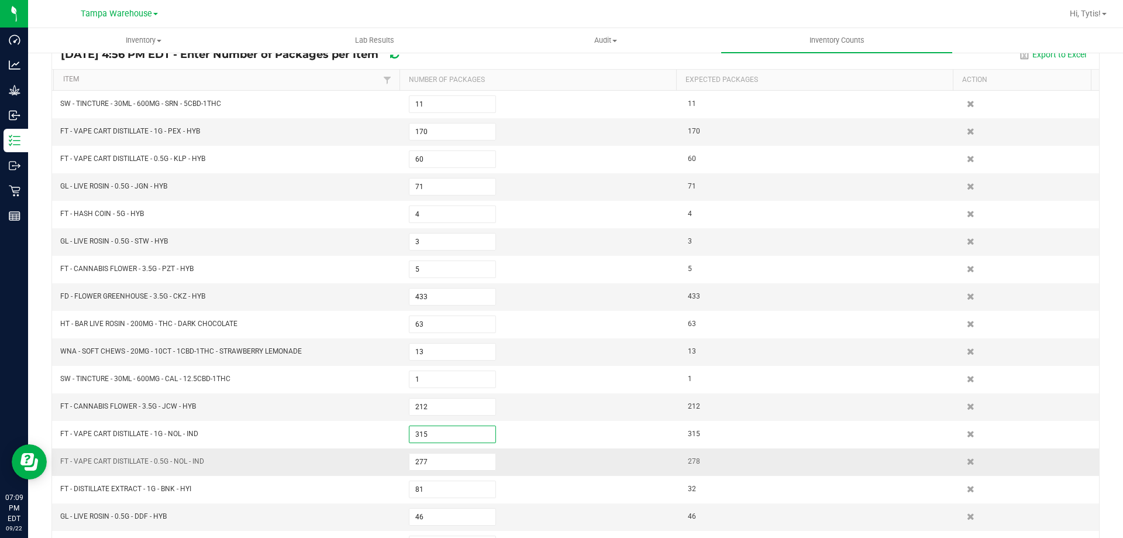
type input "315"
click at [362, 471] on td "FT - VAPE CART DISTILLATE - 0.5G - NOL - IND" at bounding box center [227, 461] width 349 height 27
click at [424, 460] on input "277" at bounding box center [452, 461] width 86 height 16
type input "278"
click at [375, 466] on td "FT - VAPE CART DISTILLATE - 0.5G - NOL - IND" at bounding box center [227, 461] width 349 height 27
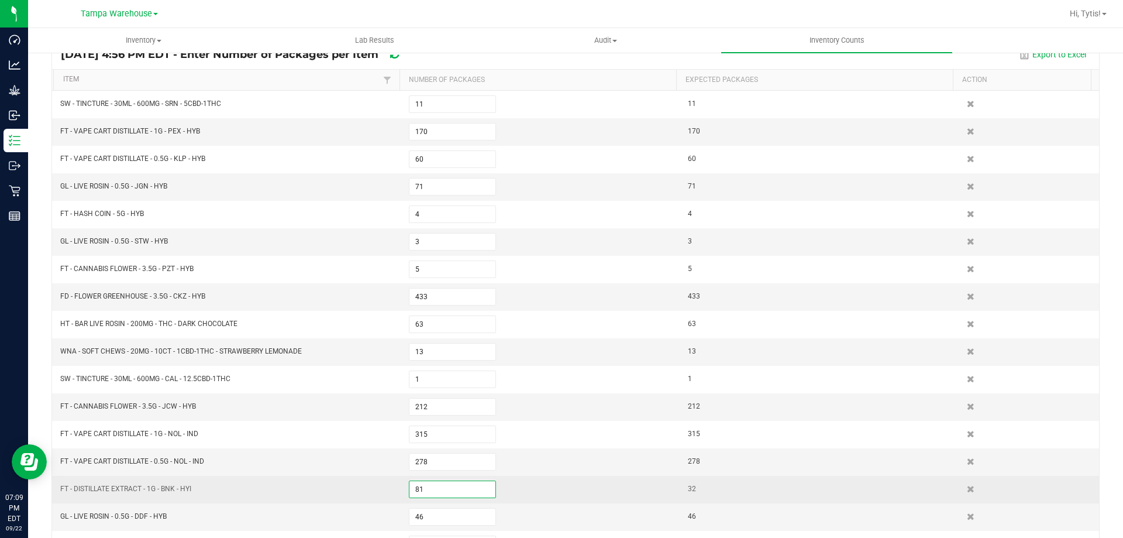
click at [453, 494] on input "81" at bounding box center [452, 489] width 86 height 16
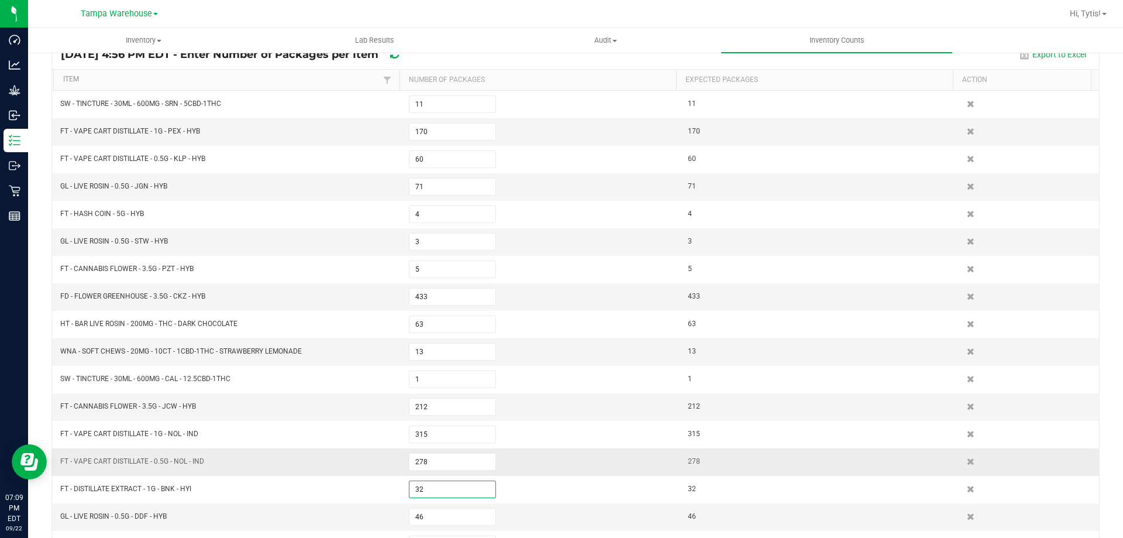
type input "32"
click at [387, 474] on td "FT - VAPE CART DISTILLATE - 0.5G - NOL - IND" at bounding box center [227, 461] width 349 height 27
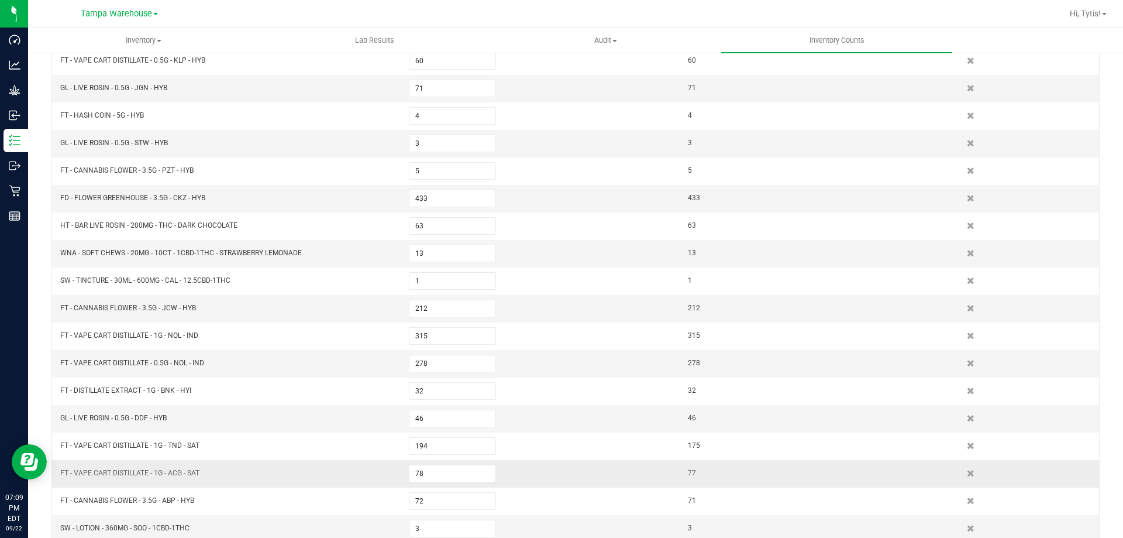
scroll to position [215, 0]
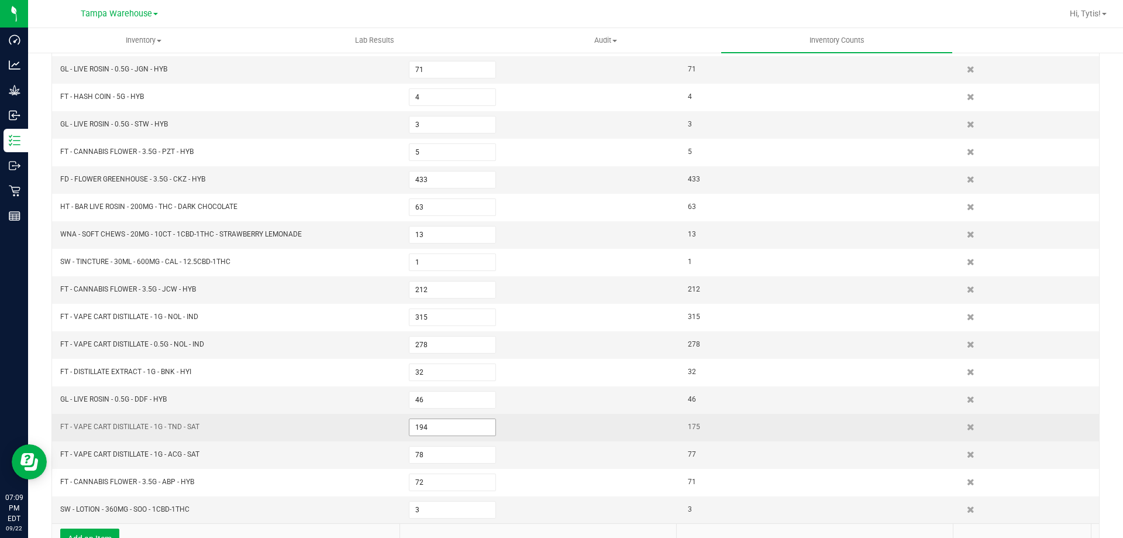
click at [426, 425] on input "194" at bounding box center [452, 427] width 86 height 16
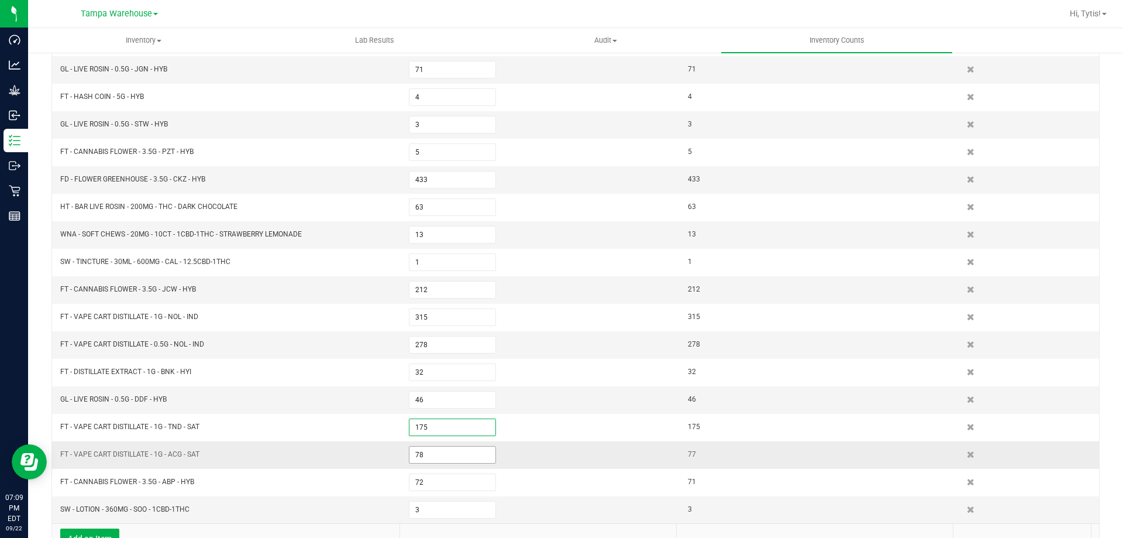
type input "175"
click at [431, 457] on input "78" at bounding box center [452, 454] width 86 height 16
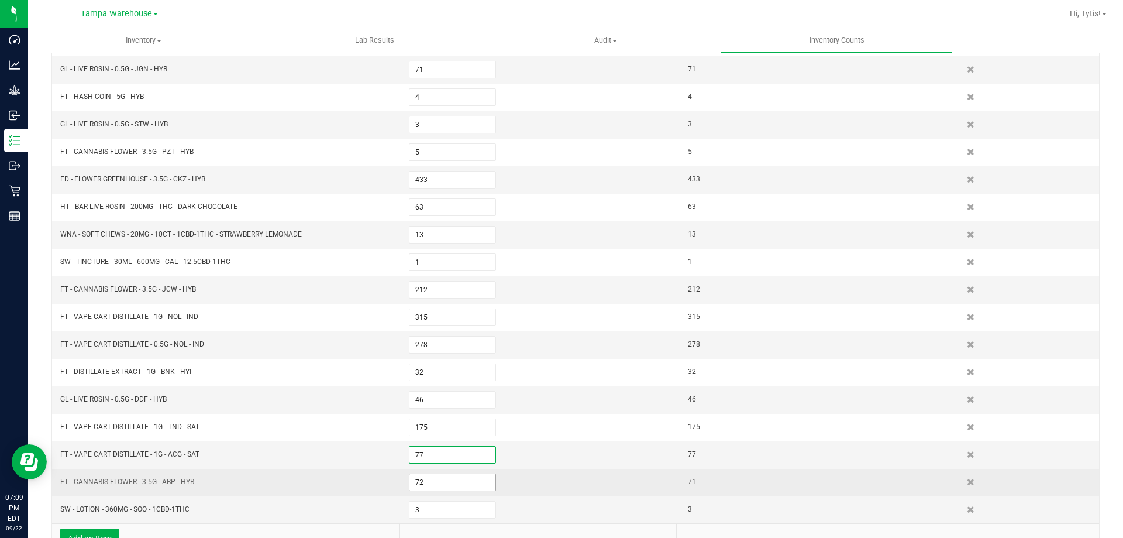
type input "77"
click at [441, 484] on input "72" at bounding box center [452, 482] width 86 height 16
type input "71"
click at [362, 485] on td "FT - CANNABIS FLOWER - 3.5G - ABP - HYB" at bounding box center [227, 482] width 349 height 27
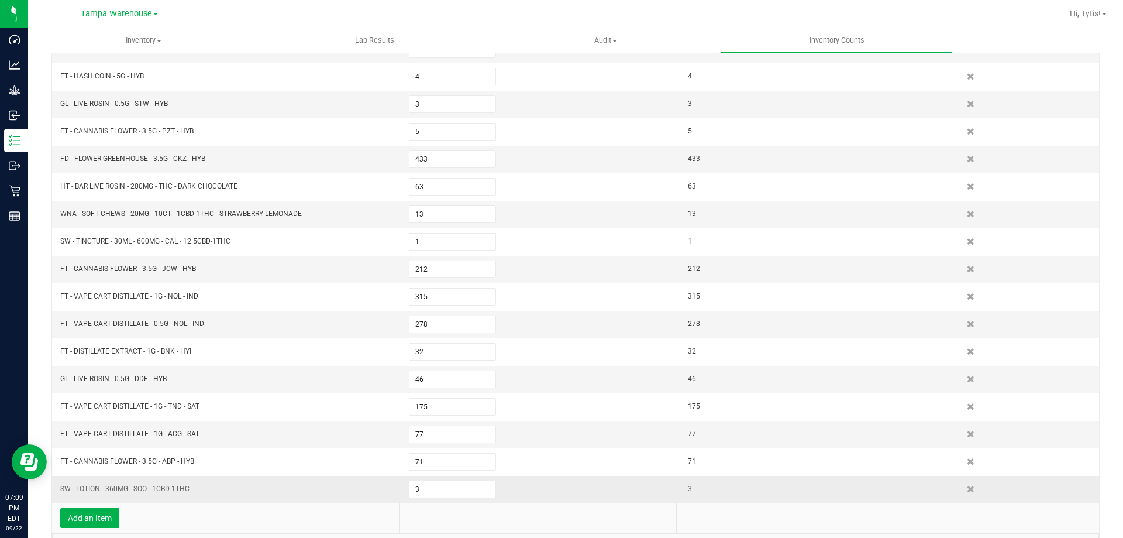
scroll to position [274, 0]
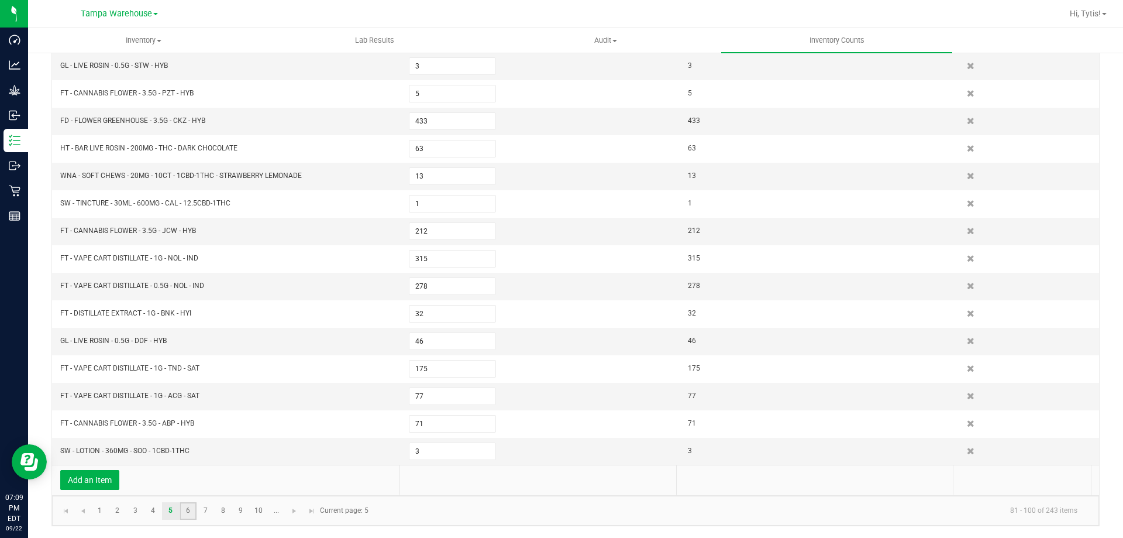
click at [187, 510] on link "6" at bounding box center [188, 511] width 17 height 18
type input "277"
type input "270"
type input "268"
type input "9"
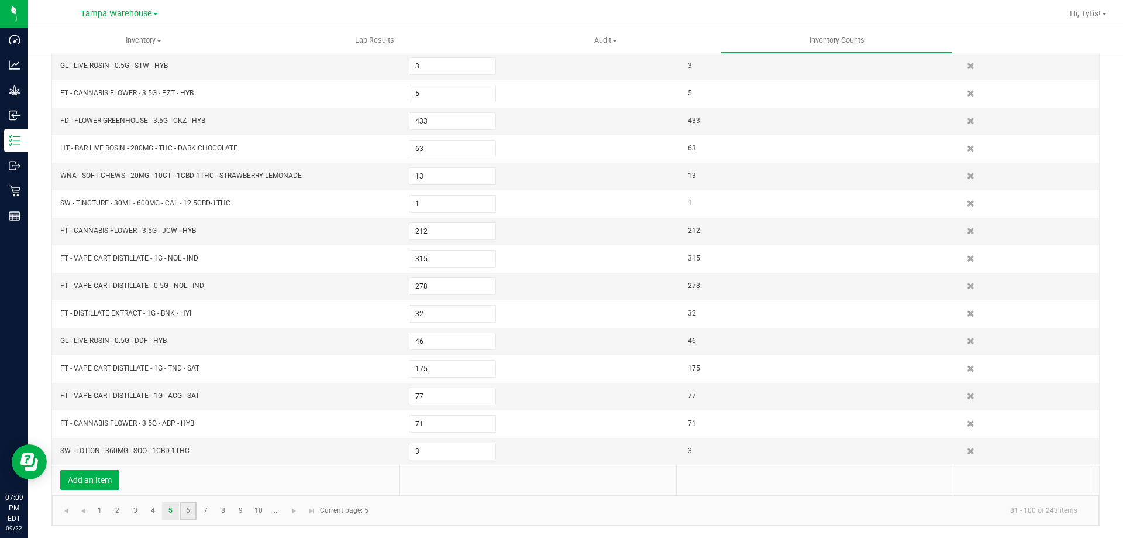
type input "51"
type input "25"
type input "317"
type input "11"
type input "52"
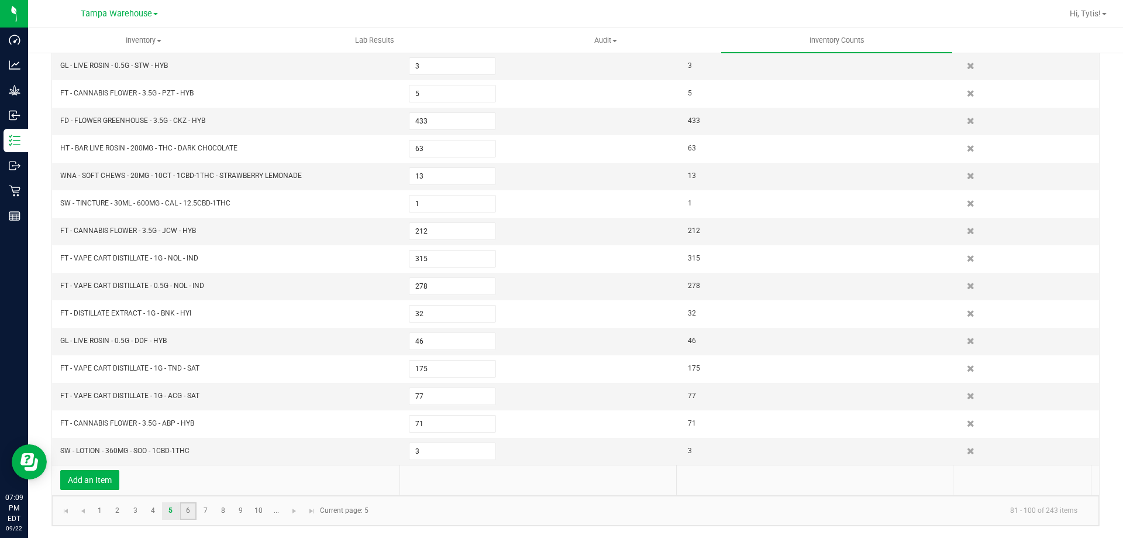
type input "370"
type input "58"
type input "8"
type input "71"
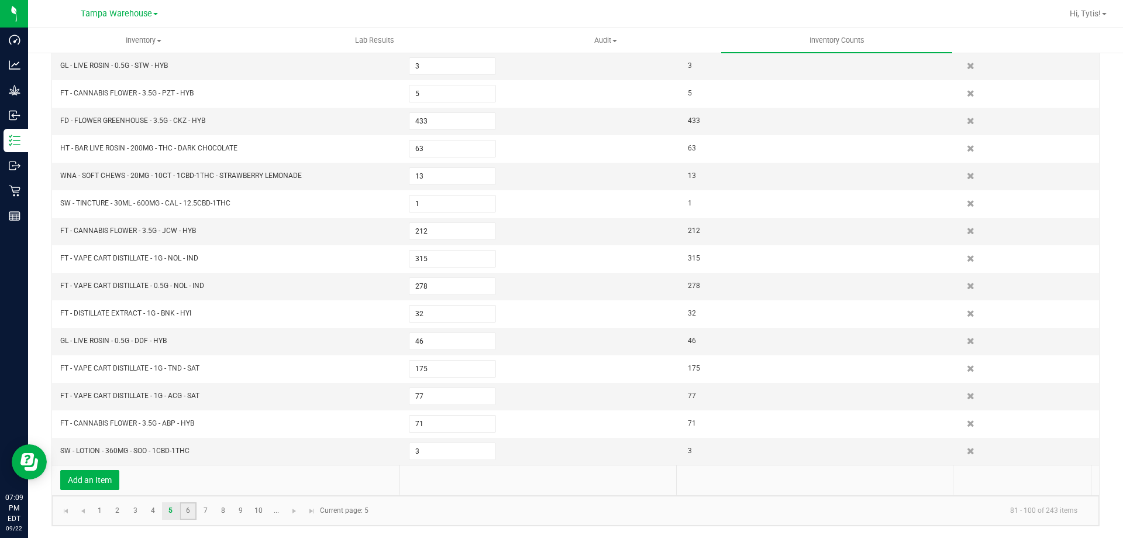
type input "245"
type input "295"
type input "379"
type input "168"
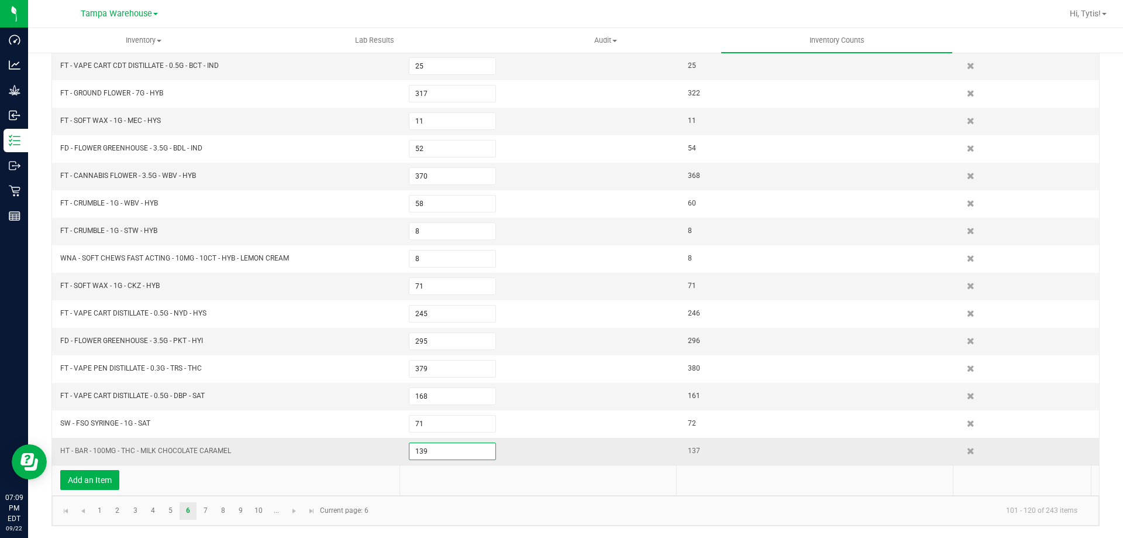
click at [441, 454] on input "139" at bounding box center [452, 451] width 86 height 16
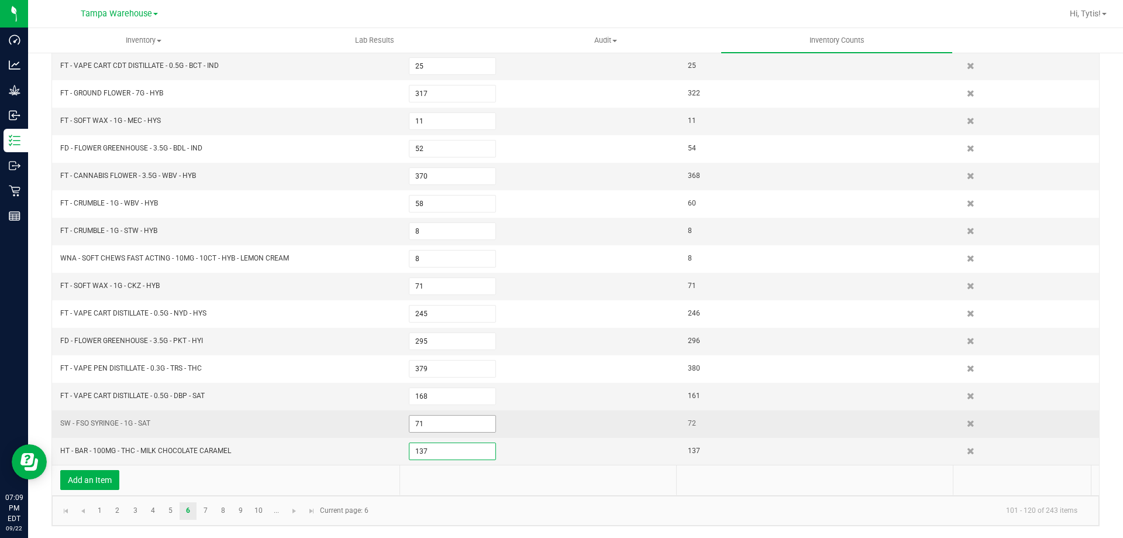
type input "137"
click at [434, 428] on input "71" at bounding box center [452, 423] width 86 height 16
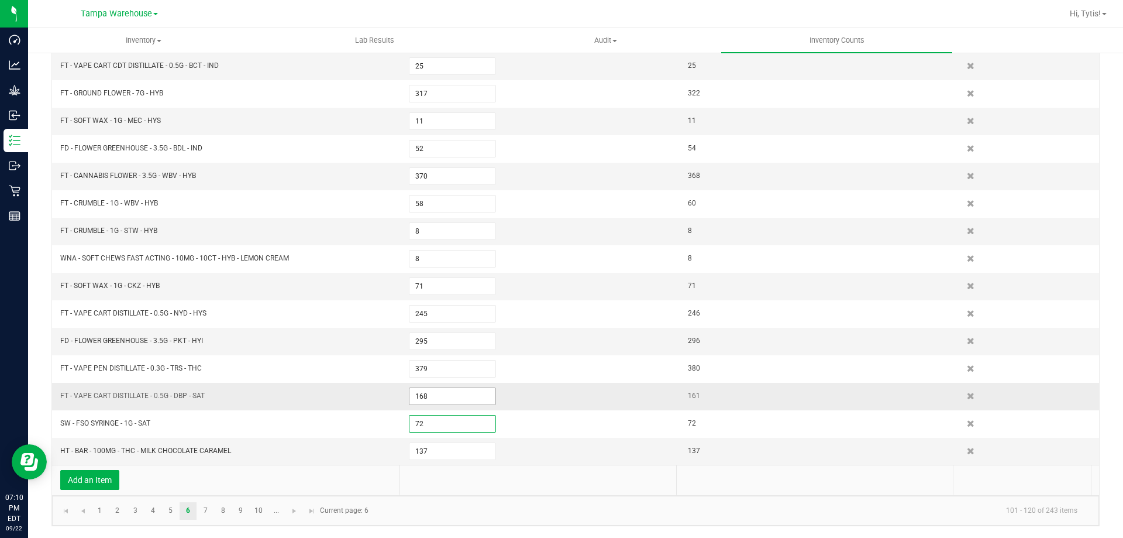
type input "72"
click at [436, 396] on input "168" at bounding box center [452, 396] width 86 height 16
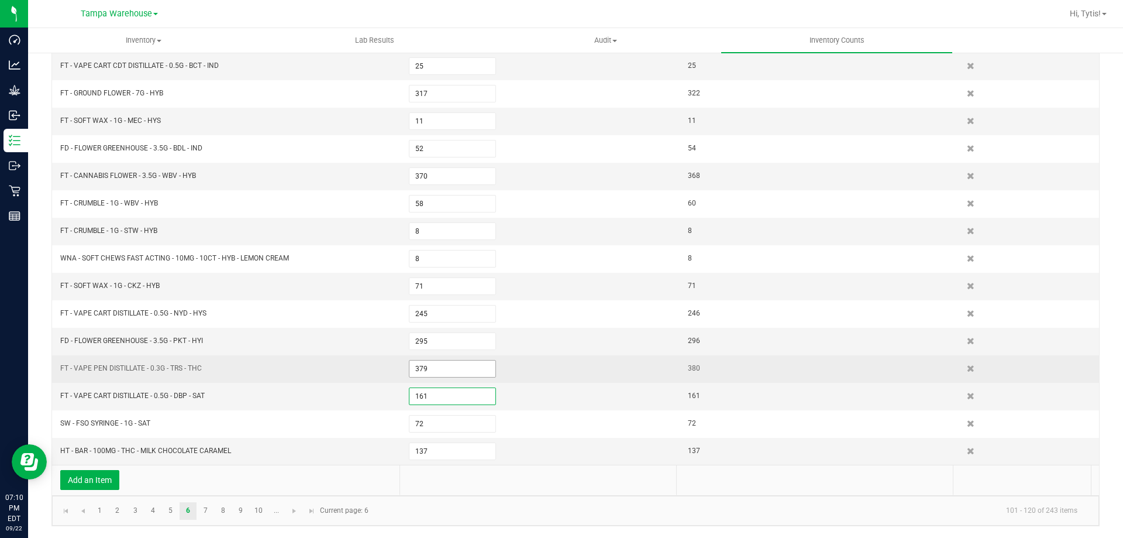
type input "161"
click at [446, 370] on input "379" at bounding box center [452, 368] width 86 height 16
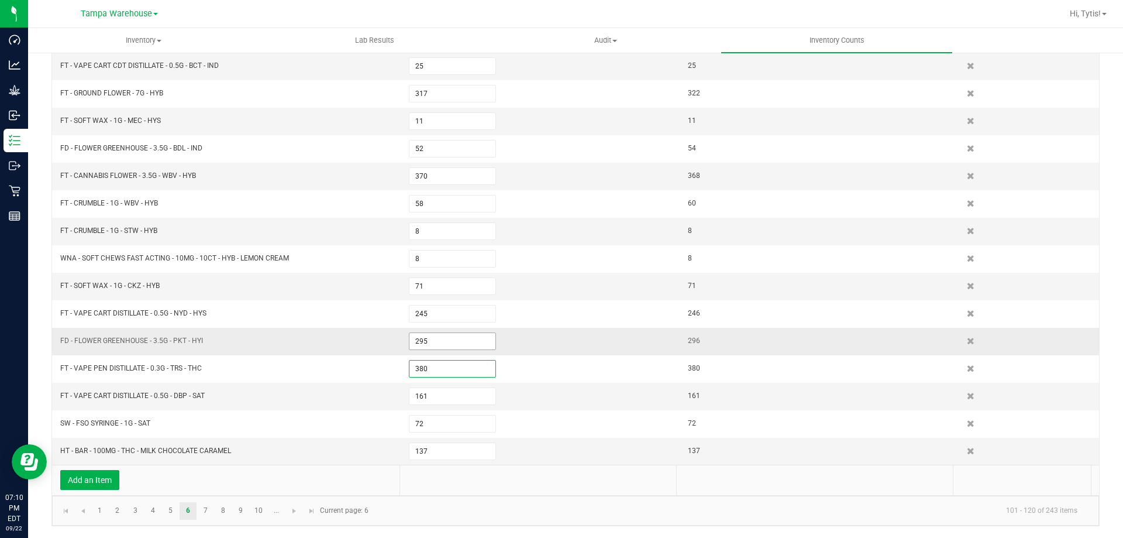
type input "380"
click at [461, 335] on input "295" at bounding box center [452, 341] width 86 height 16
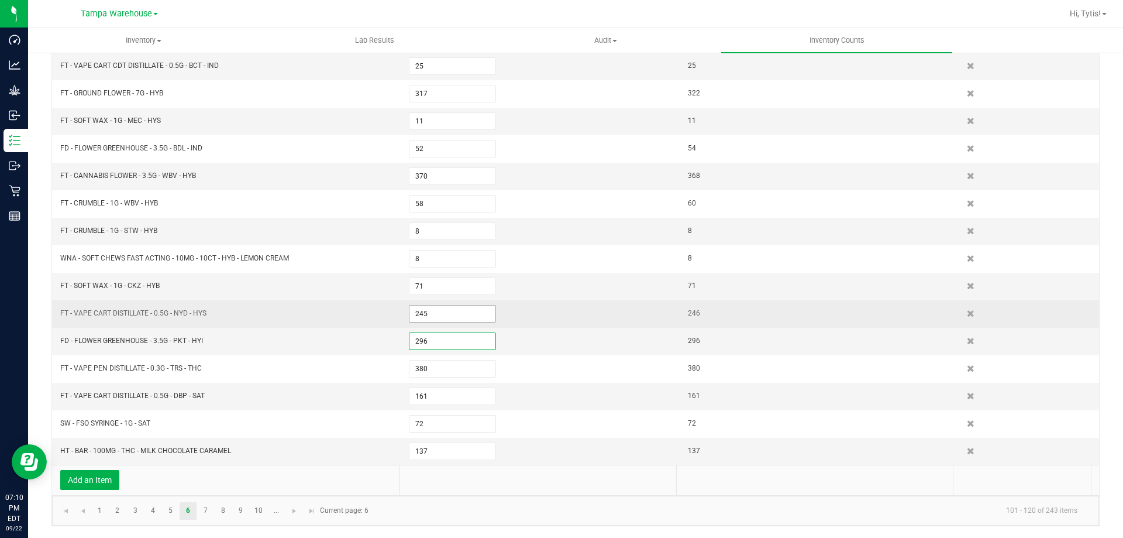
type input "296"
click at [462, 318] on input "245" at bounding box center [452, 313] width 86 height 16
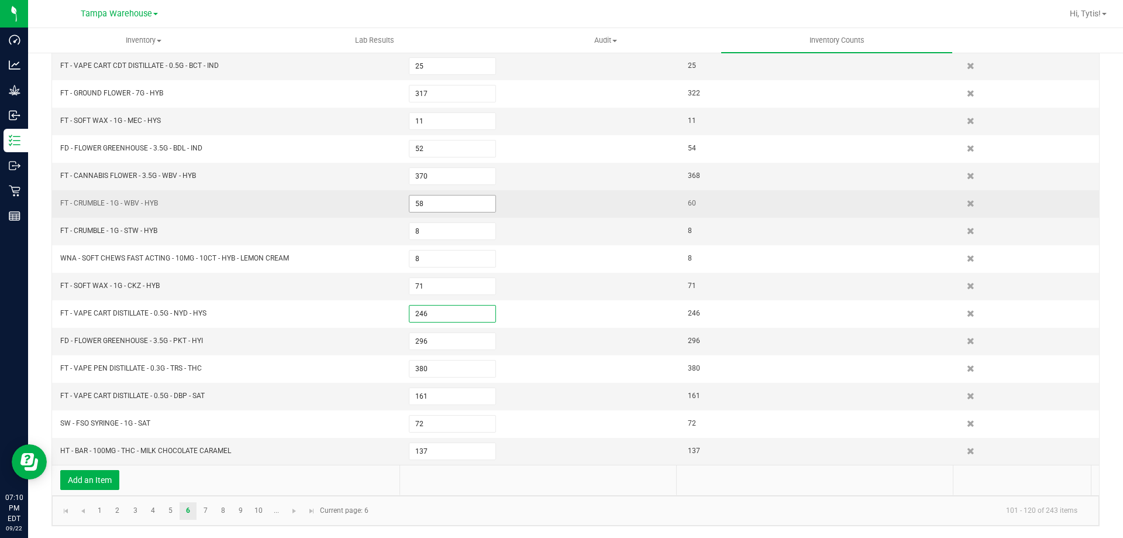
type input "246"
click at [453, 205] on input "58" at bounding box center [452, 203] width 86 height 16
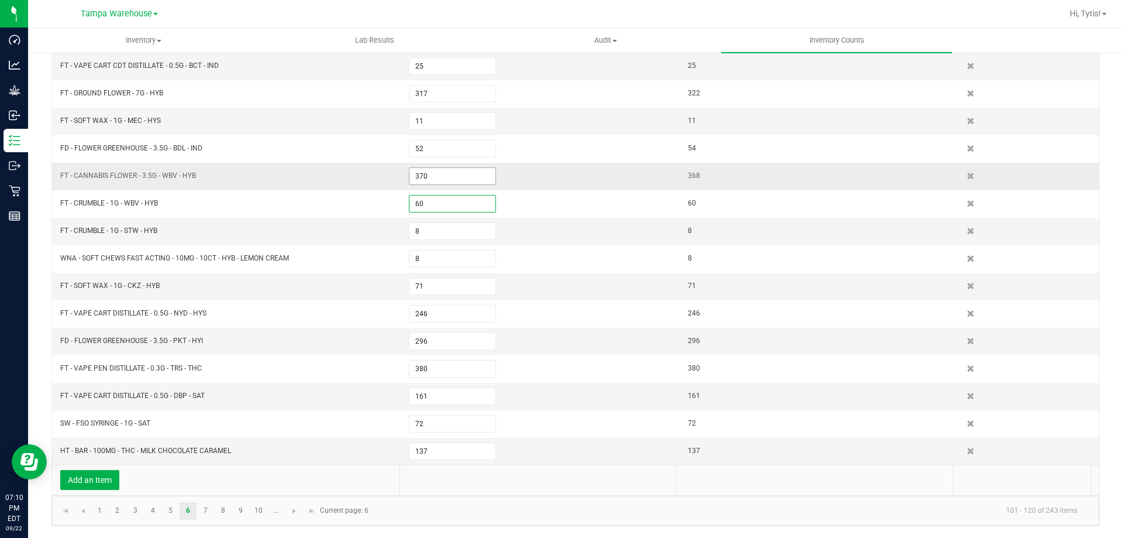
type input "60"
click at [473, 175] on kendo-grid-list "FT - VAPE CART DISTILLATE - 1G - BRZ - HYB 277 278 FT - VAPE CART DISTILLATE - …" at bounding box center [575, 189] width 1047 height 549
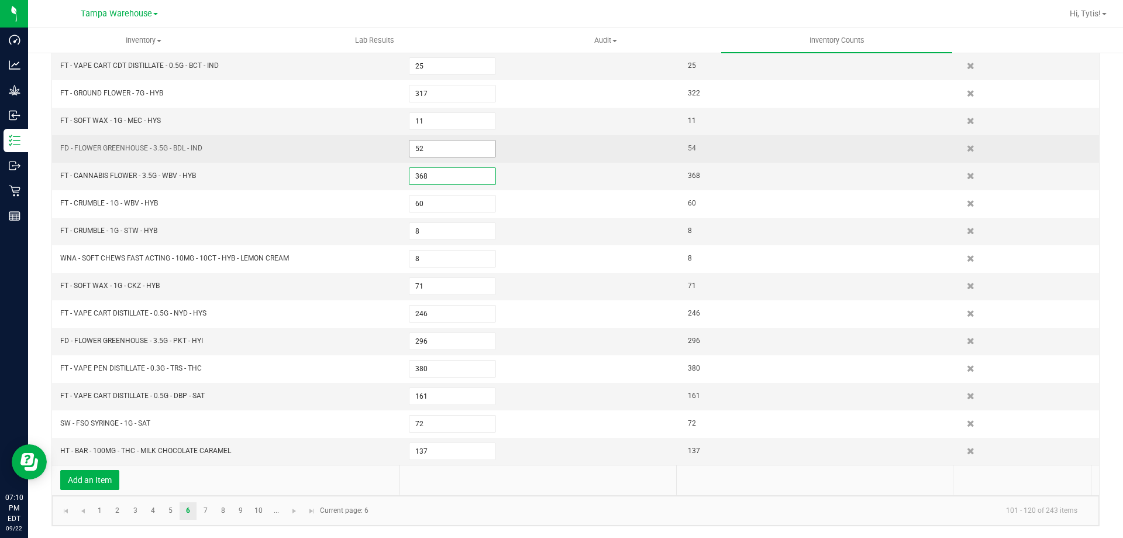
type input "368"
click at [453, 150] on kendo-grid-list "FT - VAPE CART DISTILLATE - 1G - BRZ - HYB 277 278 FT - VAPE CART DISTILLATE - …" at bounding box center [575, 189] width 1047 height 549
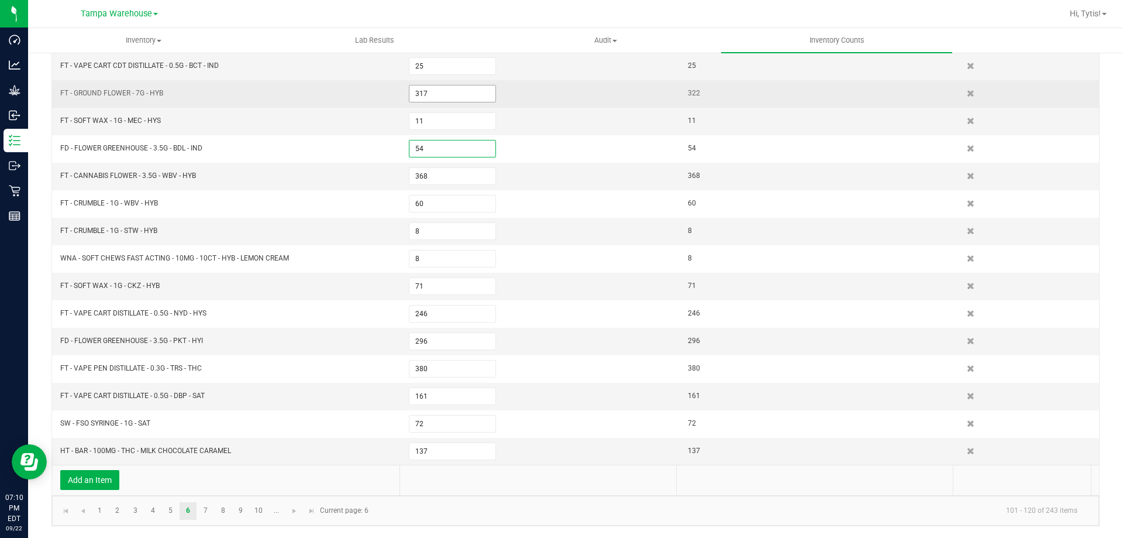
type input "54"
click at [427, 91] on input "317" at bounding box center [452, 93] width 86 height 16
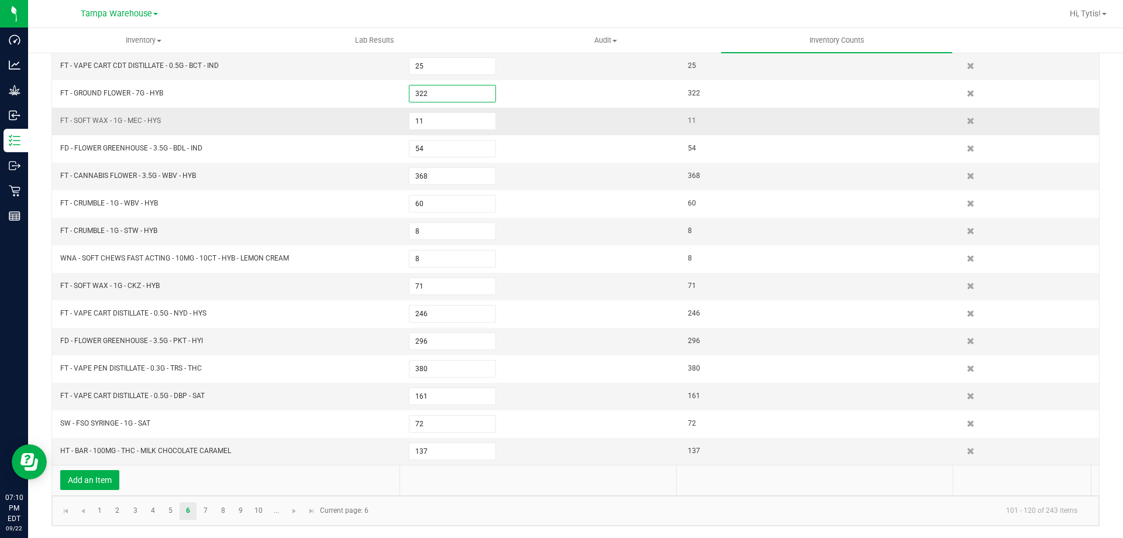
type input "322"
click at [283, 108] on td "FT - SOFT WAX - 1G - MEC - HYS" at bounding box center [227, 121] width 349 height 27
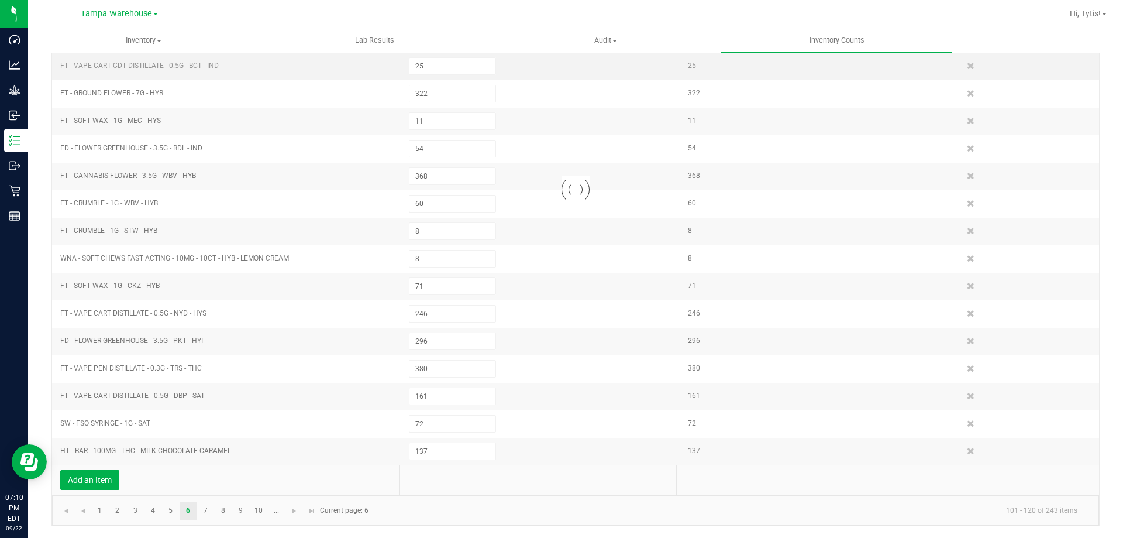
scroll to position [215, 0]
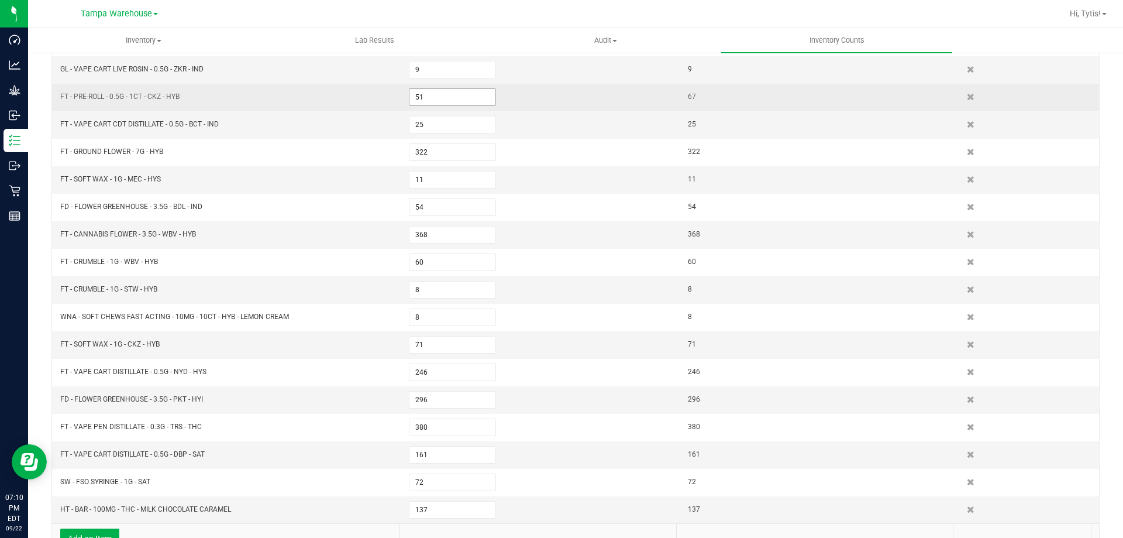
click at [450, 96] on input "51" at bounding box center [452, 97] width 86 height 16
type input "67"
click at [356, 106] on td "FT - PRE-ROLL - 0.5G - 1CT - CKZ - HYB" at bounding box center [227, 97] width 349 height 27
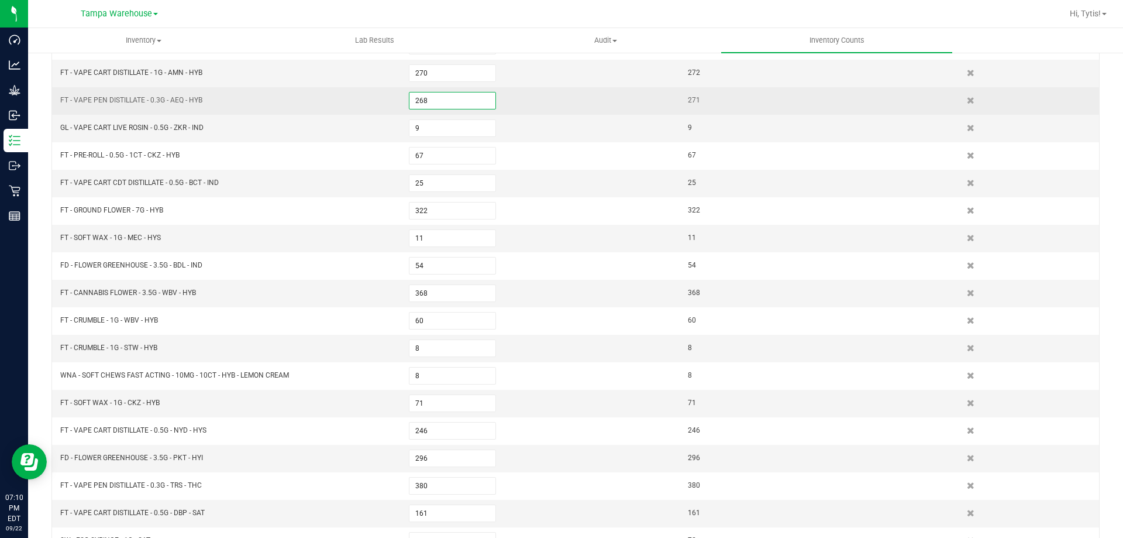
click at [463, 98] on input "268" at bounding box center [452, 100] width 86 height 16
type input "271"
click at [383, 104] on td "FT - VAPE PEN DISTILLATE - 0.3G - AEQ - HYB" at bounding box center [227, 100] width 349 height 27
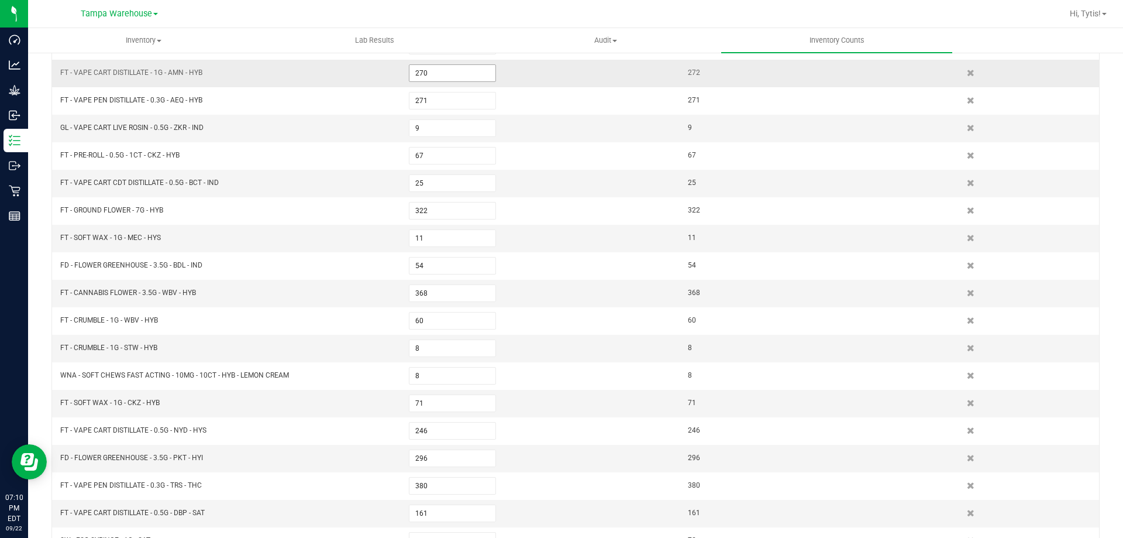
click at [462, 74] on input "270" at bounding box center [452, 73] width 86 height 16
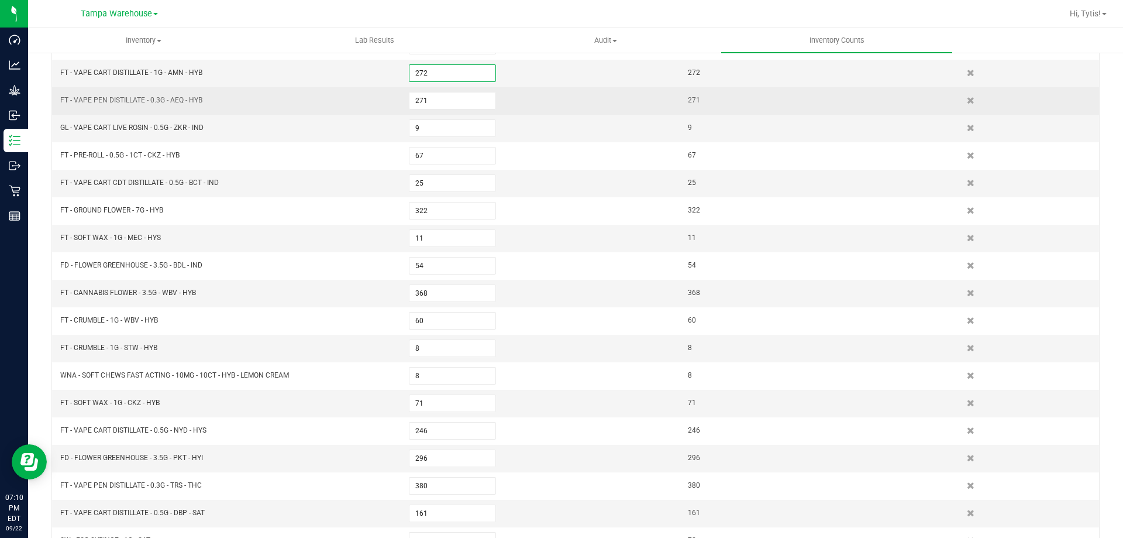
type input "272"
click at [392, 110] on td "FT - VAPE PEN DISTILLATE - 0.3G - AEQ - HYB" at bounding box center [227, 100] width 349 height 27
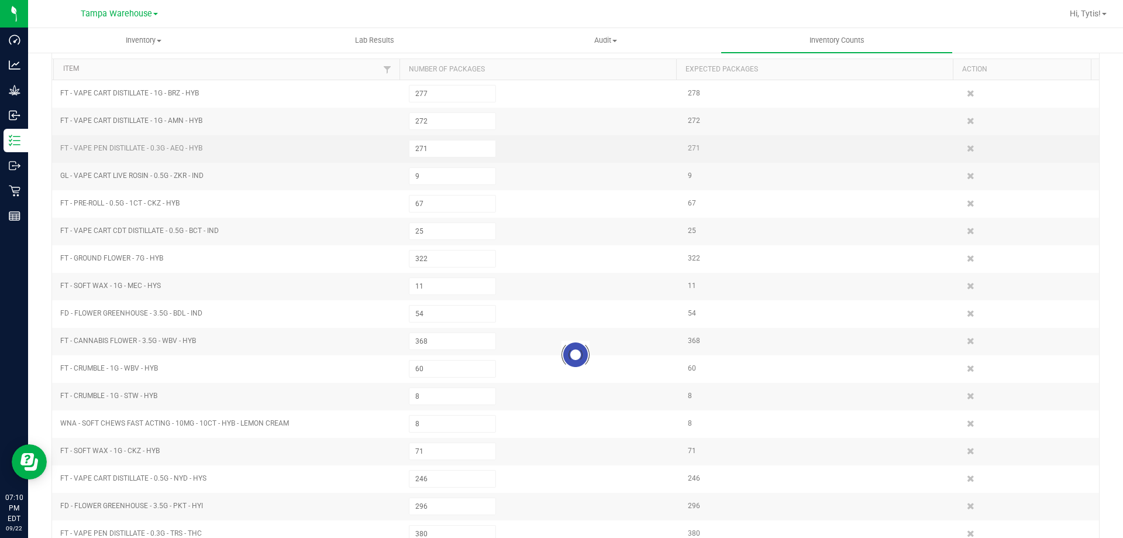
scroll to position [40, 0]
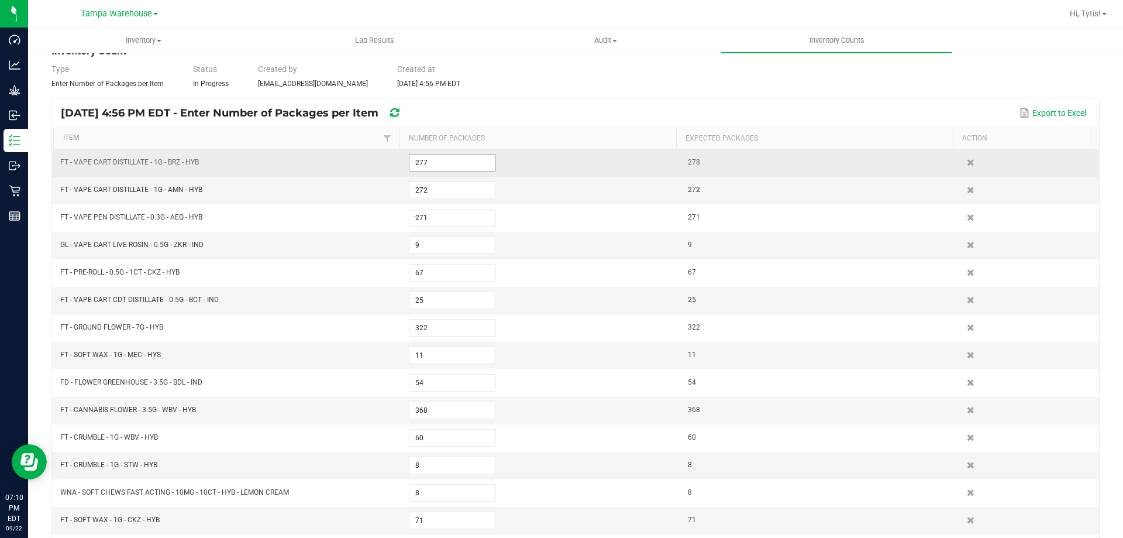
click at [450, 160] on input "277" at bounding box center [452, 162] width 86 height 16
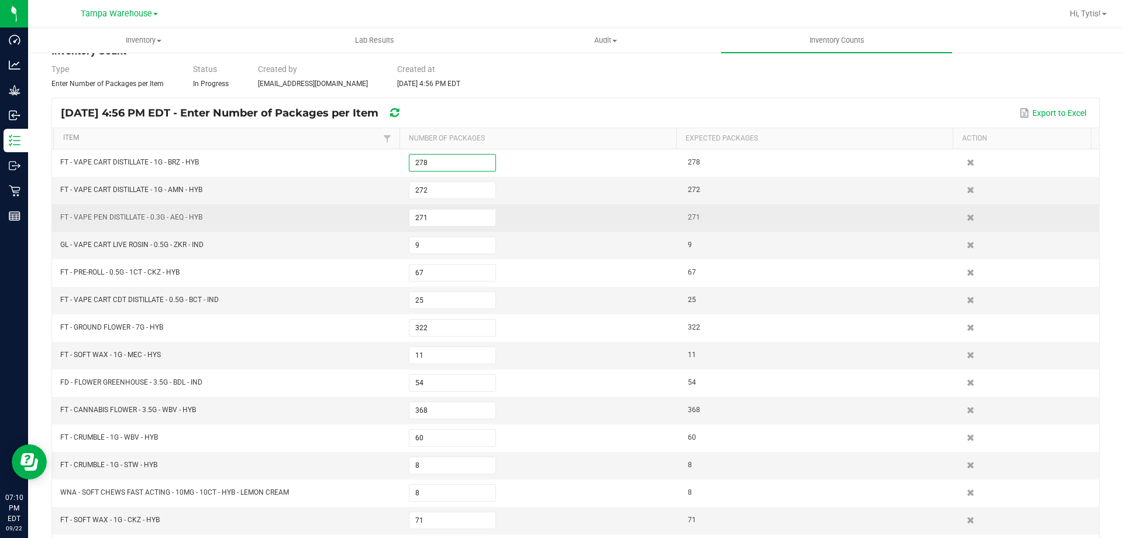
click at [382, 215] on td "FT - VAPE PEN DISTILLATE - 0.3G - AEQ - HYB" at bounding box center [227, 217] width 349 height 27
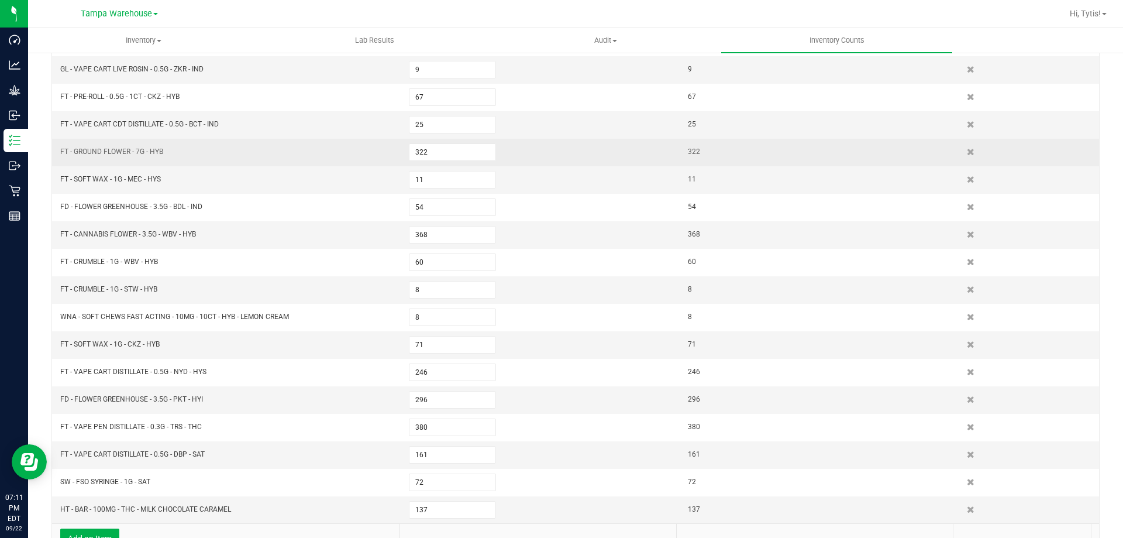
scroll to position [274, 0]
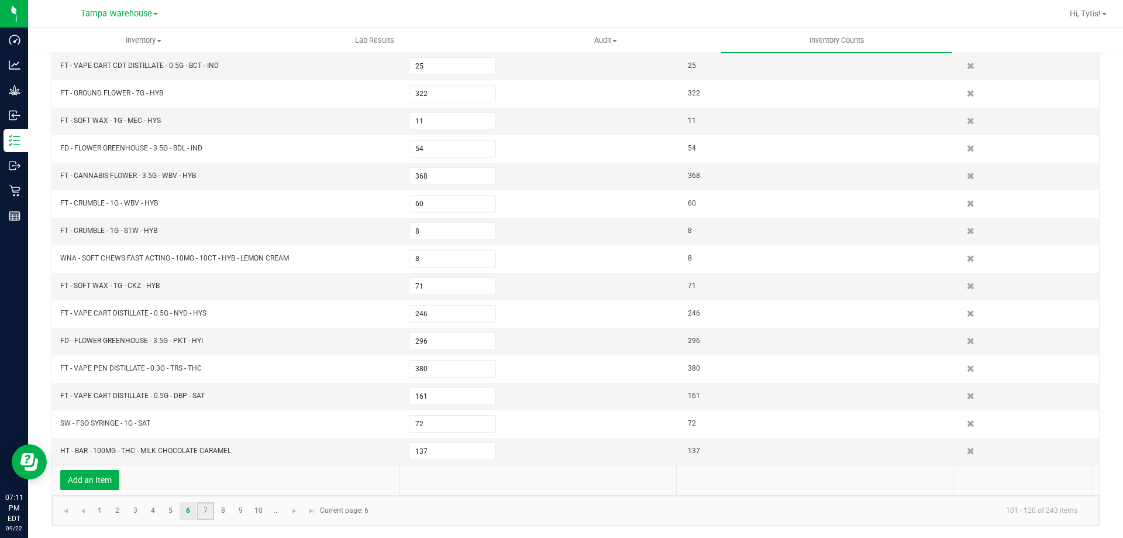
click at [206, 510] on link "7" at bounding box center [205, 511] width 17 height 18
type input "39"
type input "29"
type input "262"
type input "62"
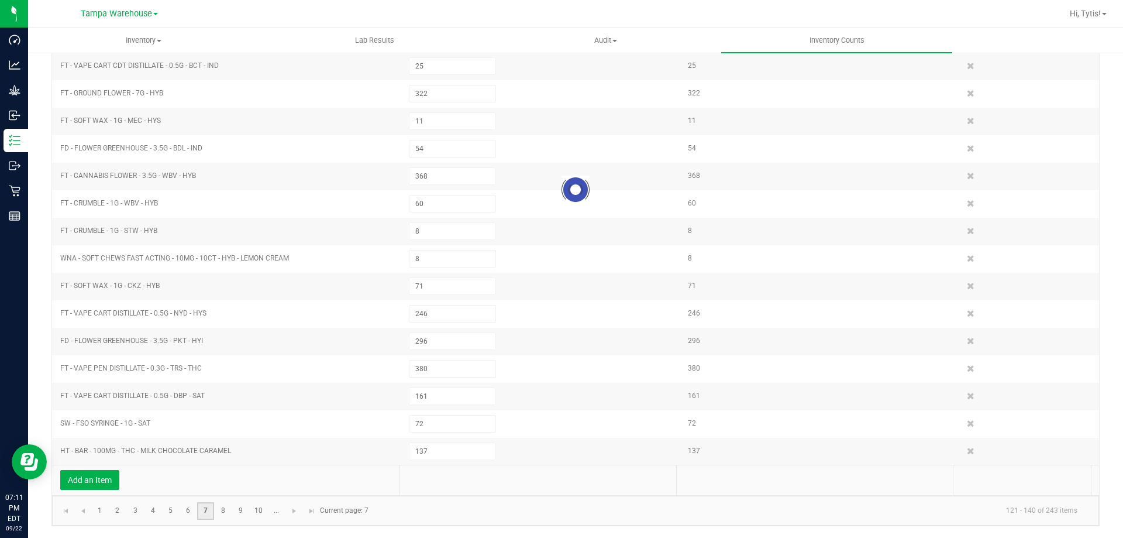
type input "28"
type input "279"
type input "167"
type input "5"
type input "249"
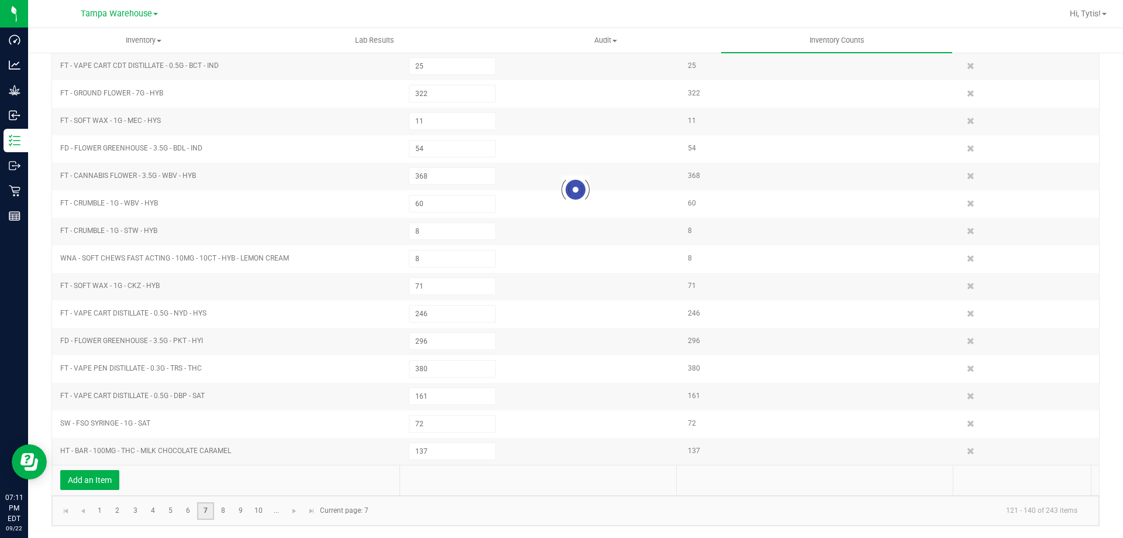
type input "117"
type input "381"
type input "371"
type input "54"
type input "26"
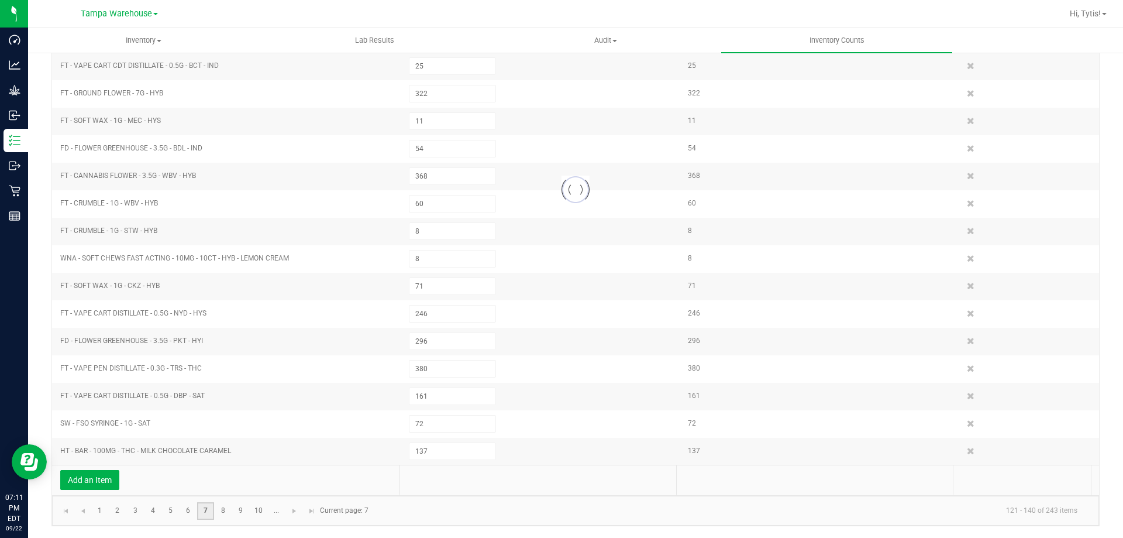
type input "14"
type input "63"
type input "290"
type input "227"
type input "268"
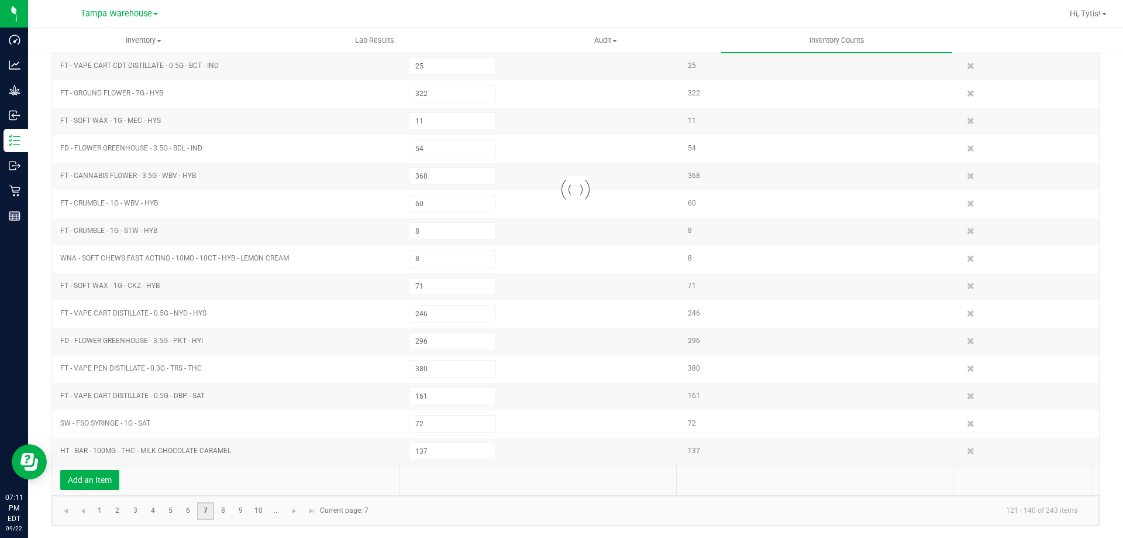
type input "9"
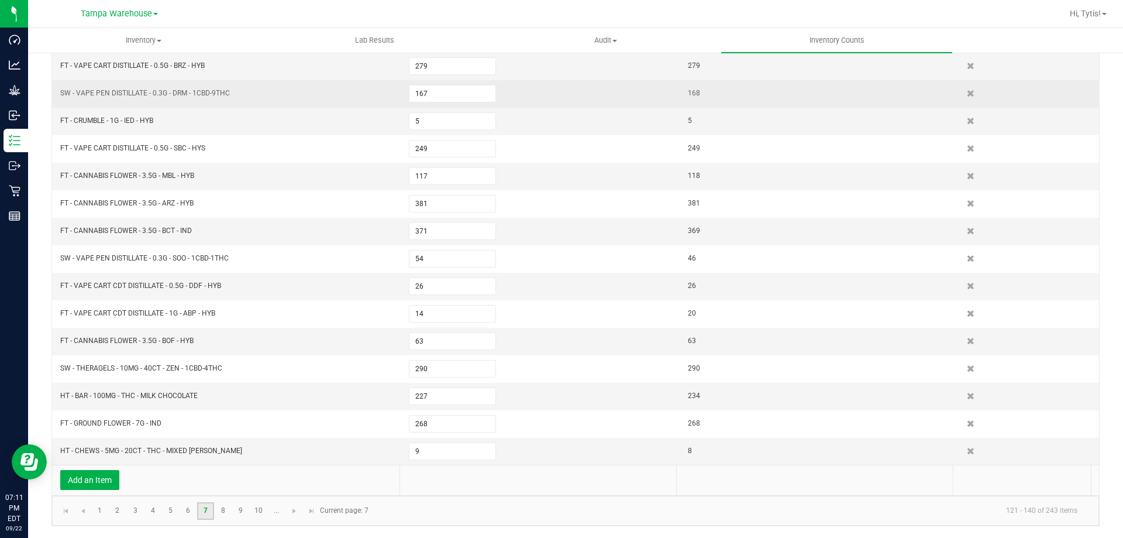
scroll to position [157, 0]
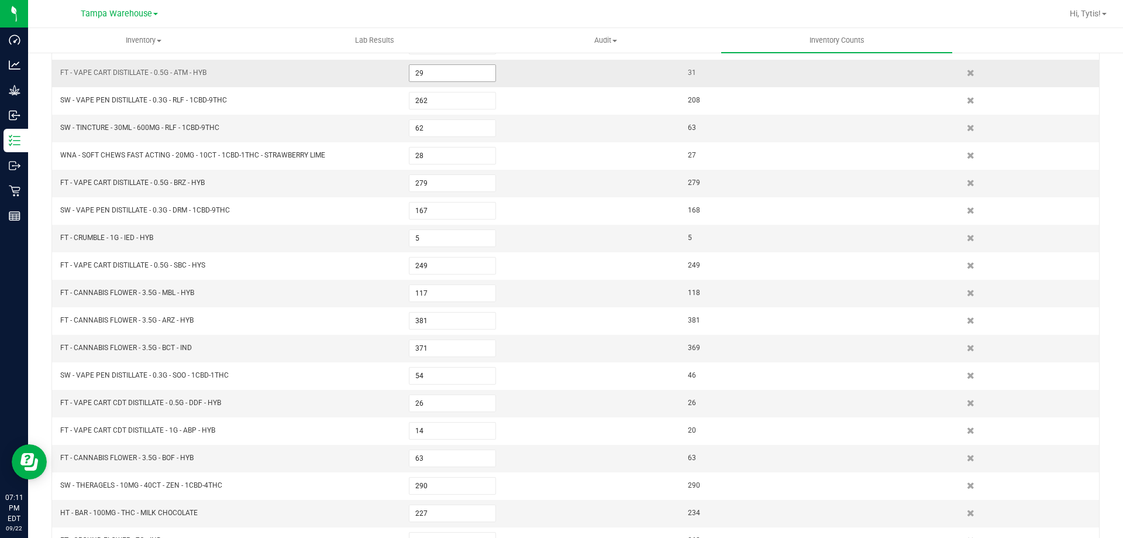
click at [456, 75] on input "29" at bounding box center [452, 73] width 86 height 16
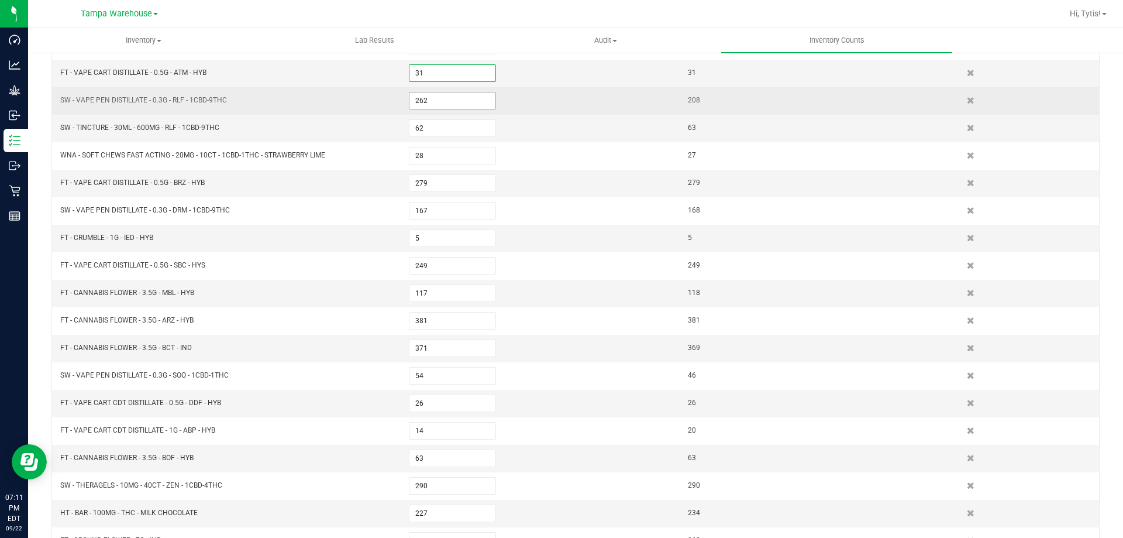
type input "31"
click at [445, 101] on input "262" at bounding box center [452, 100] width 86 height 16
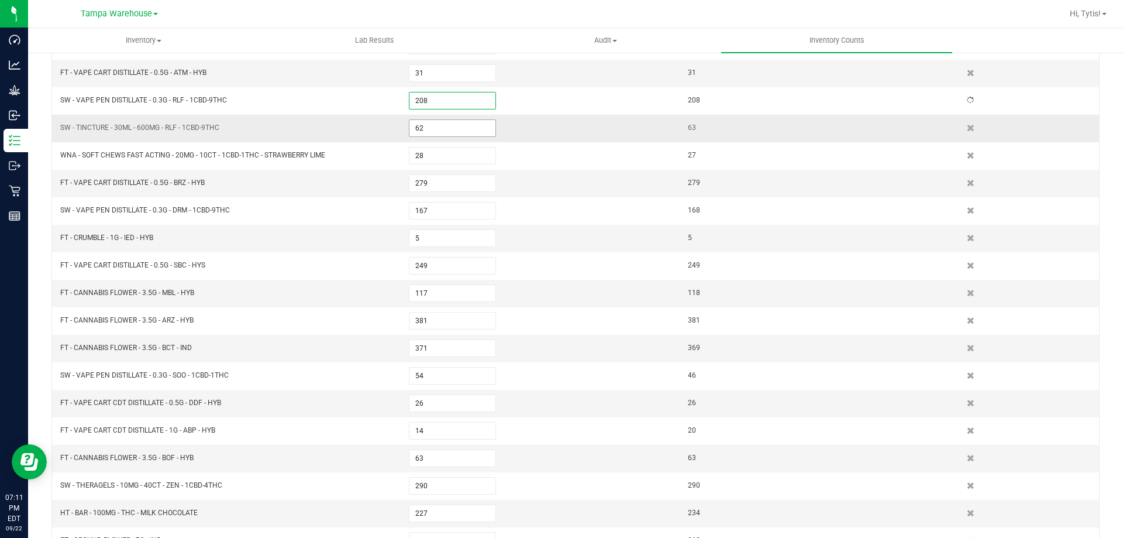
type input "208"
click at [446, 136] on input "62" at bounding box center [452, 128] width 86 height 16
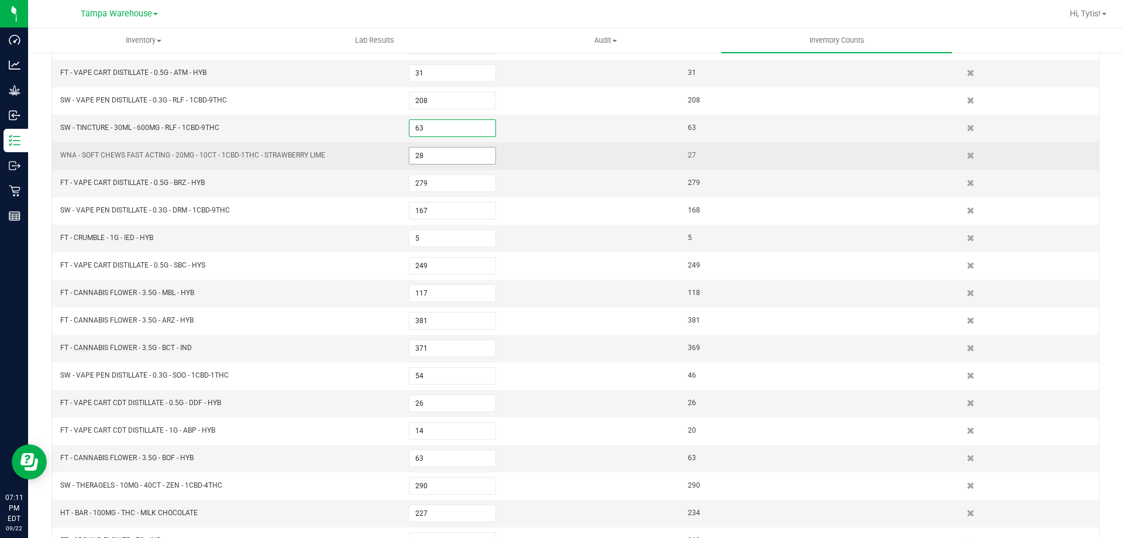
type input "63"
click at [445, 153] on input "28" at bounding box center [452, 155] width 86 height 16
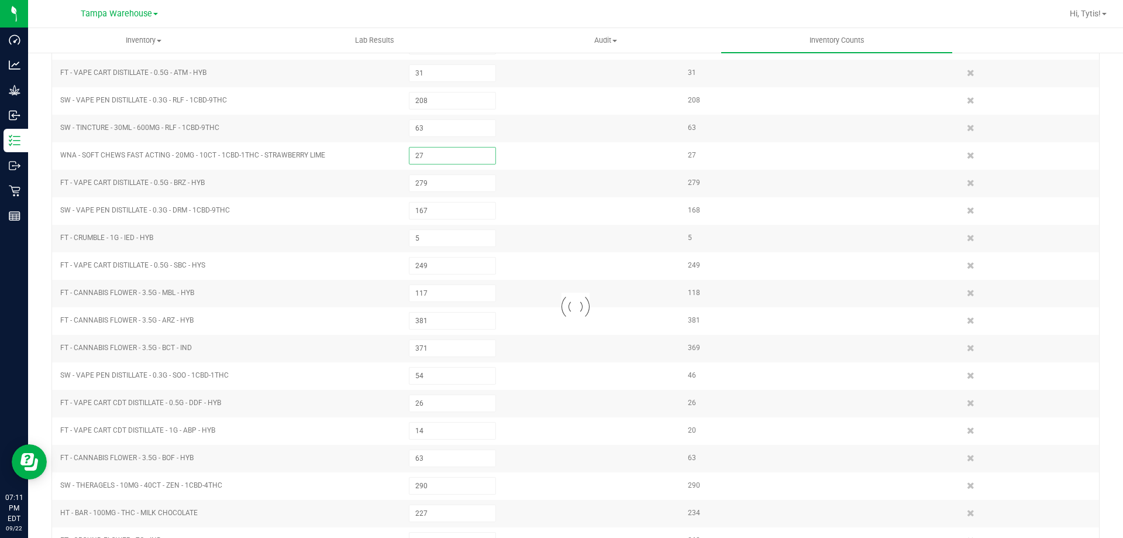
type input "27"
click at [439, 208] on input "167" at bounding box center [452, 210] width 86 height 16
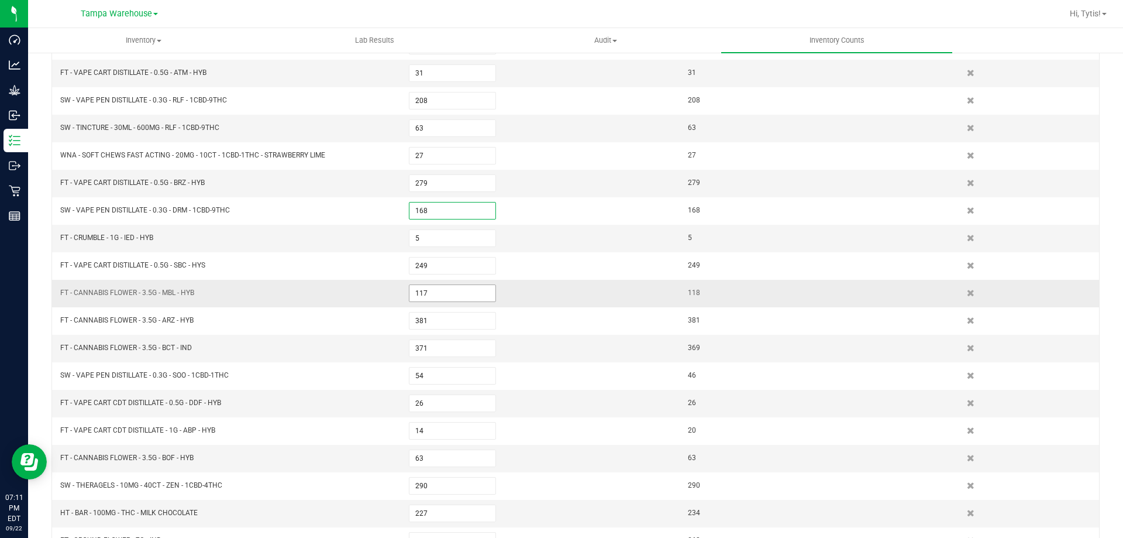
type input "168"
click at [446, 297] on input "117" at bounding box center [452, 293] width 86 height 16
type input "118"
click at [455, 347] on input "371" at bounding box center [452, 348] width 86 height 16
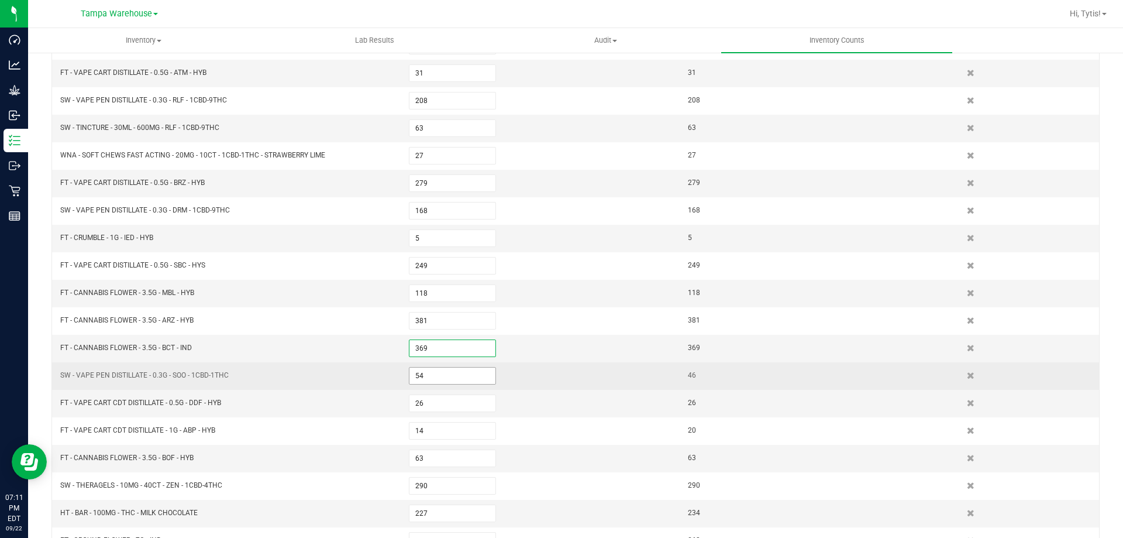
type input "369"
click at [429, 374] on input "54" at bounding box center [452, 375] width 86 height 16
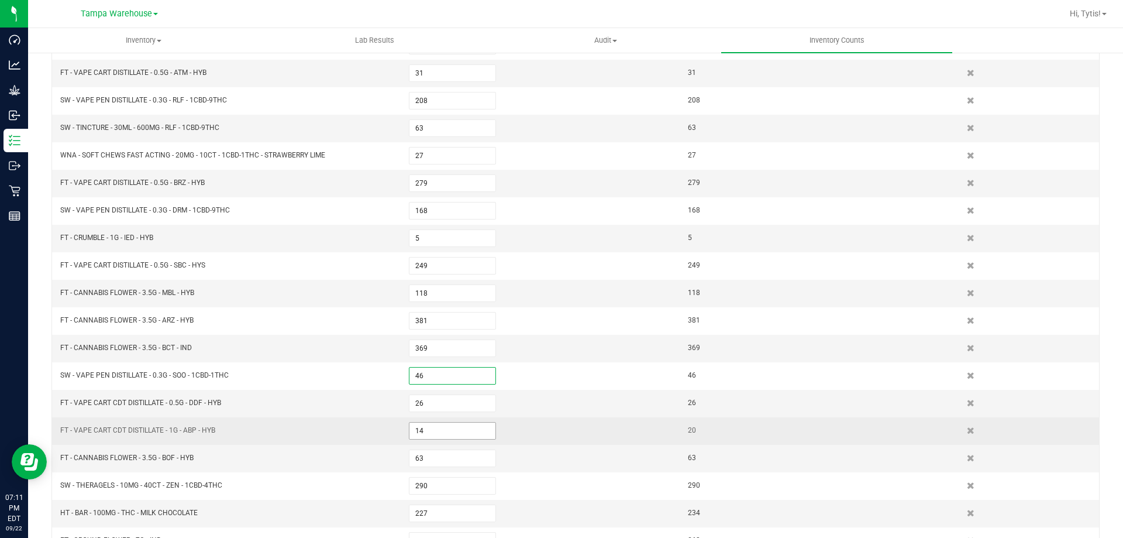
type input "46"
click at [424, 433] on input "14" at bounding box center [452, 430] width 86 height 16
type input "20"
click at [393, 442] on td "FT - VAPE CART CDT DISTILLATE - 1G - ABP - HYB" at bounding box center [227, 430] width 349 height 27
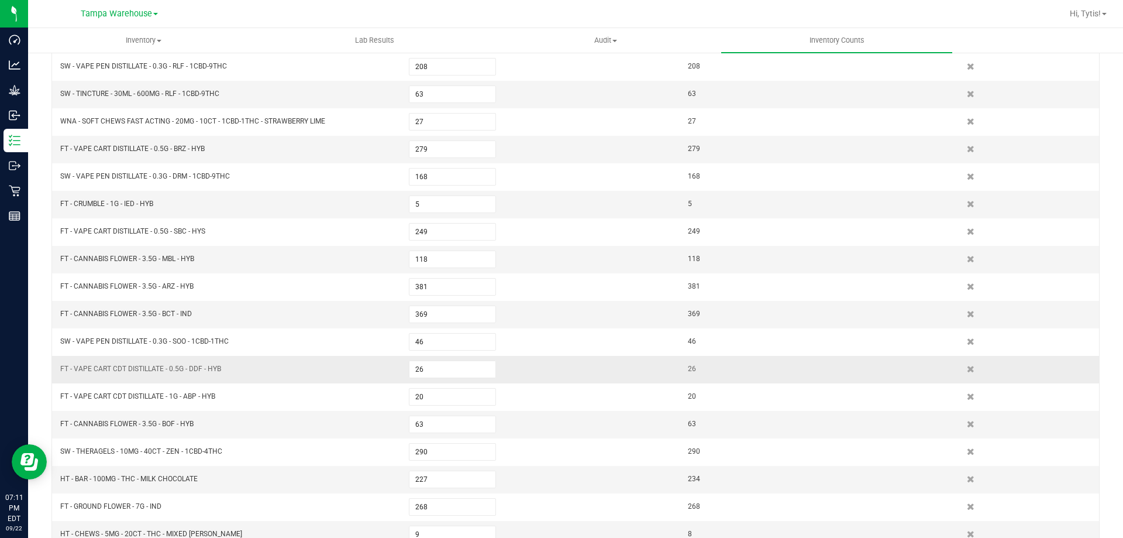
scroll to position [215, 0]
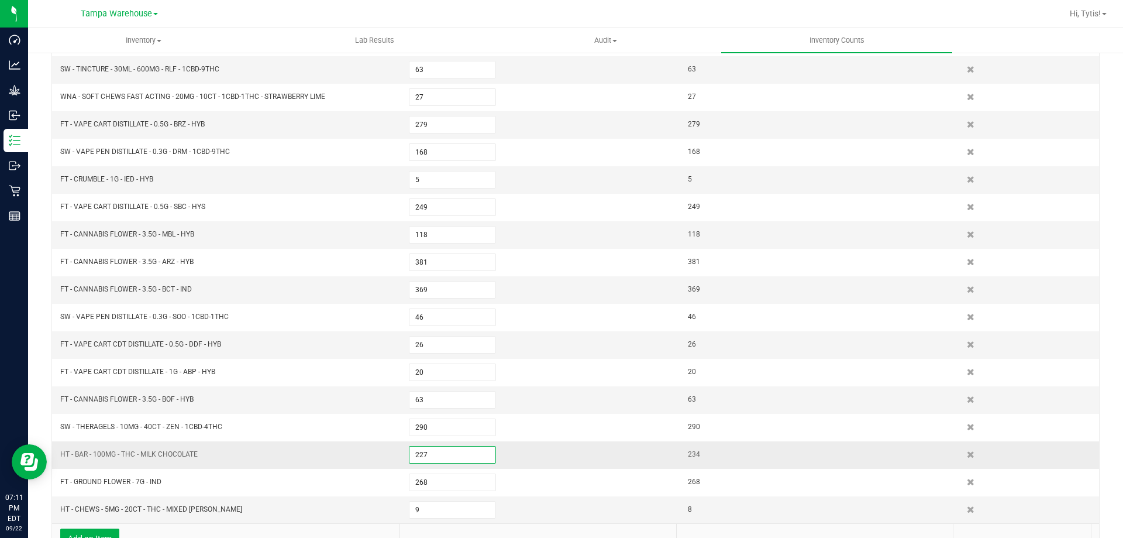
click at [462, 452] on input "227" at bounding box center [452, 454] width 86 height 16
type input "3"
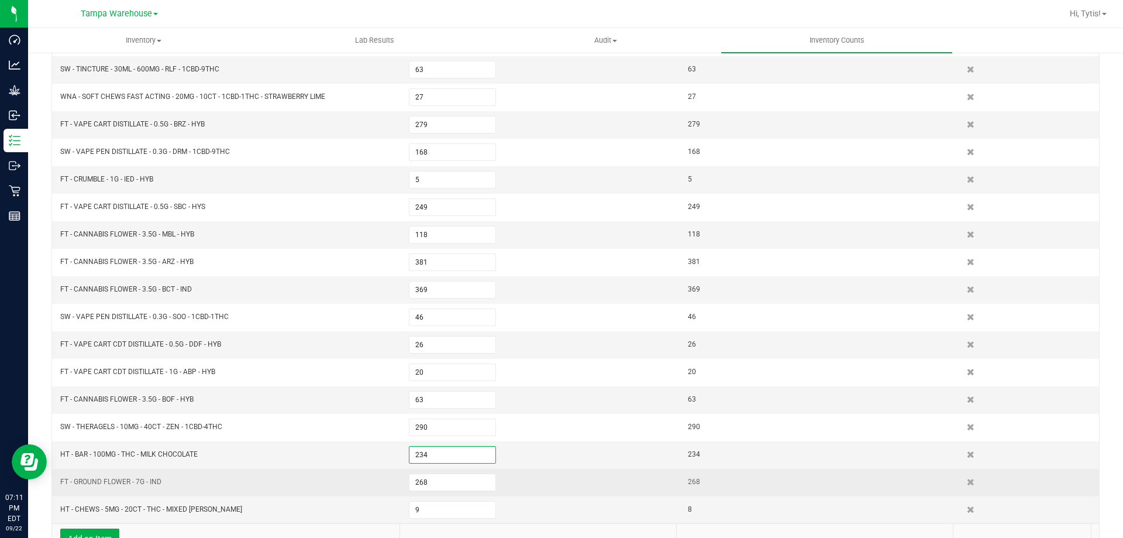
type input "234"
click at [288, 479] on td "FT - GROUND FLOWER - 7G - IND" at bounding box center [227, 482] width 349 height 27
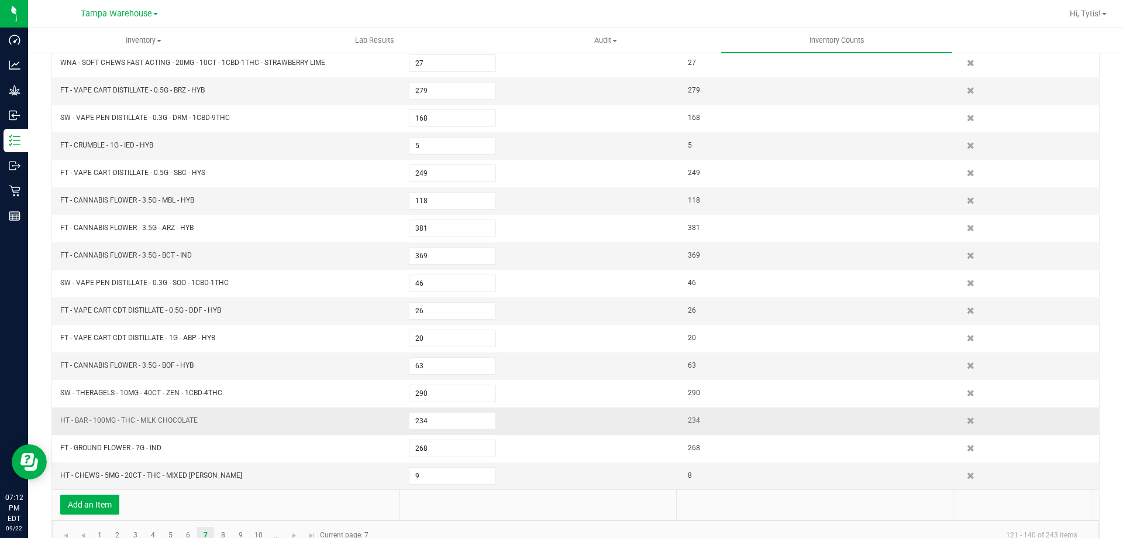
scroll to position [274, 0]
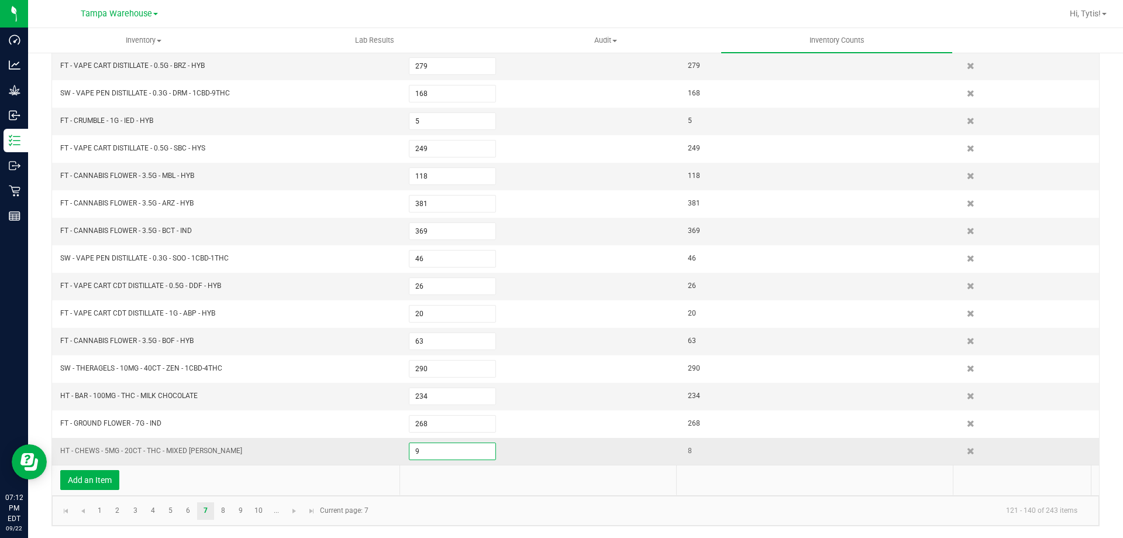
click at [412, 455] on input "9" at bounding box center [452, 451] width 86 height 16
type input "8"
click at [369, 452] on td "HT - CHEWS - 5MG - 20CT - THC - MIXED [PERSON_NAME]" at bounding box center [227, 451] width 349 height 27
click at [218, 509] on link "8" at bounding box center [223, 511] width 17 height 18
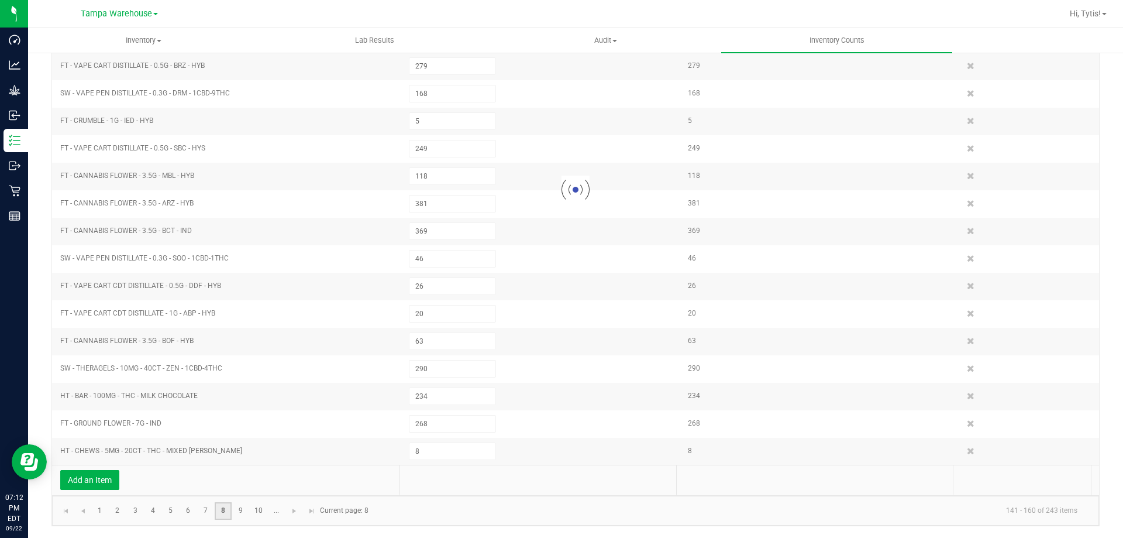
type input "125"
type input "208"
type input "24"
type input "3"
type input "119"
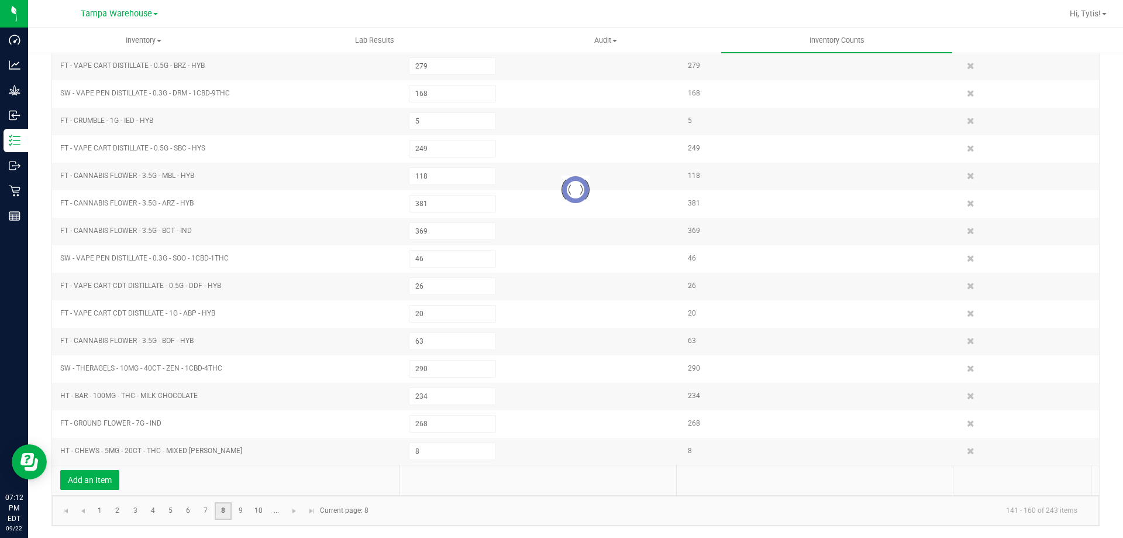
type input "317"
type input "11"
type input "7"
type input "18"
type input "135"
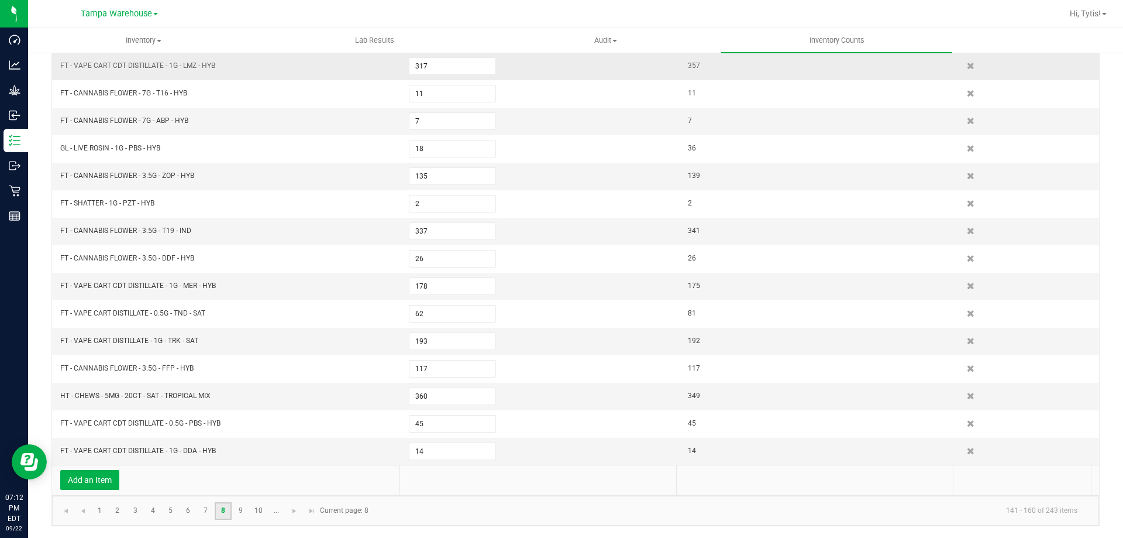
scroll to position [0, 0]
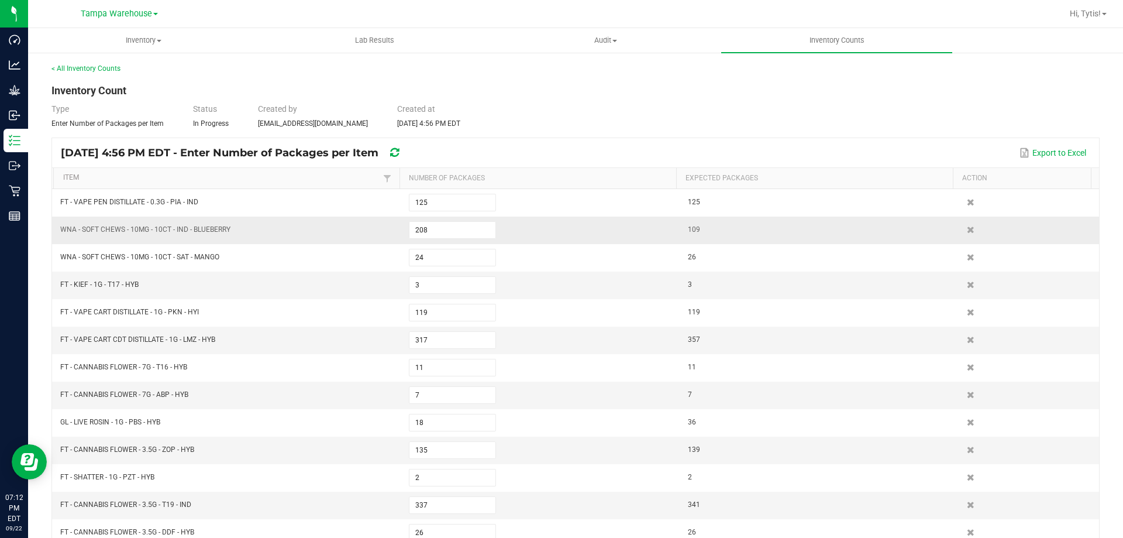
click at [431, 239] on td "208" at bounding box center [541, 229] width 279 height 27
click at [431, 235] on input "208" at bounding box center [452, 230] width 86 height 16
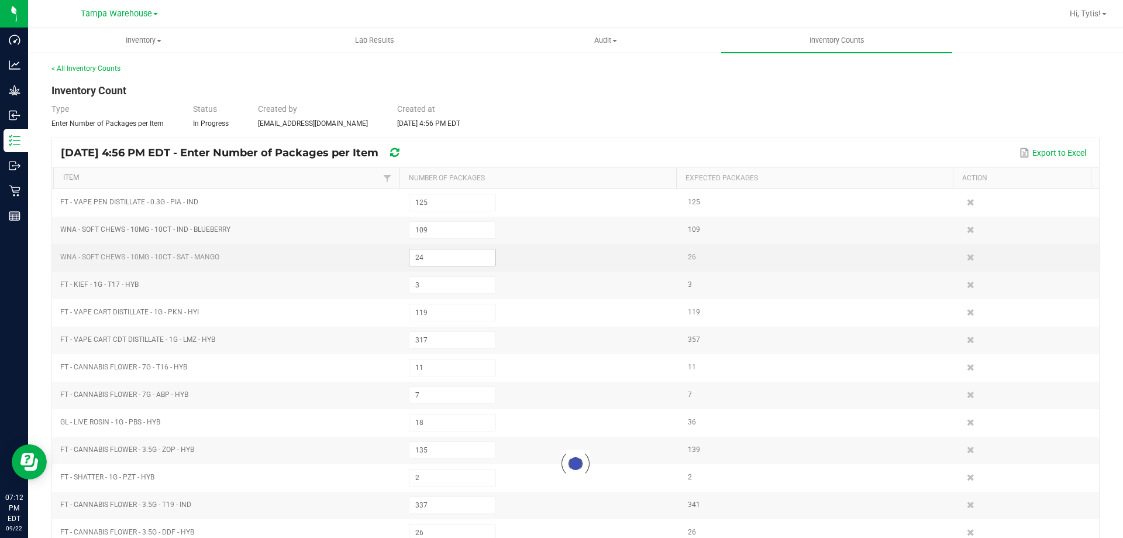
click at [441, 258] on div at bounding box center [575, 463] width 1047 height 549
click at [440, 258] on input "24" at bounding box center [452, 257] width 86 height 16
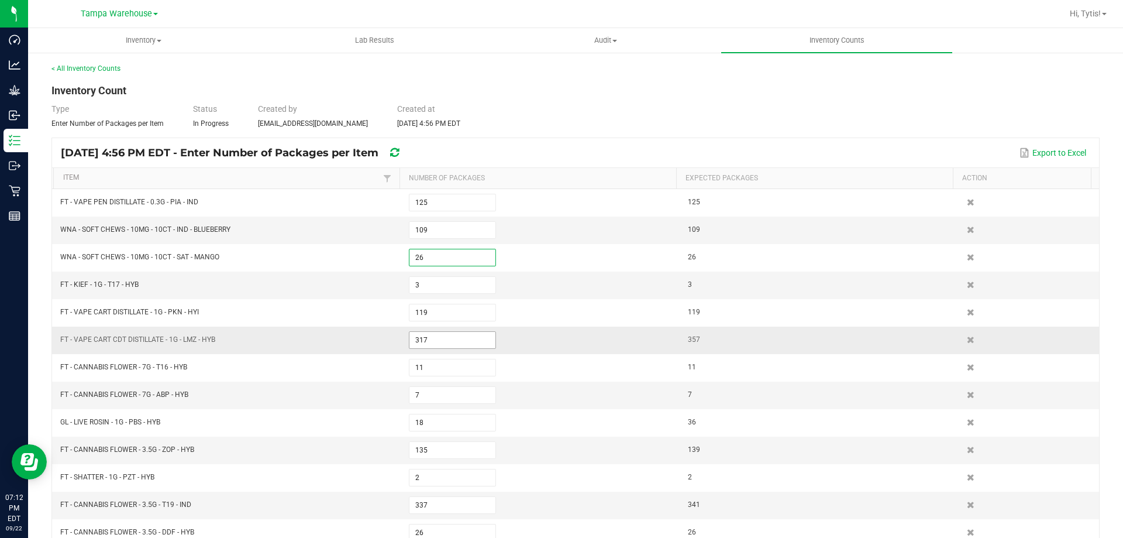
click at [450, 336] on input "317" at bounding box center [452, 340] width 86 height 16
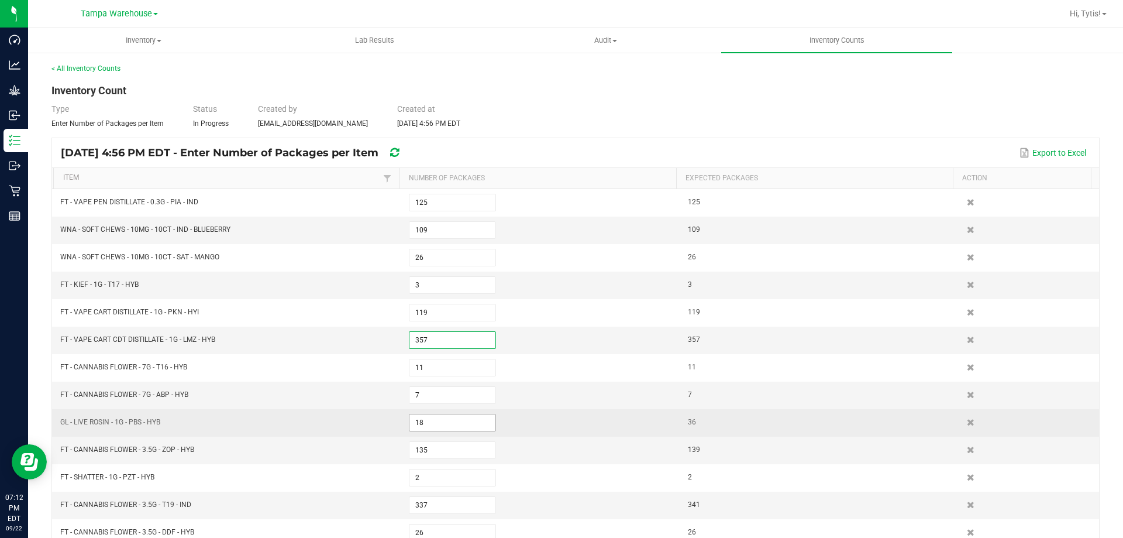
click at [428, 419] on input "18" at bounding box center [452, 422] width 86 height 16
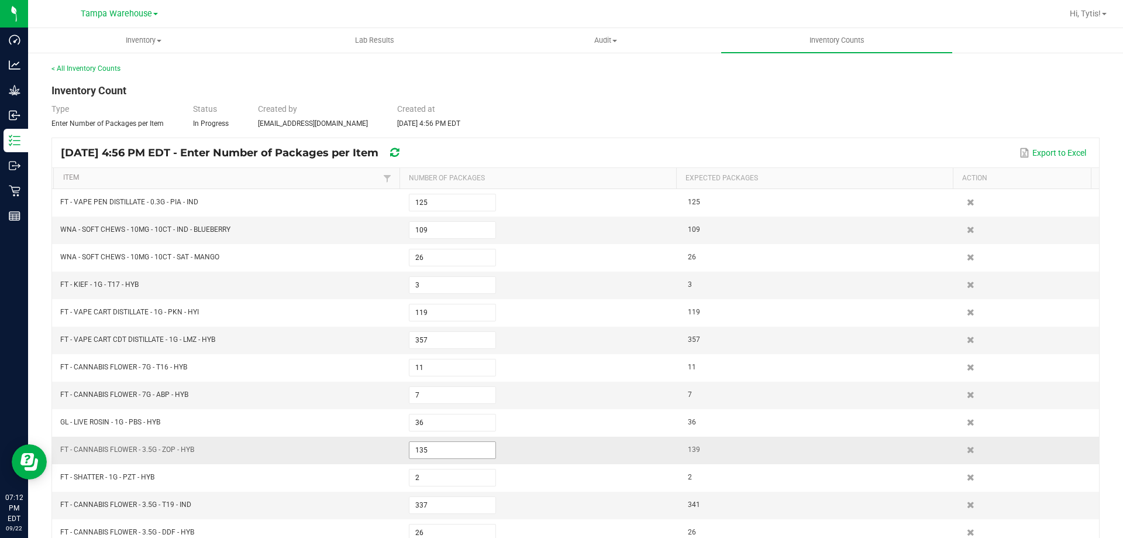
click at [433, 455] on input "135" at bounding box center [452, 450] width 86 height 16
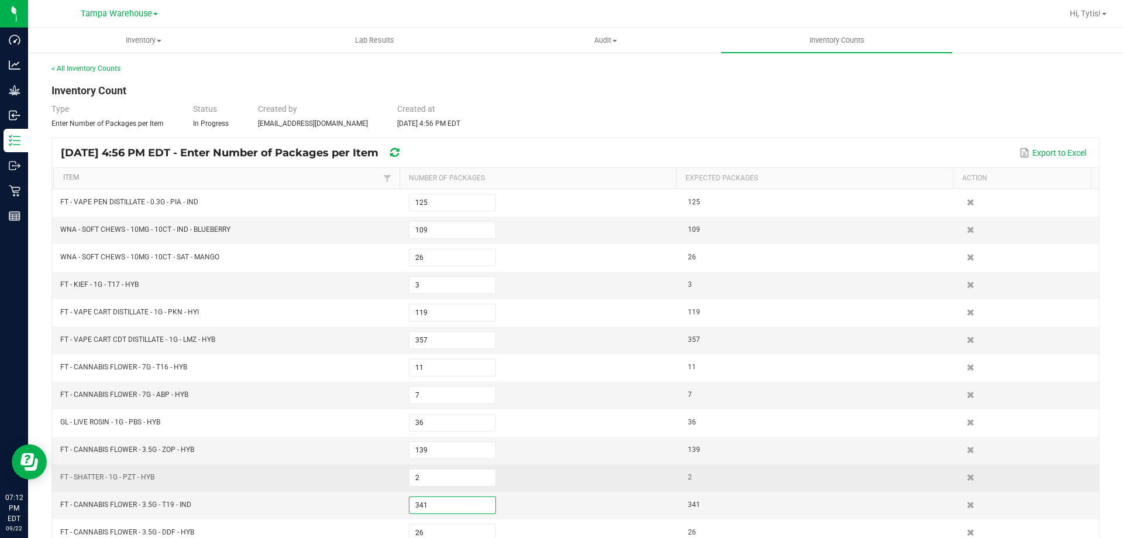
click at [402, 479] on td "2" at bounding box center [541, 477] width 279 height 27
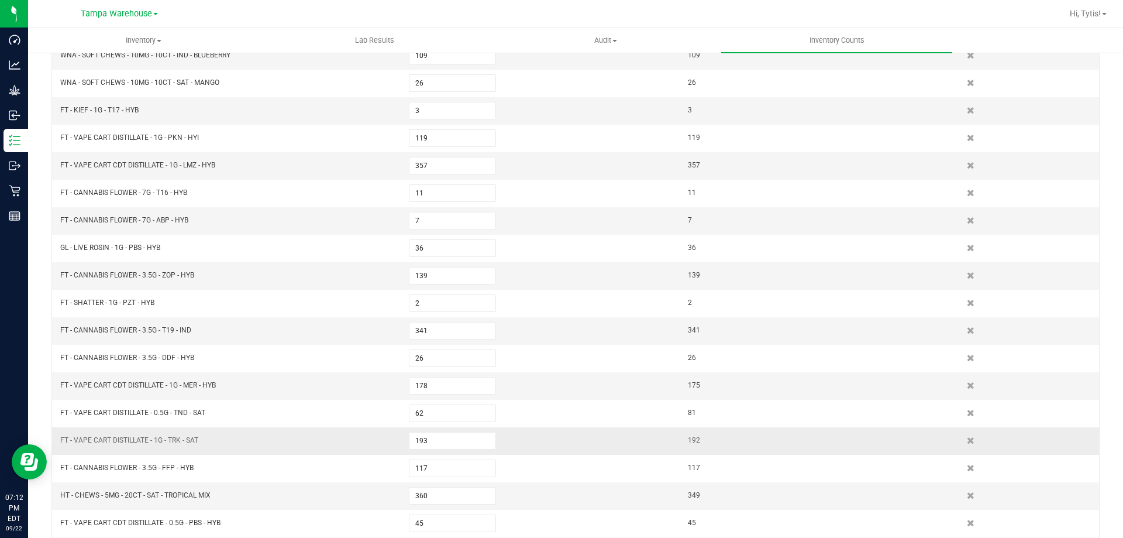
scroll to position [175, 0]
click at [431, 390] on input "178" at bounding box center [452, 384] width 86 height 16
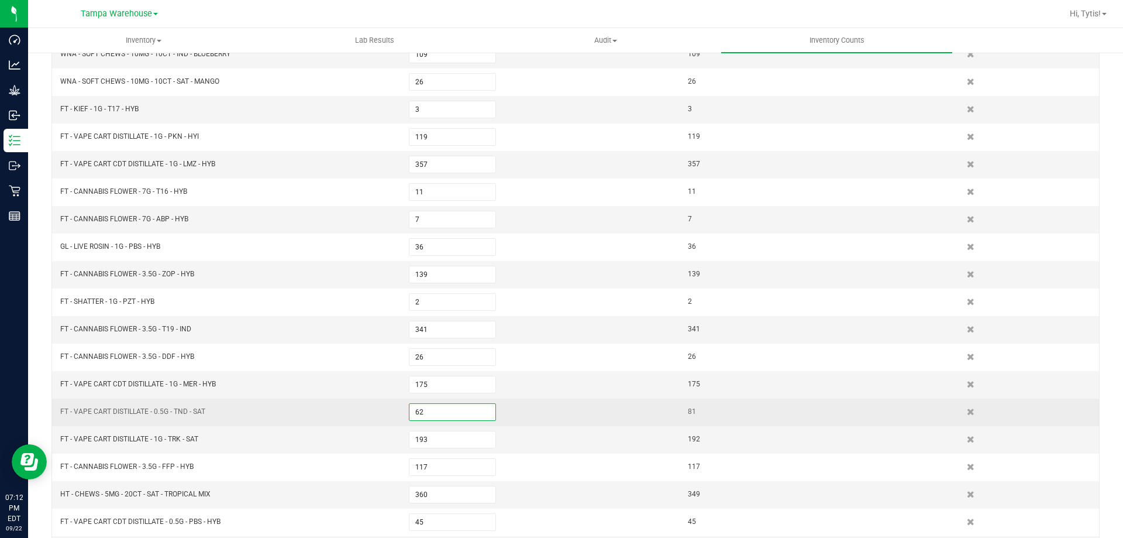
click at [457, 411] on input "62" at bounding box center [452, 412] width 86 height 16
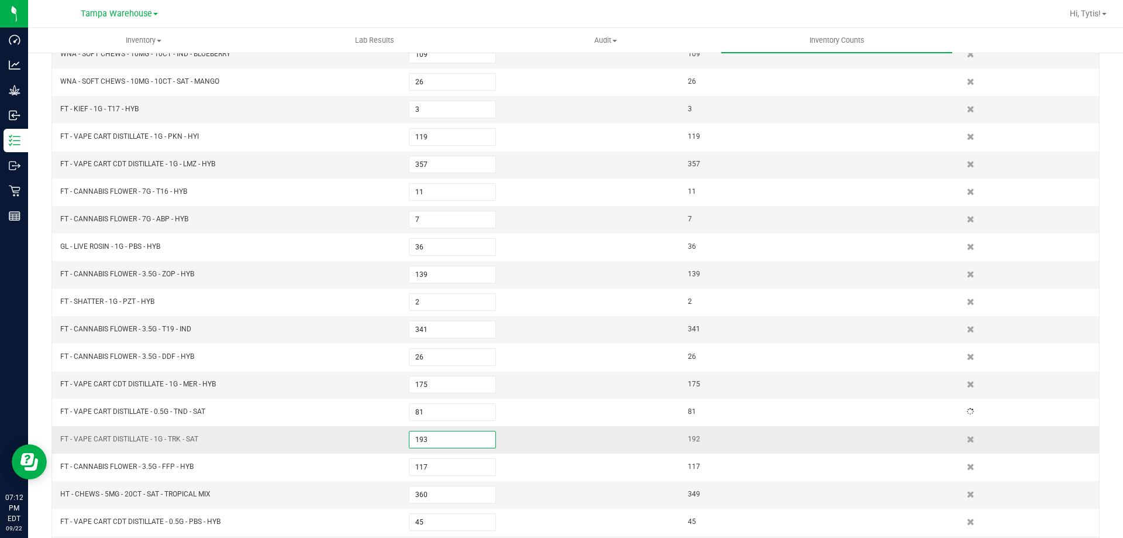
click at [443, 439] on input "193" at bounding box center [452, 439] width 86 height 16
click at [433, 492] on input "360" at bounding box center [452, 494] width 86 height 16
click at [381, 497] on td "HT - CHEWS - 5MG - 20CT - SAT - TROPICAL MIX" at bounding box center [227, 494] width 349 height 27
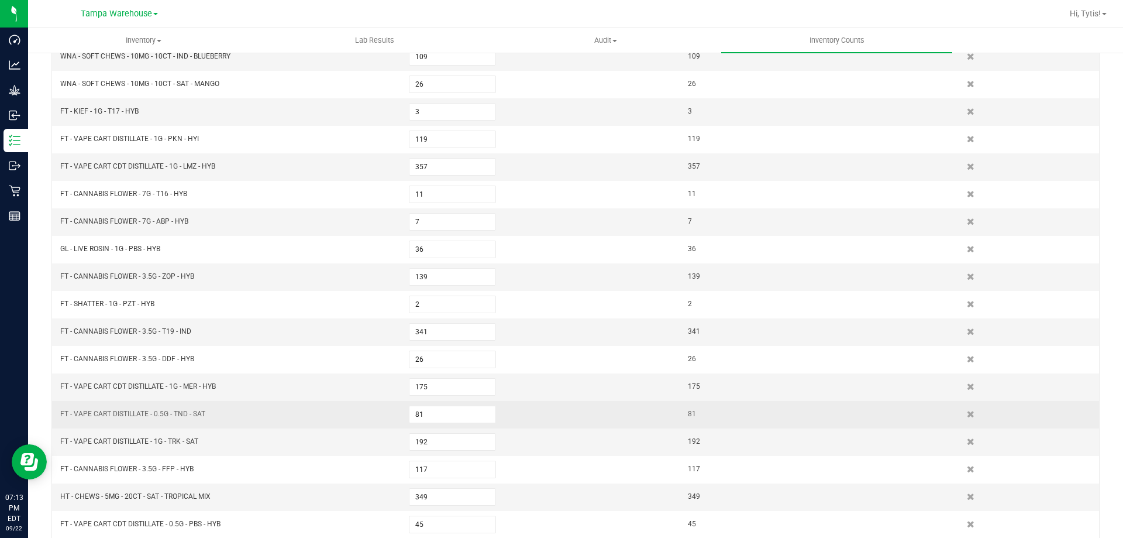
scroll to position [274, 0]
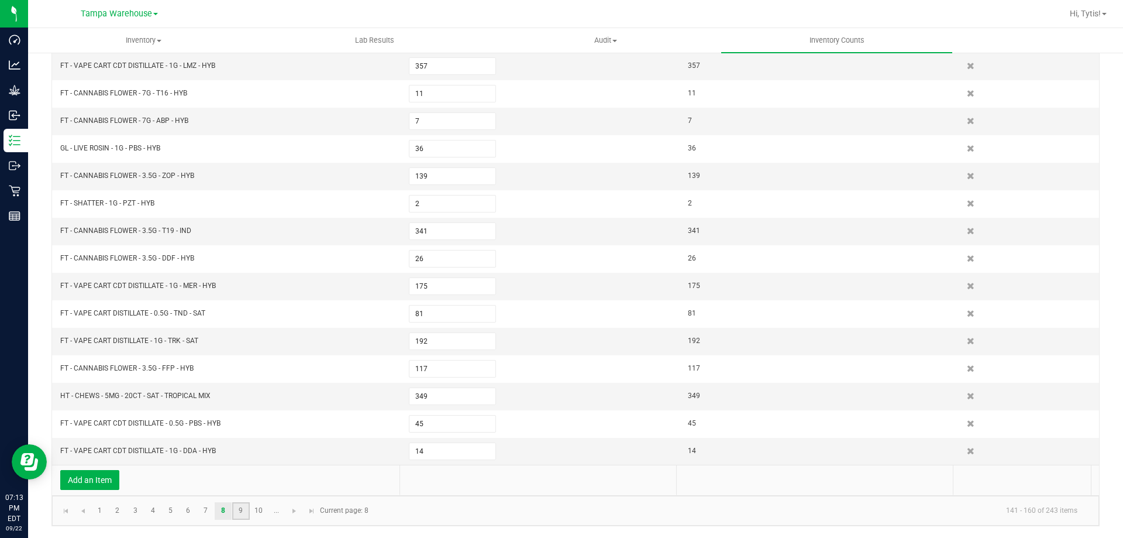
click at [237, 512] on link "9" at bounding box center [240, 511] width 17 height 18
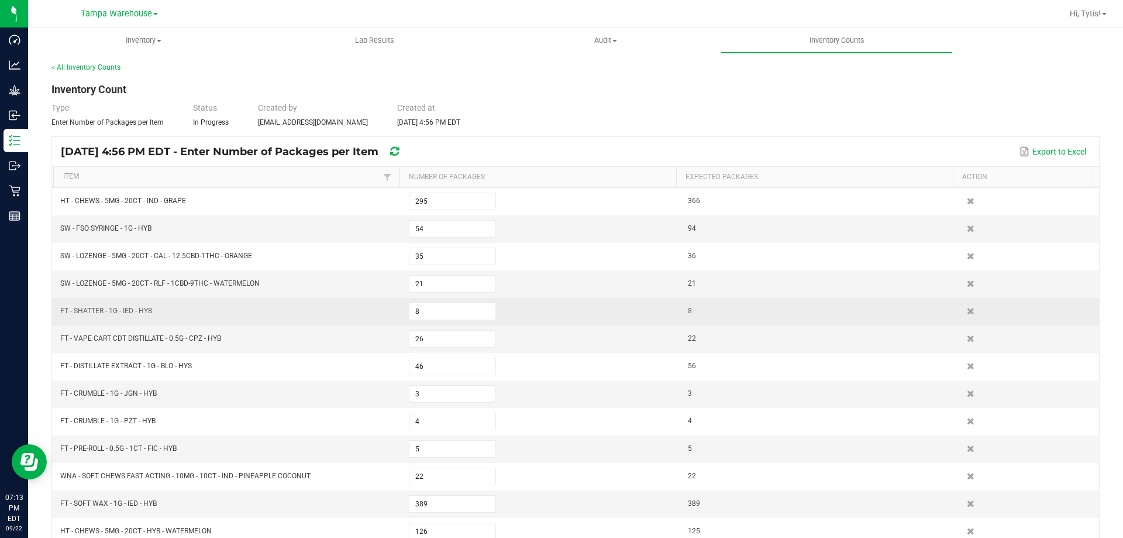
scroll to position [0, 0]
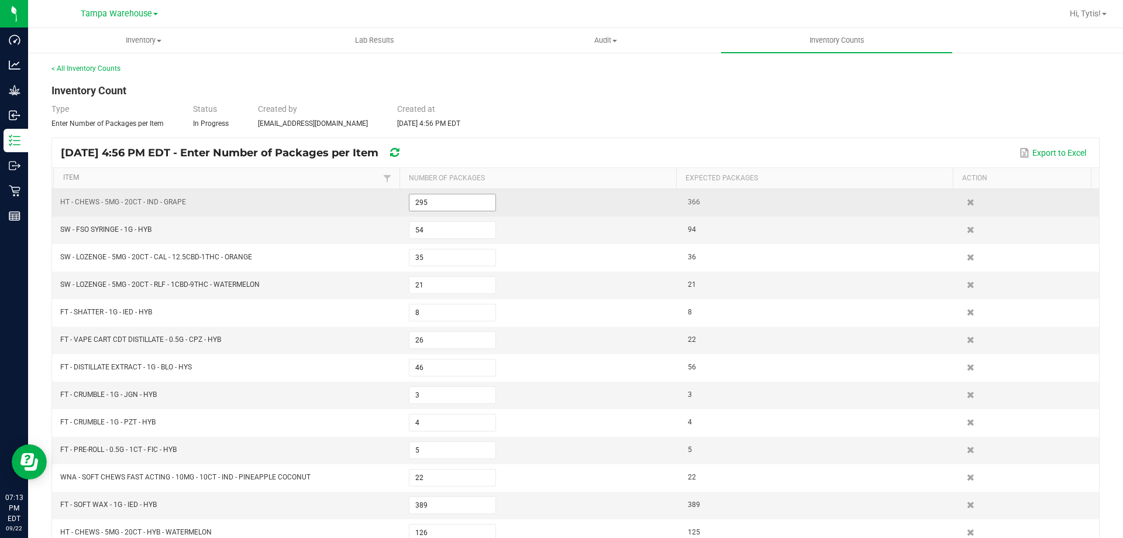
click at [442, 210] on input "295" at bounding box center [452, 202] width 86 height 16
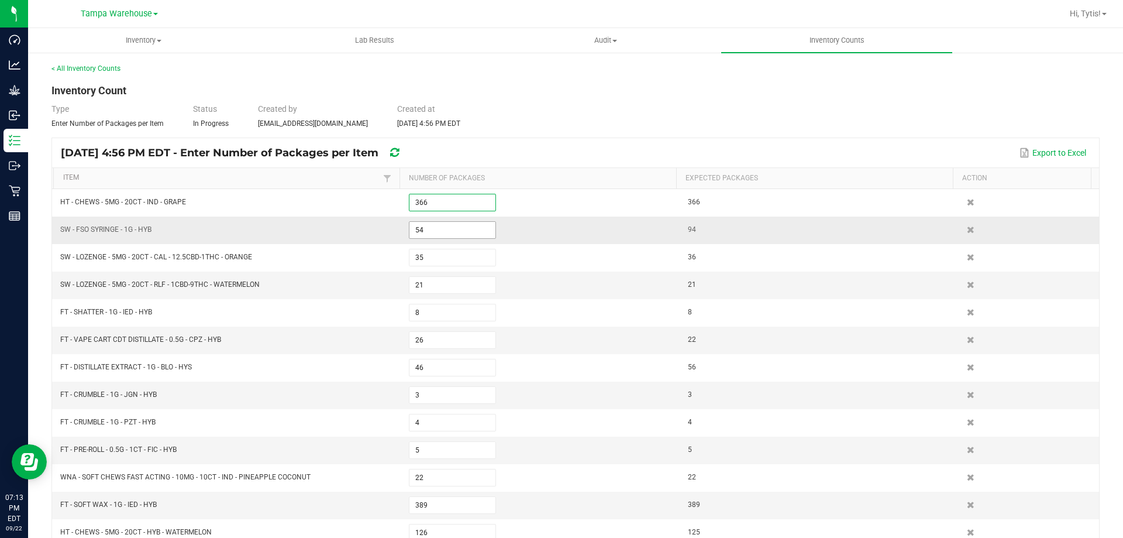
click at [438, 235] on input "54" at bounding box center [452, 230] width 86 height 16
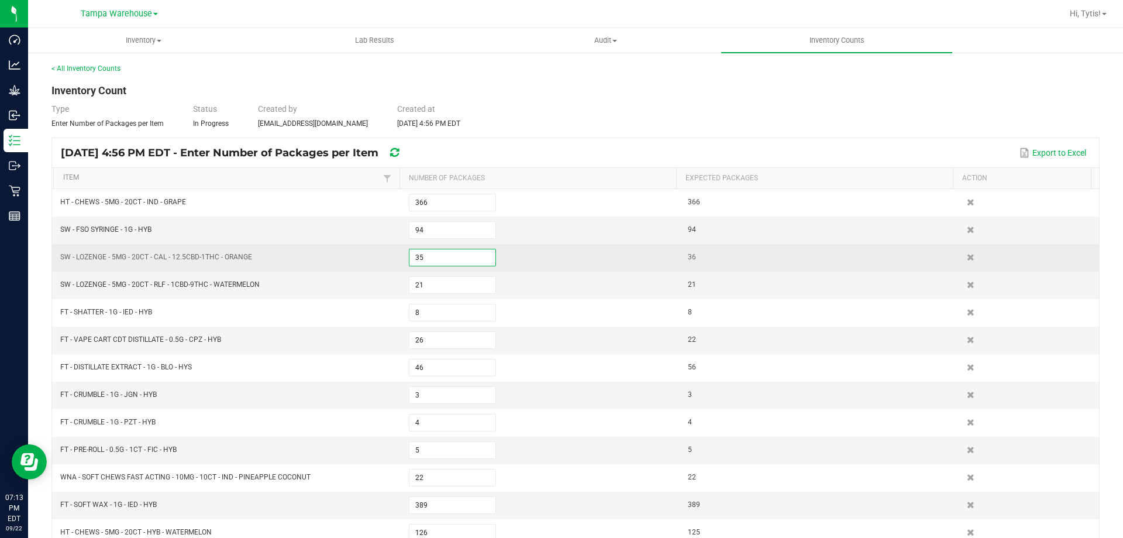
click at [429, 258] on input "35" at bounding box center [452, 257] width 86 height 16
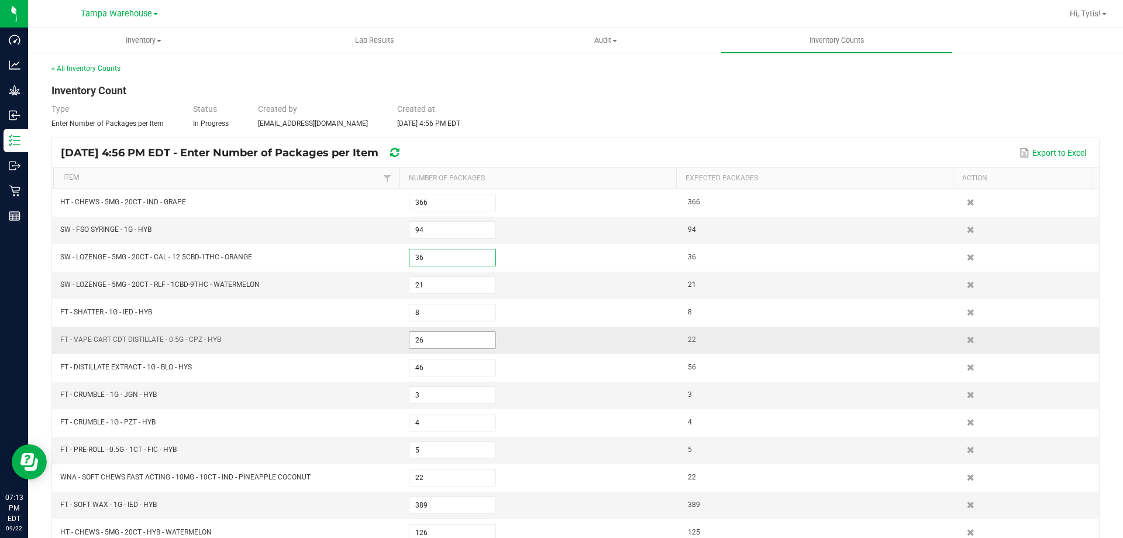
click at [428, 345] on input "26" at bounding box center [452, 340] width 86 height 16
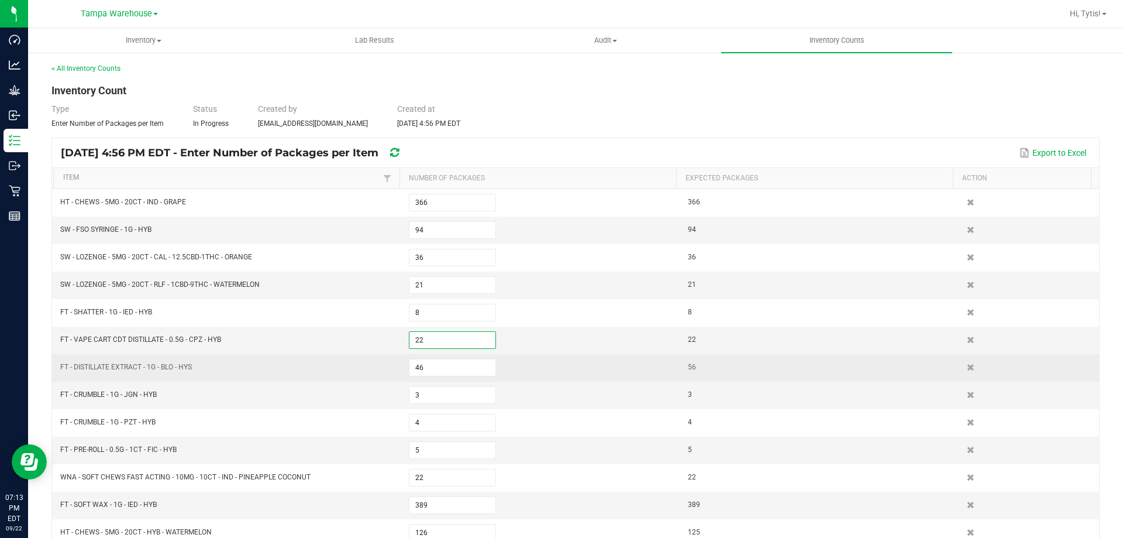
click at [427, 380] on td "46" at bounding box center [541, 367] width 279 height 27
click at [427, 372] on input "46" at bounding box center [452, 367] width 86 height 16
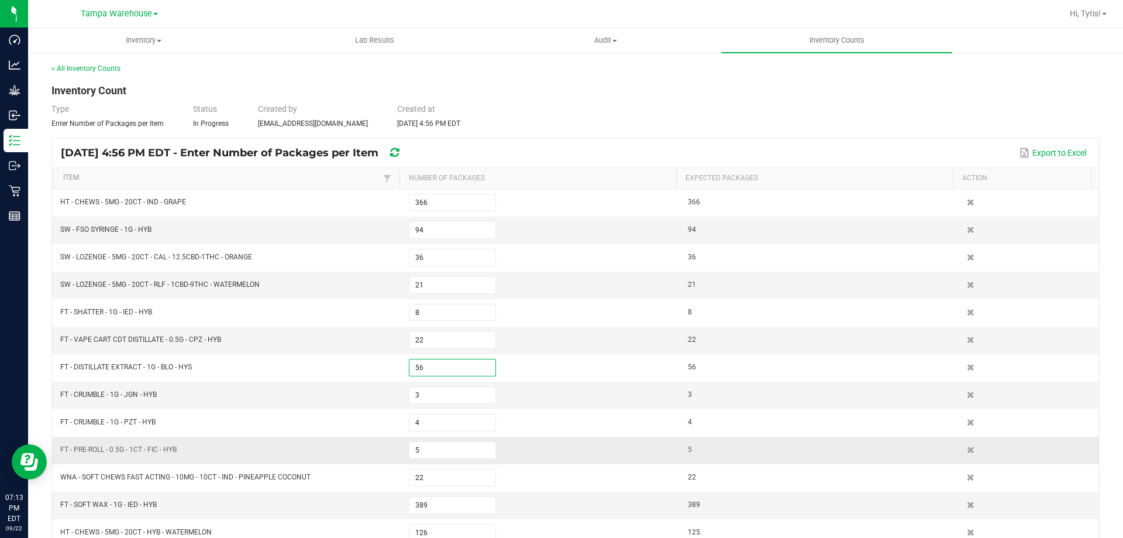
click at [389, 462] on td "FT - PRE-ROLL - 0.5G - 1CT - FIC - HYB" at bounding box center [227, 449] width 349 height 27
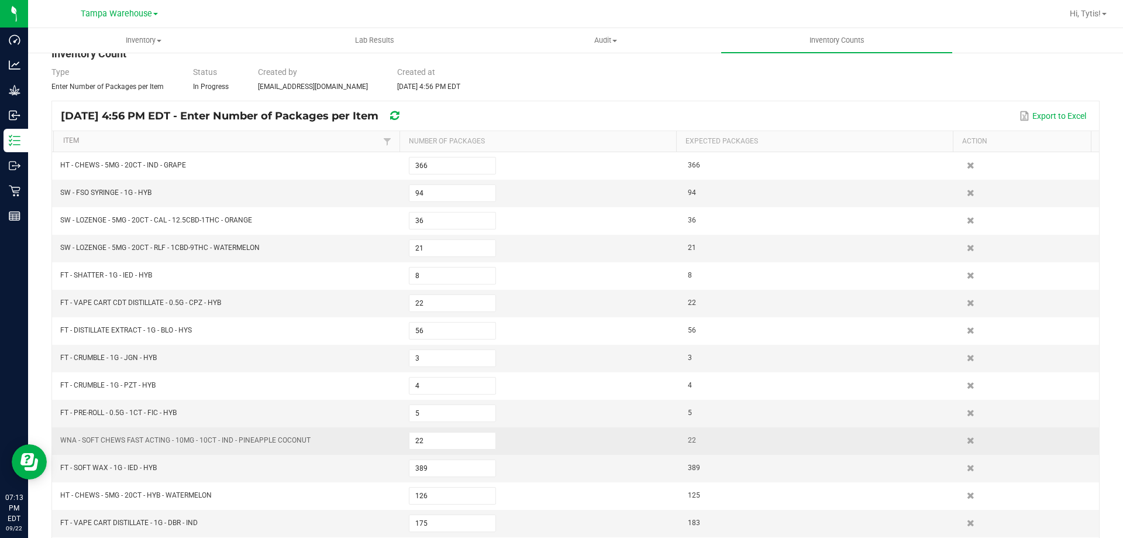
scroll to position [117, 0]
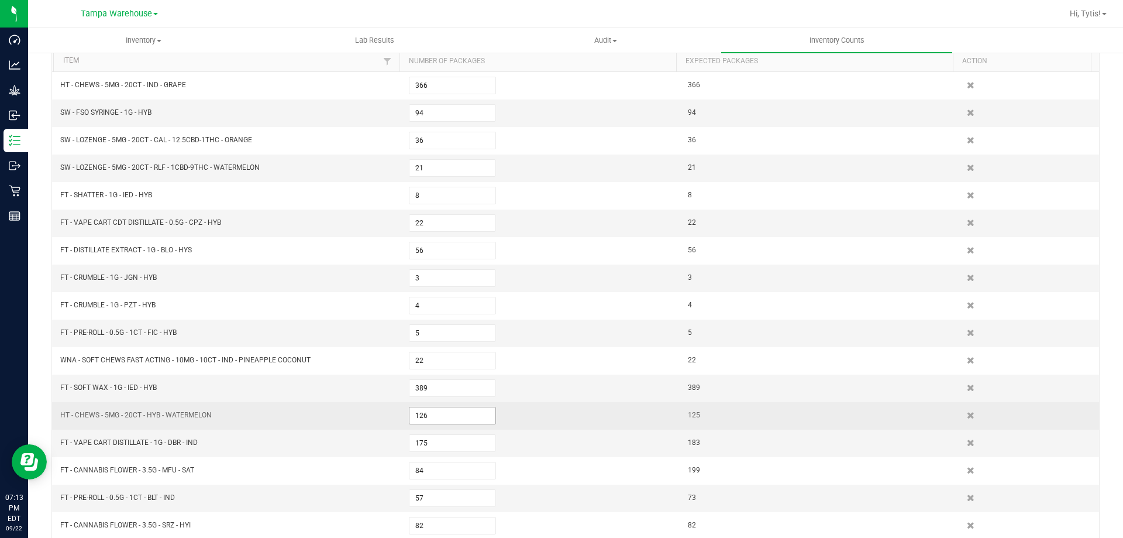
click at [462, 415] on input "126" at bounding box center [452, 415] width 86 height 16
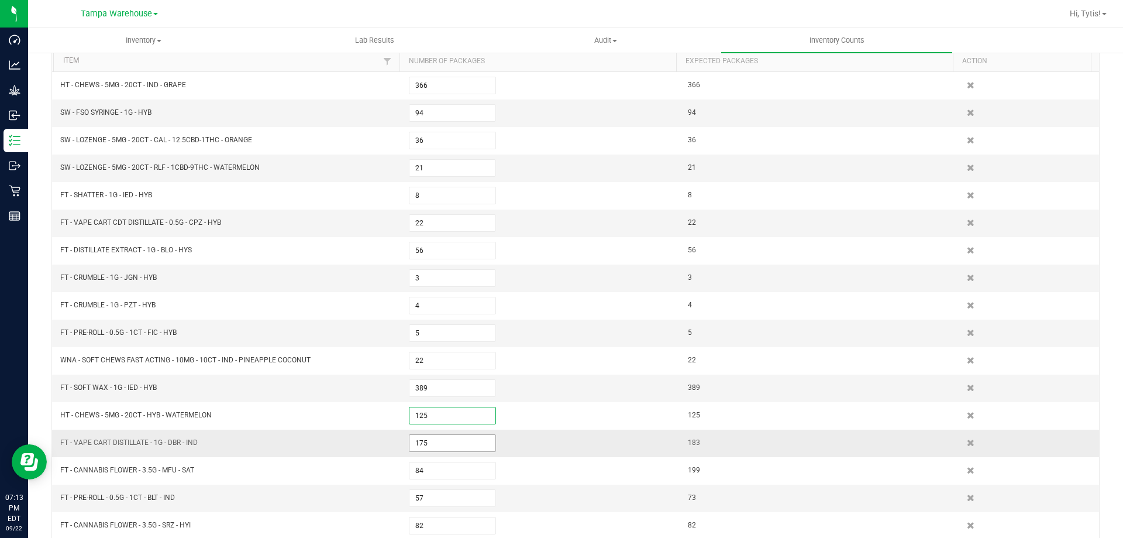
click at [442, 450] on input "175" at bounding box center [452, 443] width 86 height 16
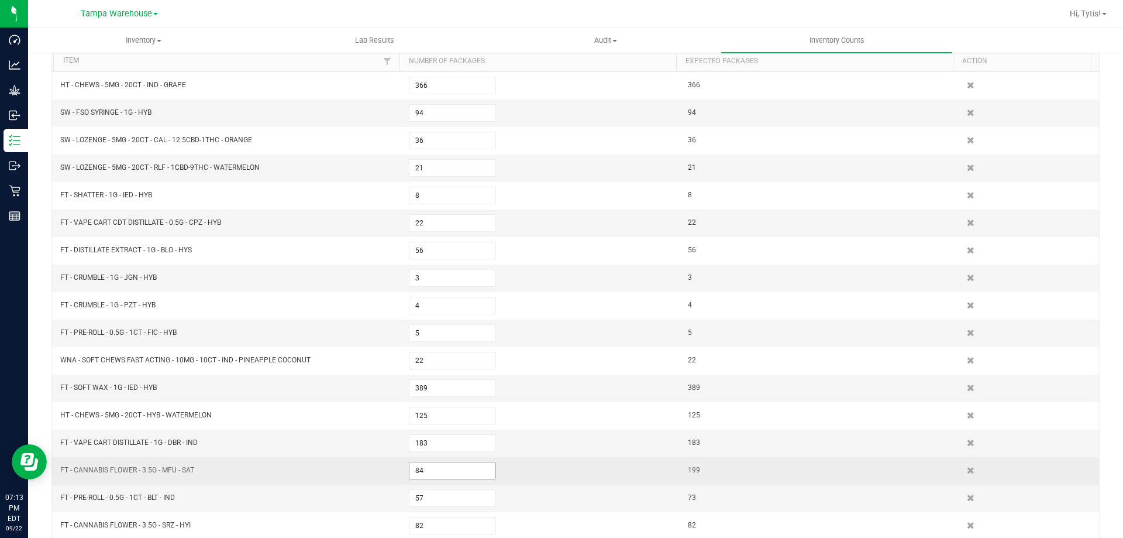
click at [430, 468] on input "84" at bounding box center [452, 470] width 86 height 16
click at [374, 474] on td "FT - CANNABIS FLOWER - 3.5G - MFU - SAT" at bounding box center [227, 470] width 349 height 27
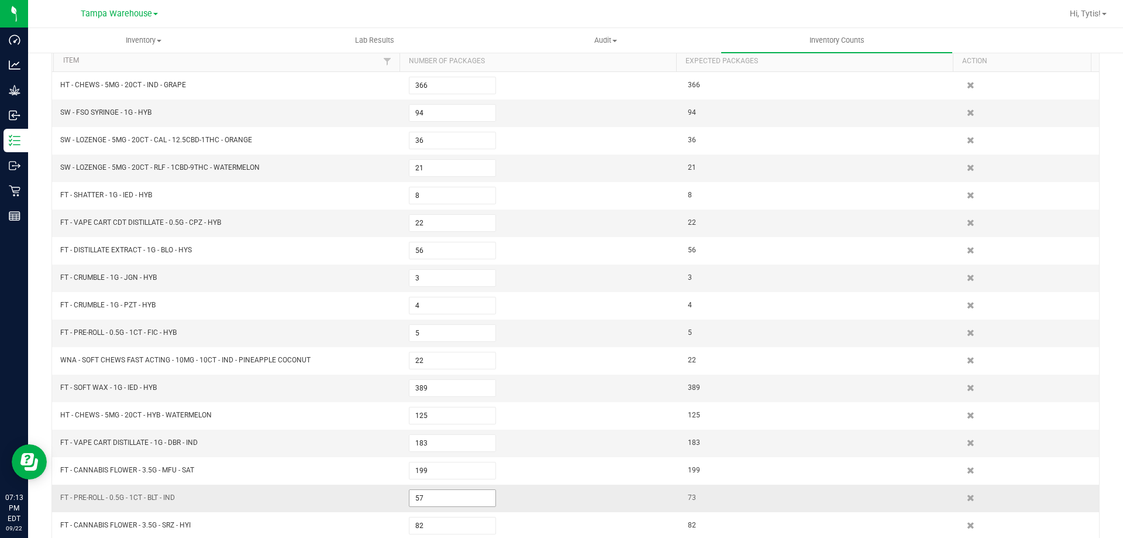
click at [434, 492] on input "57" at bounding box center [452, 498] width 86 height 16
click at [353, 508] on td "FT - PRE-ROLL - 0.5G - 1CT - BLT - IND" at bounding box center [227, 497] width 349 height 27
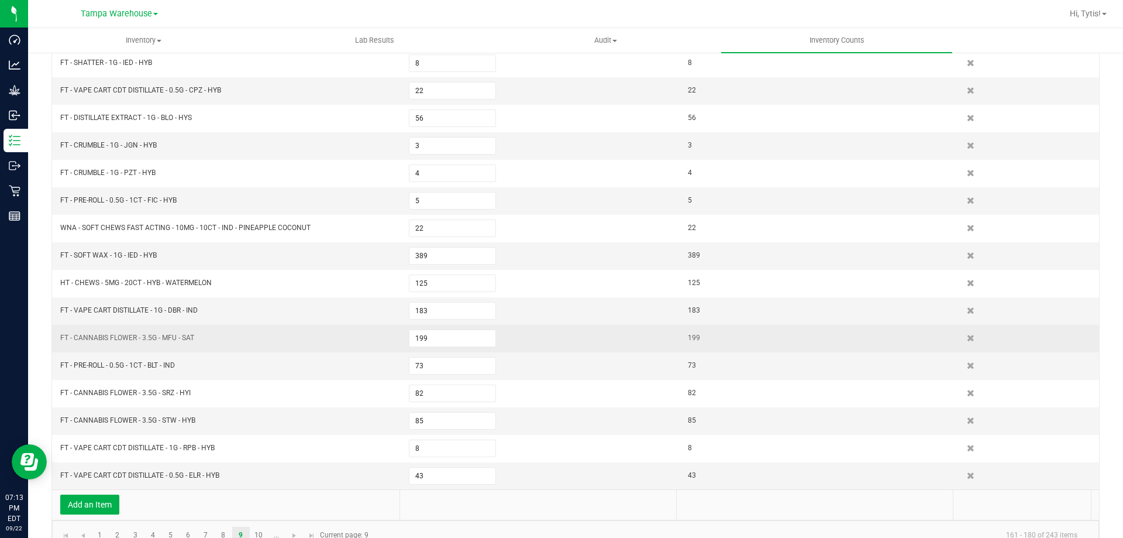
scroll to position [274, 0]
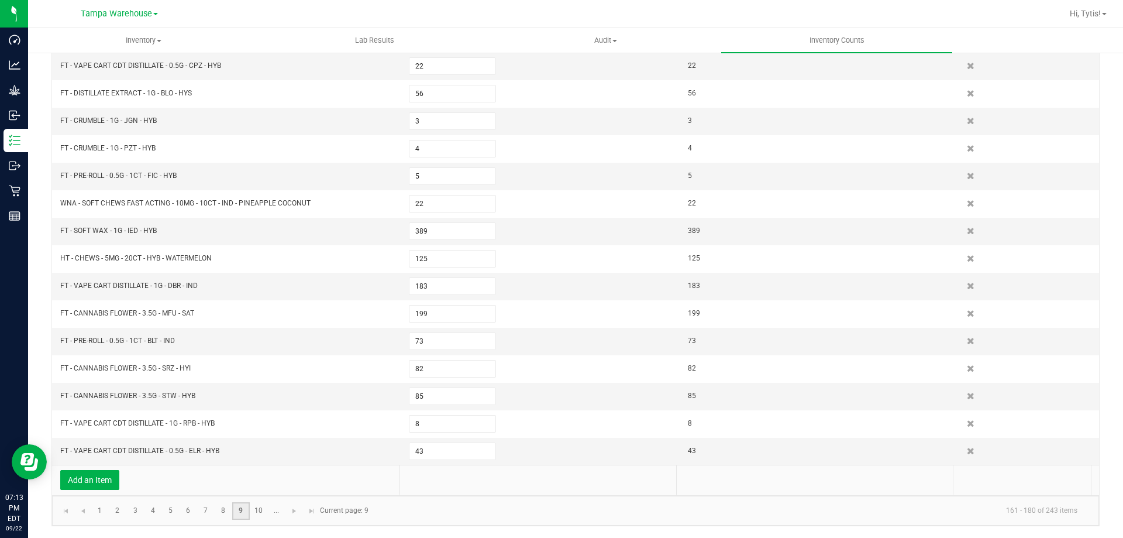
click at [247, 514] on link "9" at bounding box center [240, 511] width 17 height 18
click at [253, 512] on link "10" at bounding box center [258, 511] width 17 height 18
click at [440, 393] on input "195" at bounding box center [452, 396] width 86 height 16
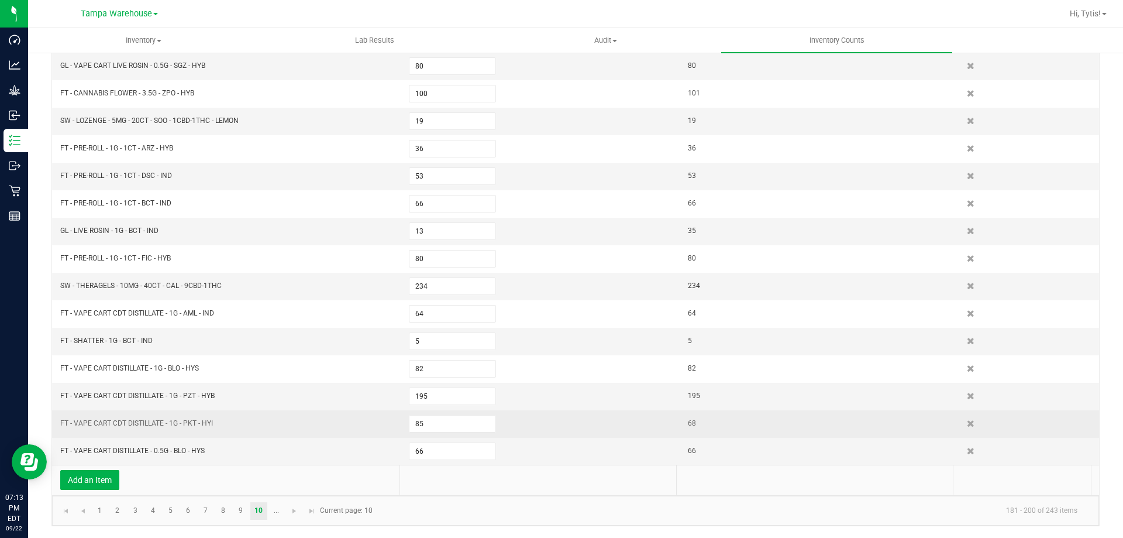
click at [435, 435] on td "85" at bounding box center [541, 423] width 279 height 27
click at [435, 424] on input "85" at bounding box center [452, 423] width 86 height 16
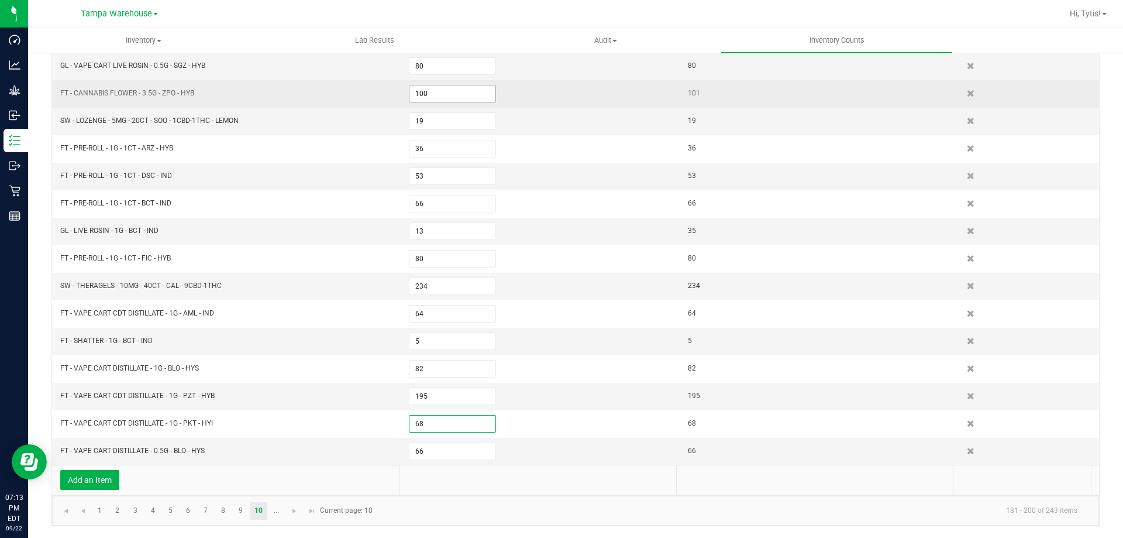
click at [431, 91] on input "100" at bounding box center [452, 93] width 86 height 16
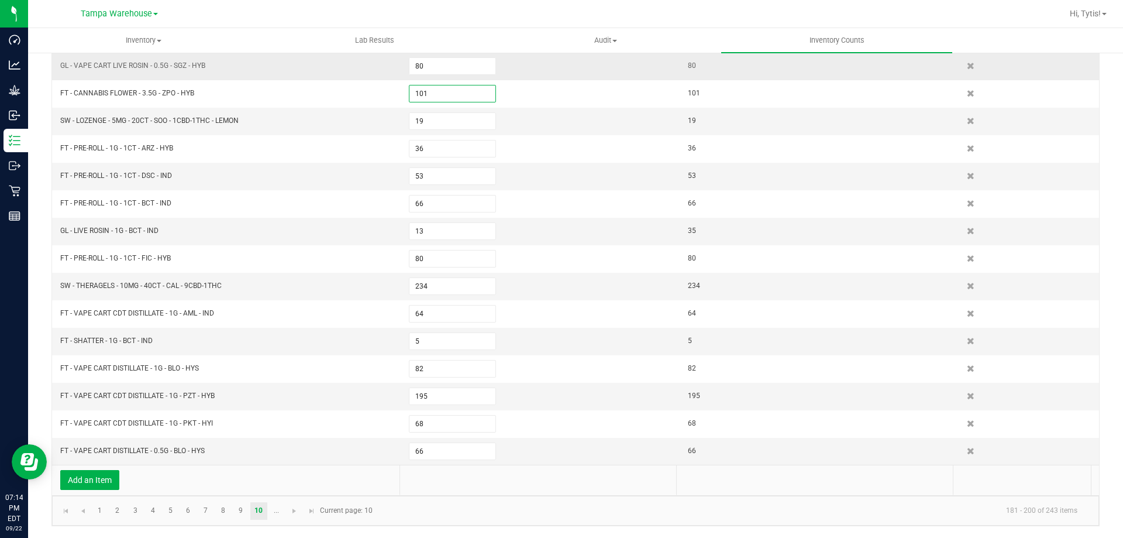
click at [290, 73] on td "GL - VAPE CART LIVE ROSIN - 0.5G - SGZ - HYB" at bounding box center [227, 66] width 349 height 27
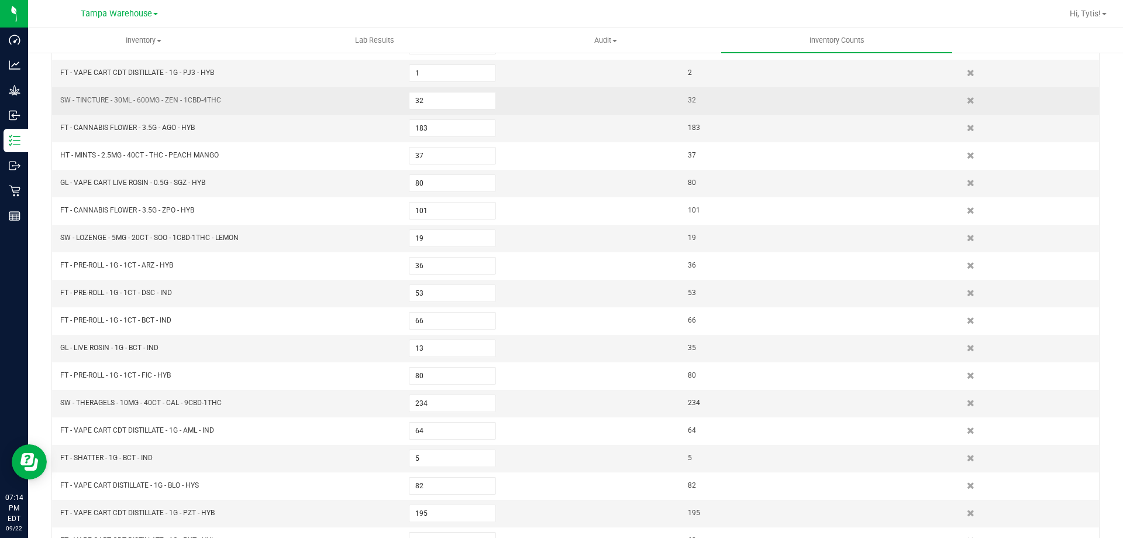
scroll to position [40, 0]
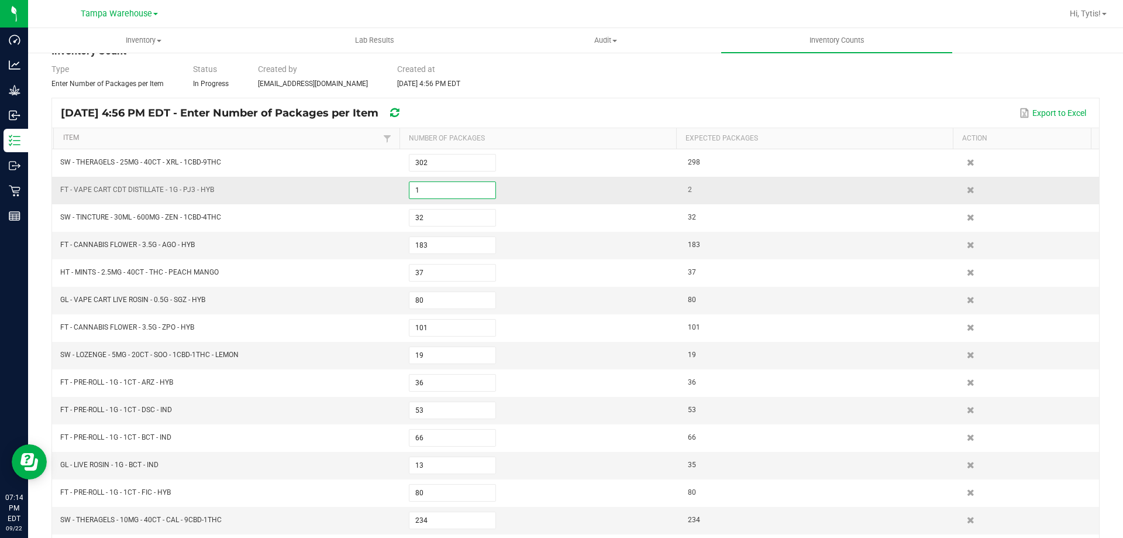
click at [440, 188] on input "1" at bounding box center [452, 190] width 86 height 16
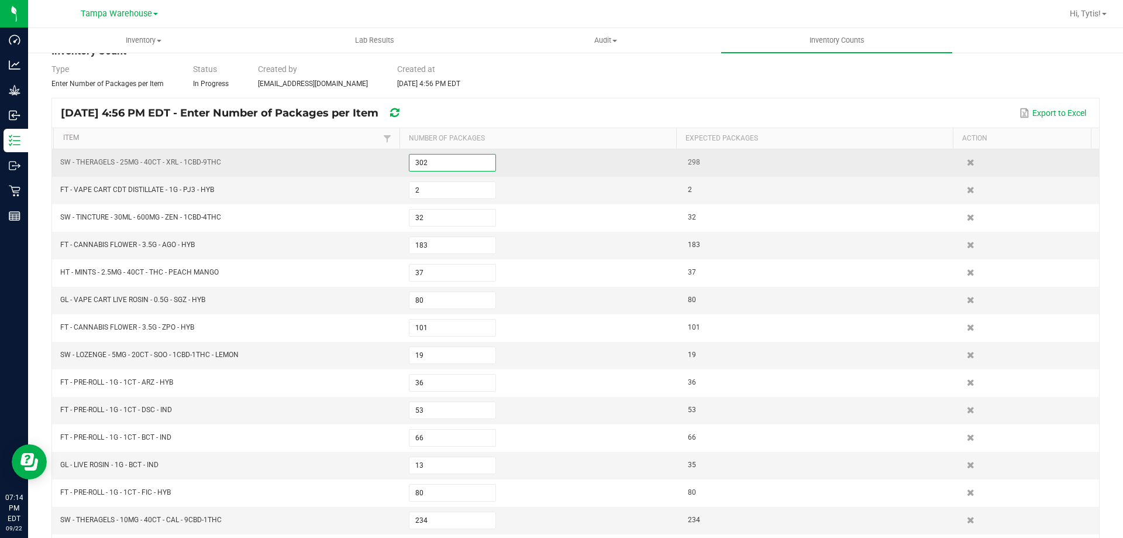
click at [436, 157] on input "302" at bounding box center [452, 162] width 86 height 16
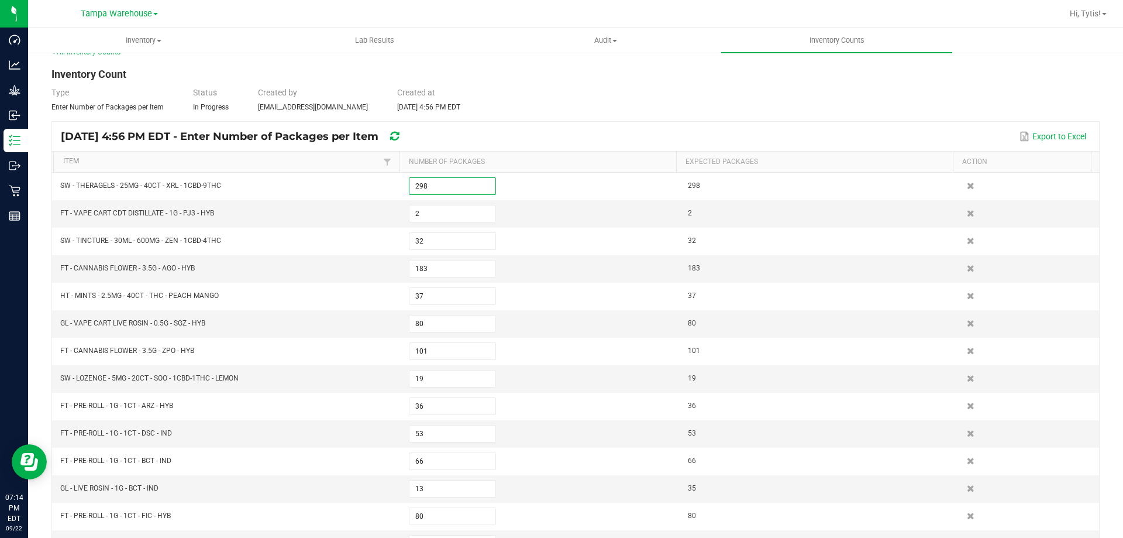
scroll to position [0, 0]
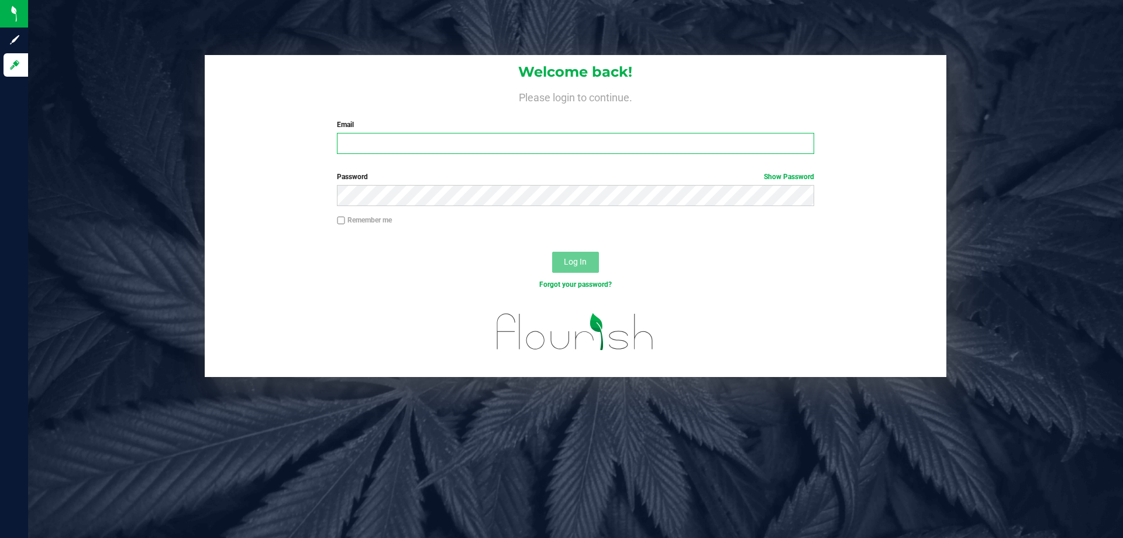
click at [423, 152] on input "Email" at bounding box center [575, 143] width 477 height 21
type input "[EMAIL_ADDRESS][DOMAIN_NAME]"
click at [552, 252] on button "Log In" at bounding box center [575, 262] width 47 height 21
